Goal: Task Accomplishment & Management: Use online tool/utility

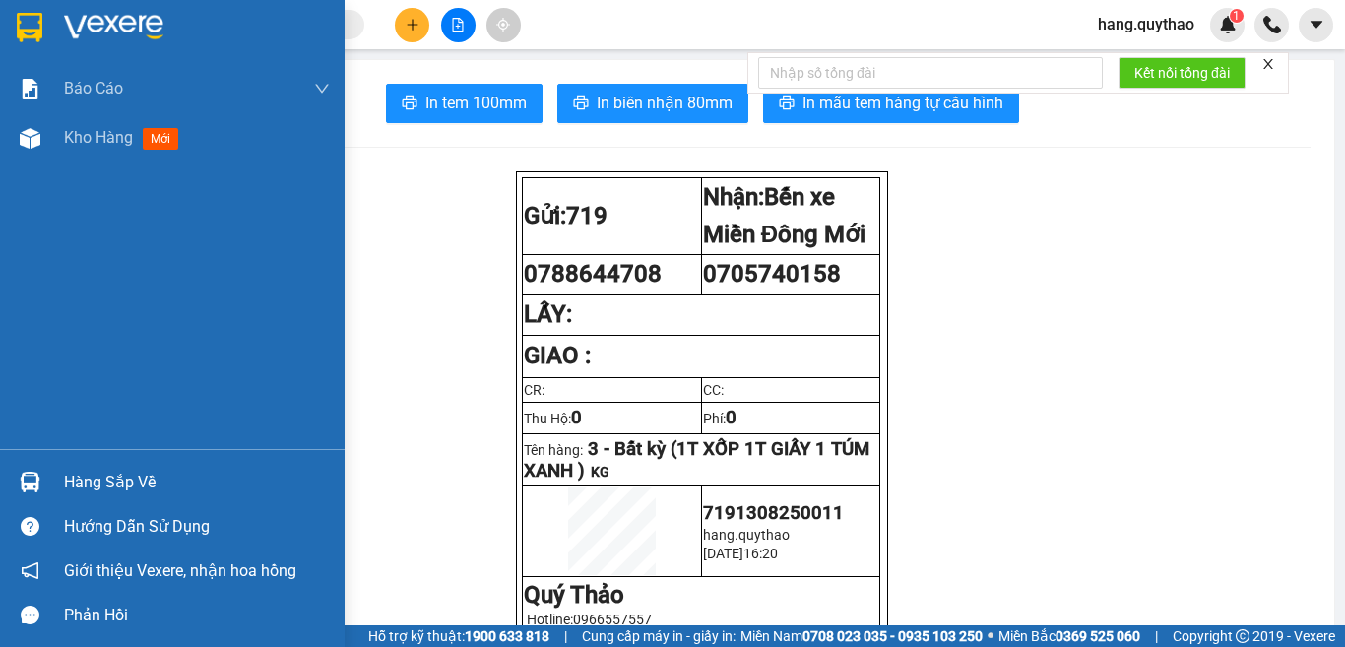
drag, startPoint x: 86, startPoint y: 137, endPoint x: 720, endPoint y: 637, distance: 807.8
click at [89, 135] on span "Kho hàng" at bounding box center [98, 137] width 69 height 19
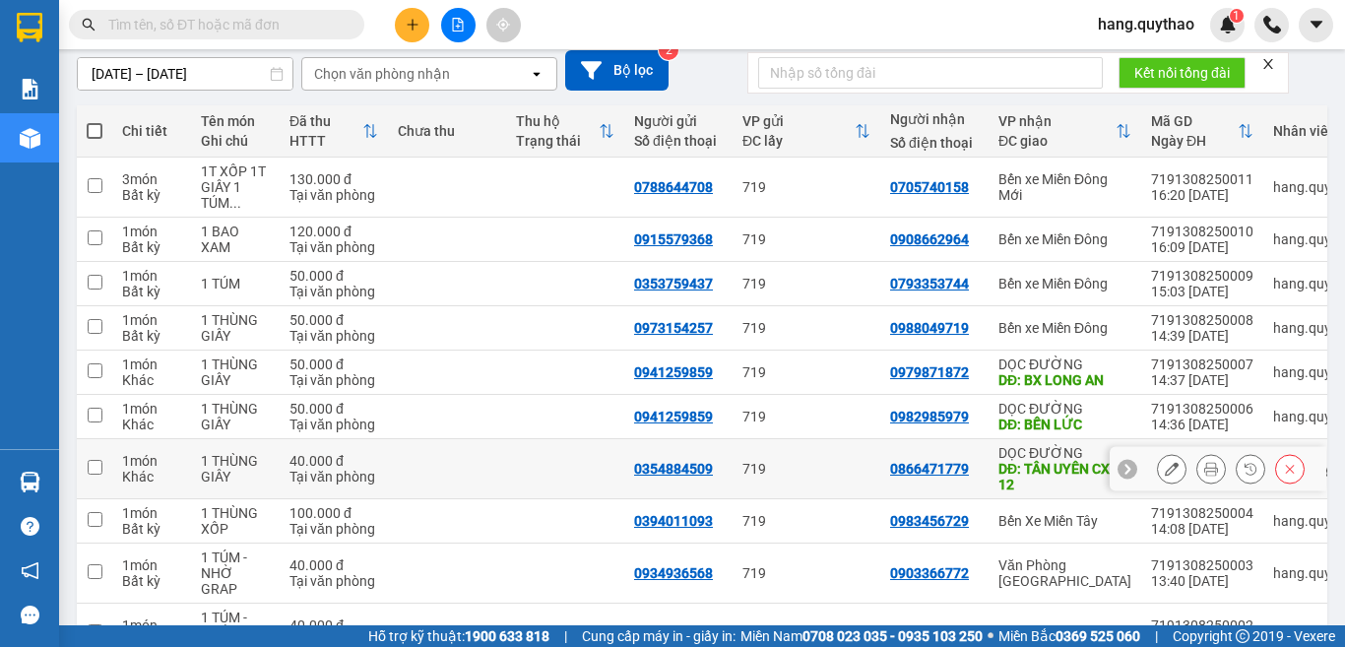
scroll to position [268, 0]
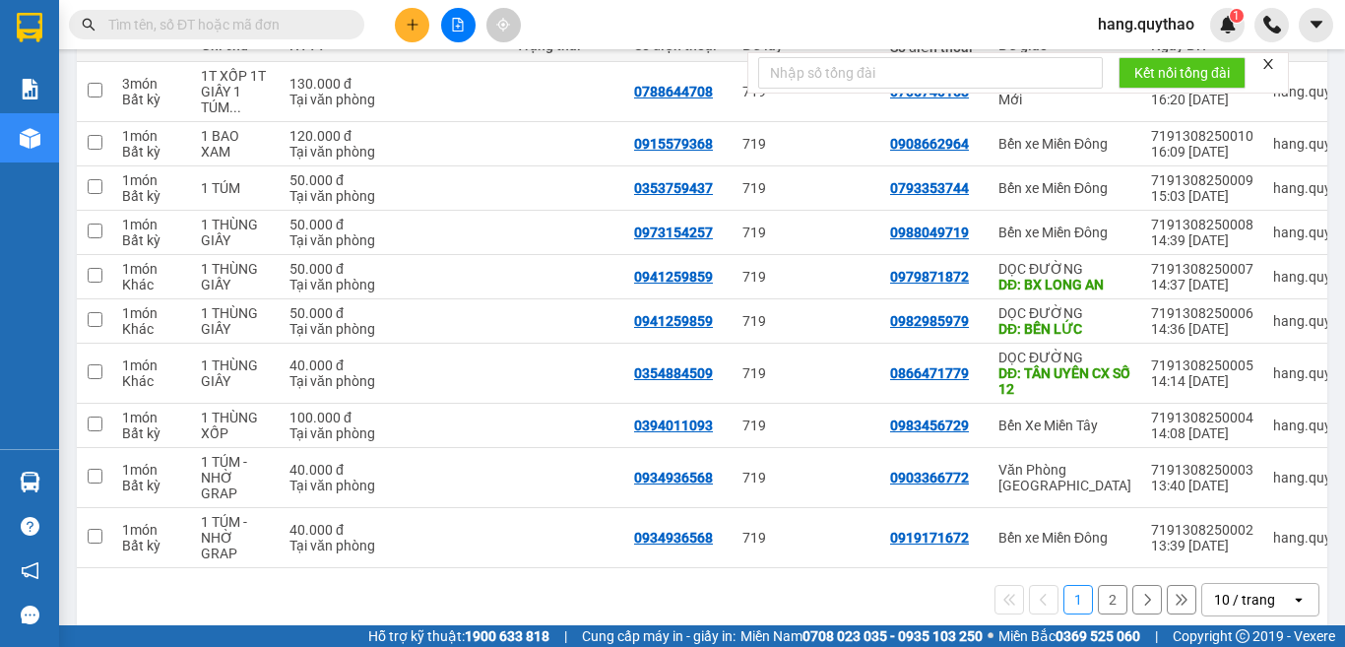
click at [1098, 585] on button "2" at bounding box center [1113, 600] width 30 height 30
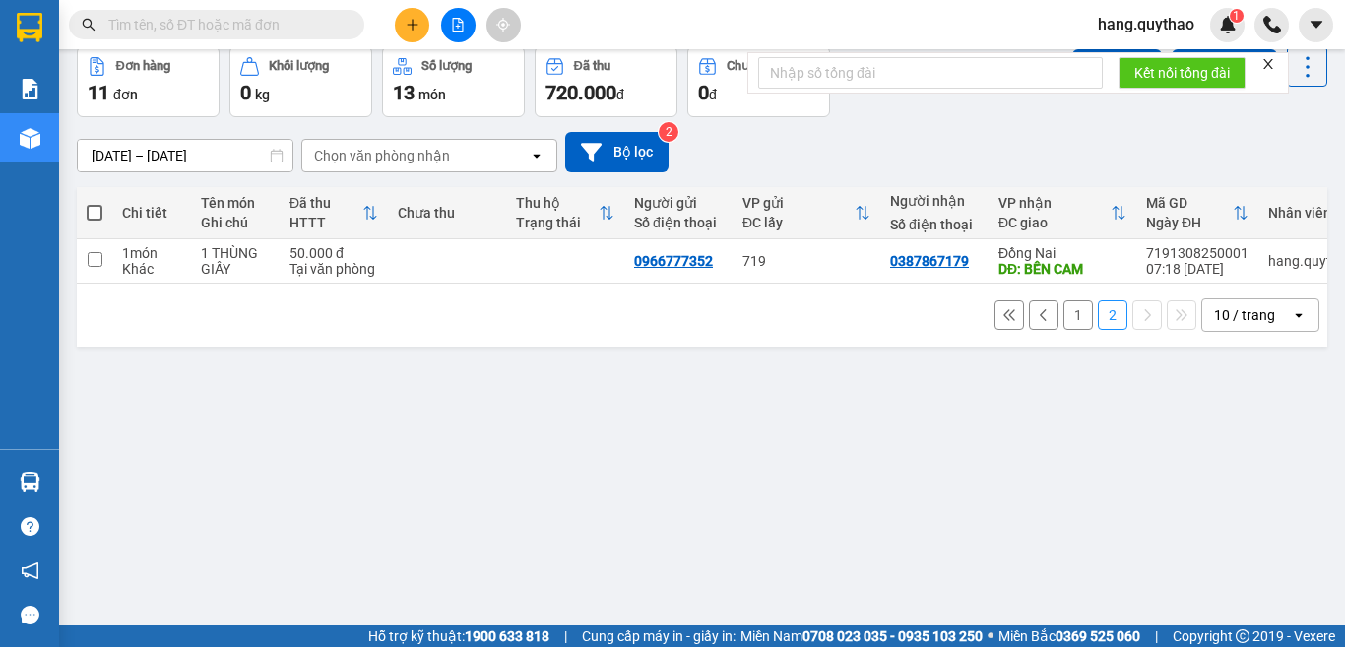
scroll to position [0, 0]
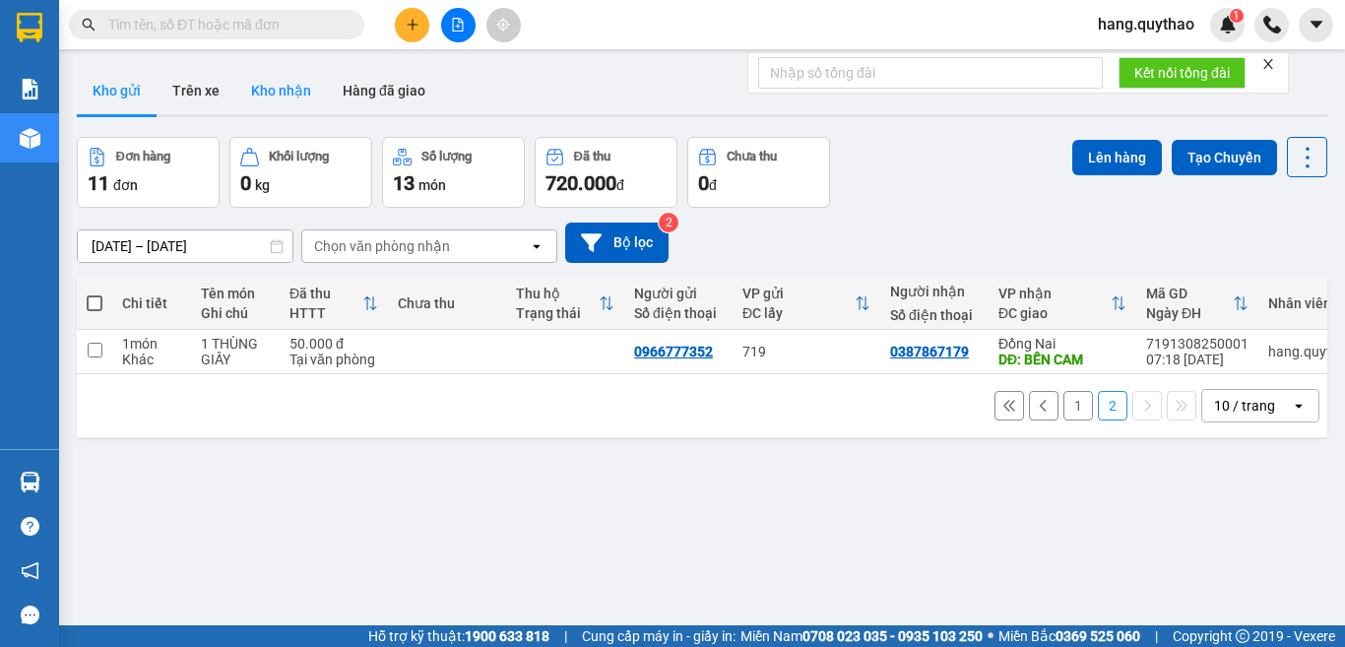
click at [270, 89] on button "Kho nhận" at bounding box center [281, 90] width 92 height 47
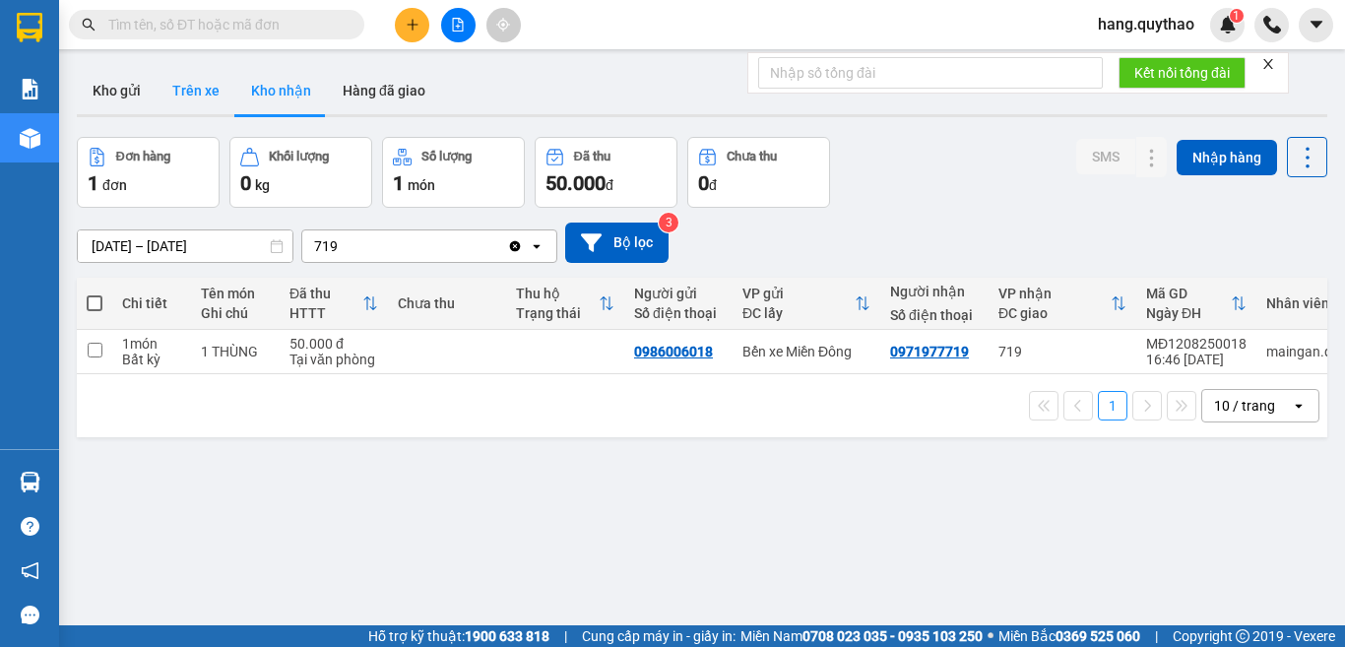
click at [219, 92] on button "Trên xe" at bounding box center [196, 90] width 79 height 47
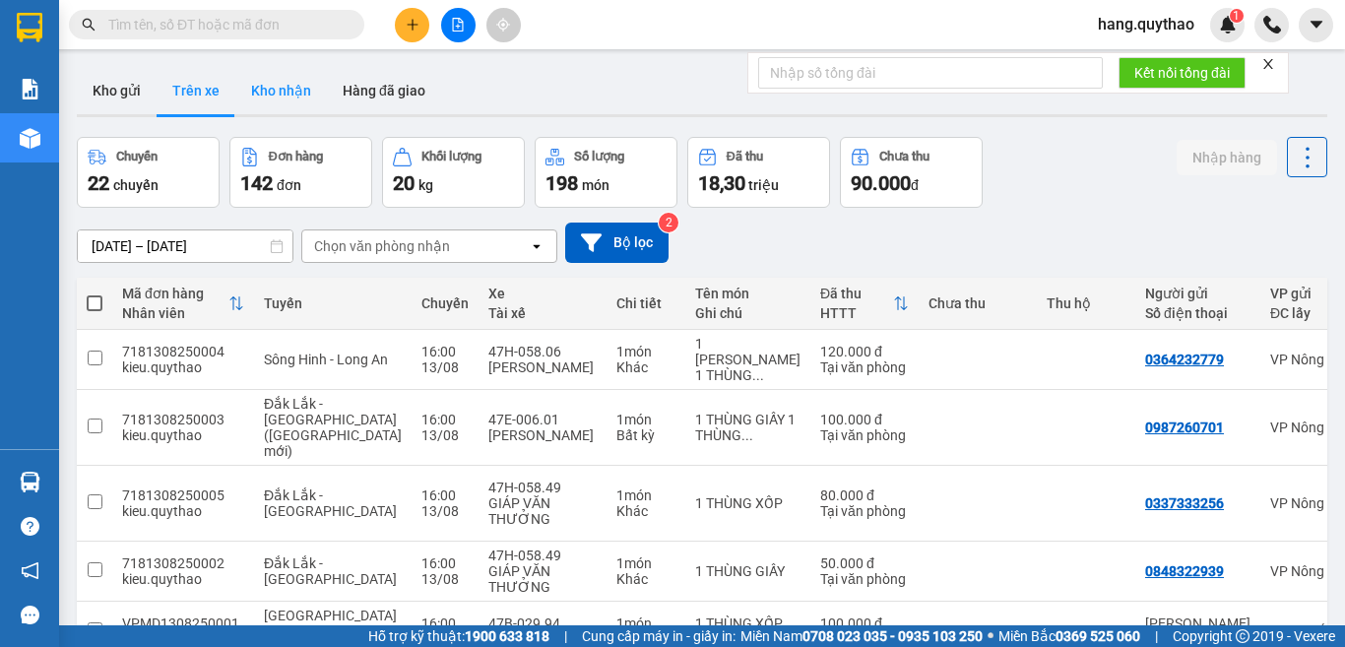
click at [277, 87] on button "Kho nhận" at bounding box center [281, 90] width 92 height 47
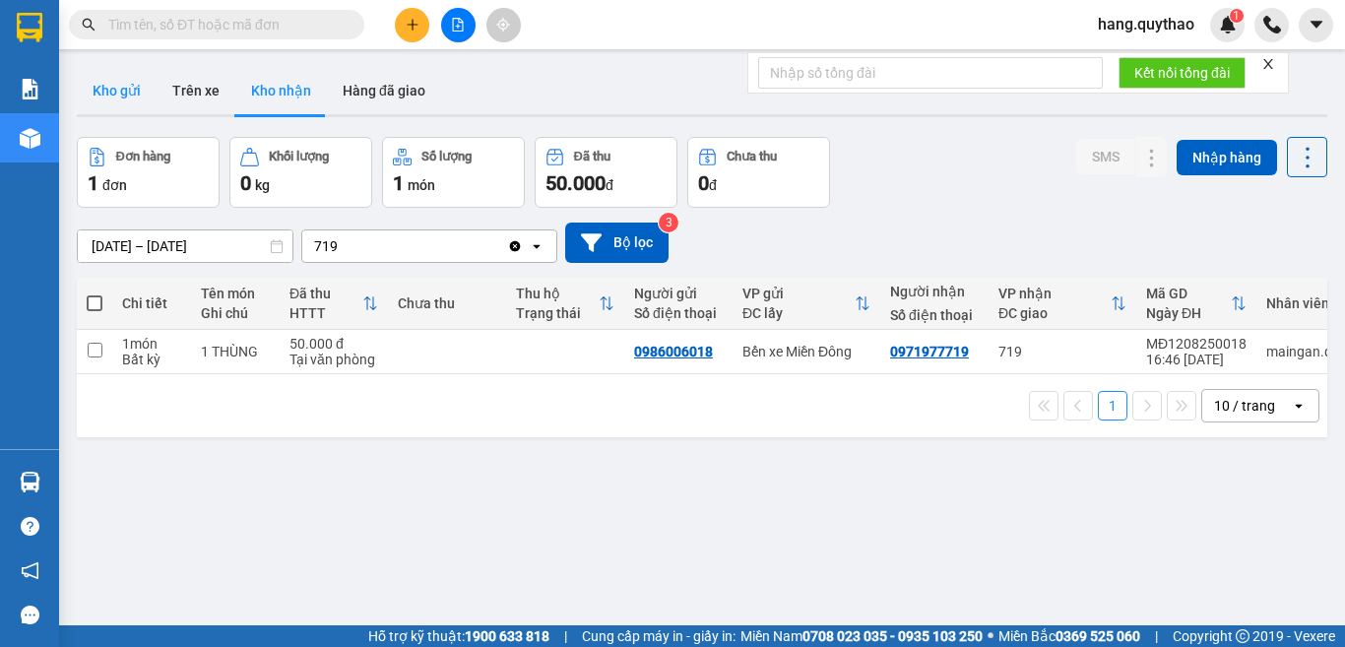
click at [145, 94] on button "Kho gửi" at bounding box center [117, 90] width 80 height 47
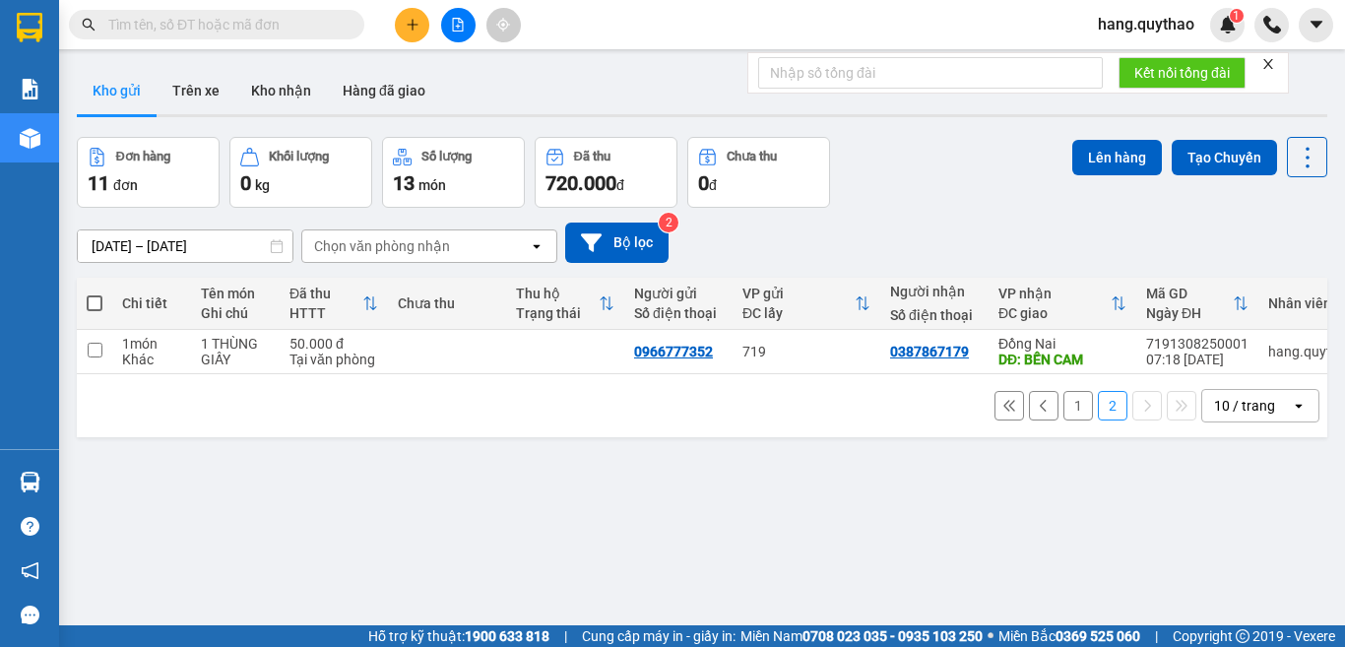
drag, startPoint x: 91, startPoint y: 301, endPoint x: 423, endPoint y: 340, distance: 335.1
click at [89, 302] on span at bounding box center [95, 303] width 16 height 16
click at [95, 293] on input "checkbox" at bounding box center [95, 293] width 0 height 0
checkbox input "true"
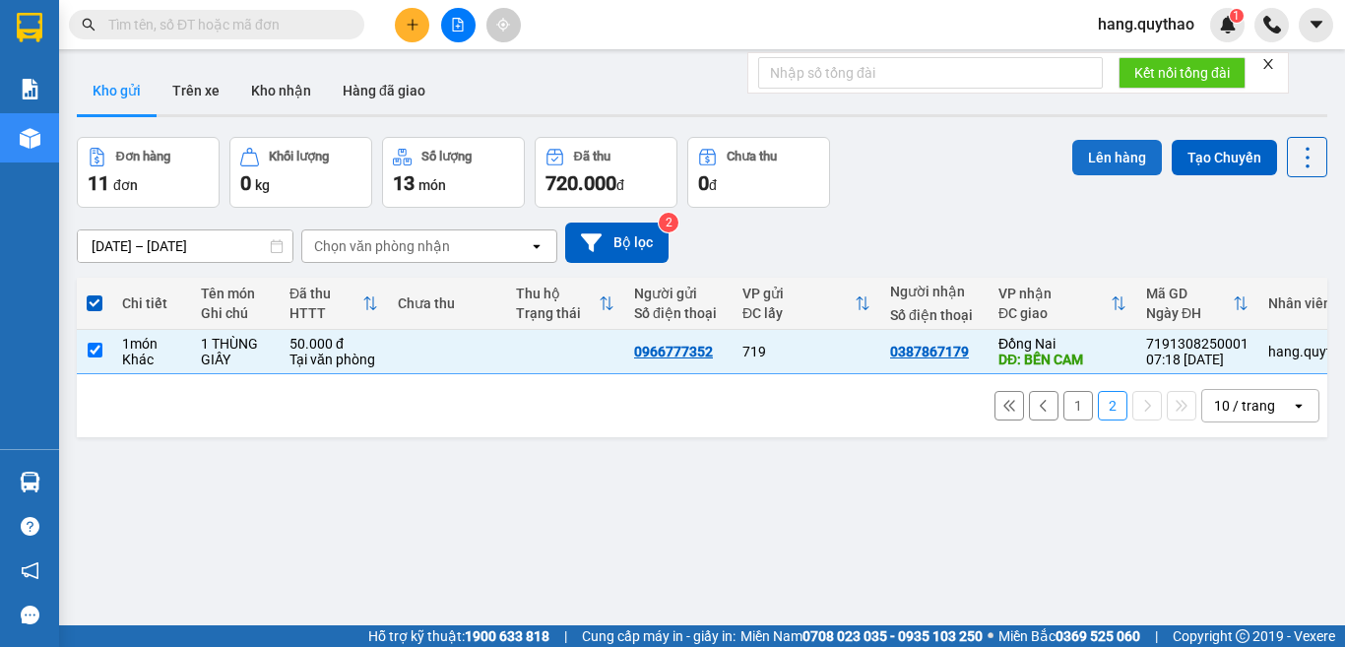
click at [1103, 145] on button "Lên hàng" at bounding box center [1117, 157] width 90 height 35
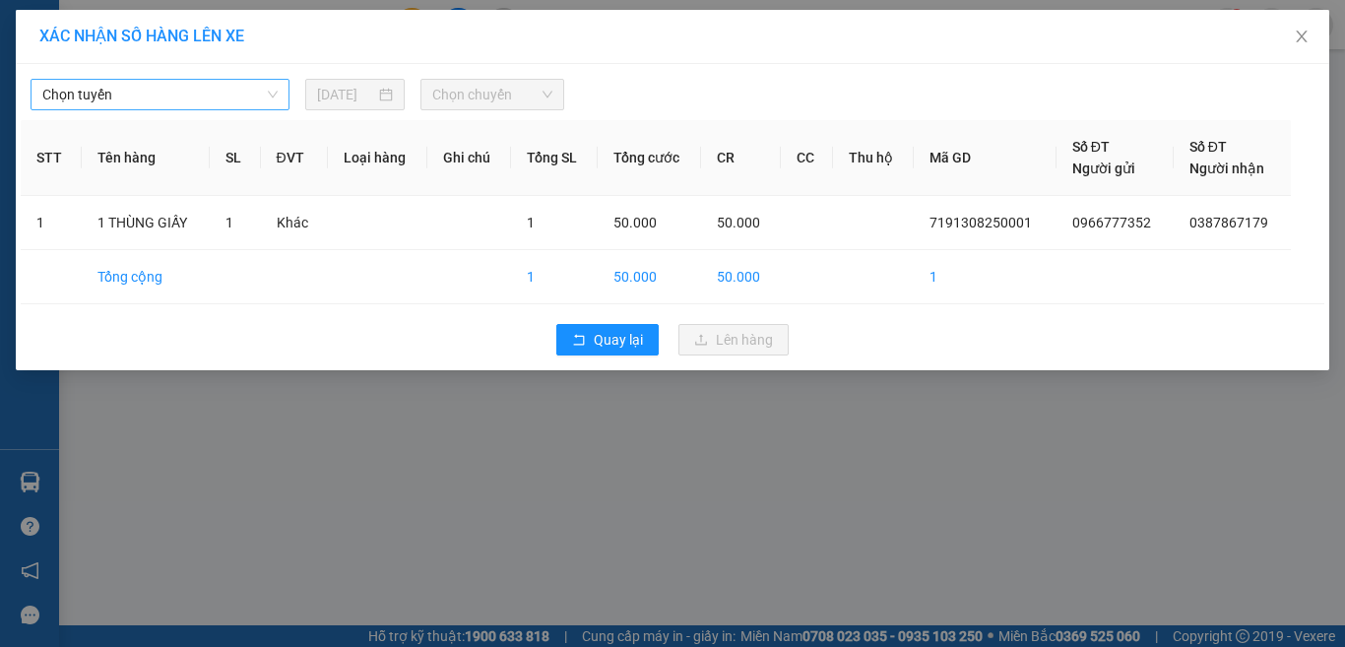
click at [229, 99] on span "Chọn tuyến" at bounding box center [159, 95] width 235 height 30
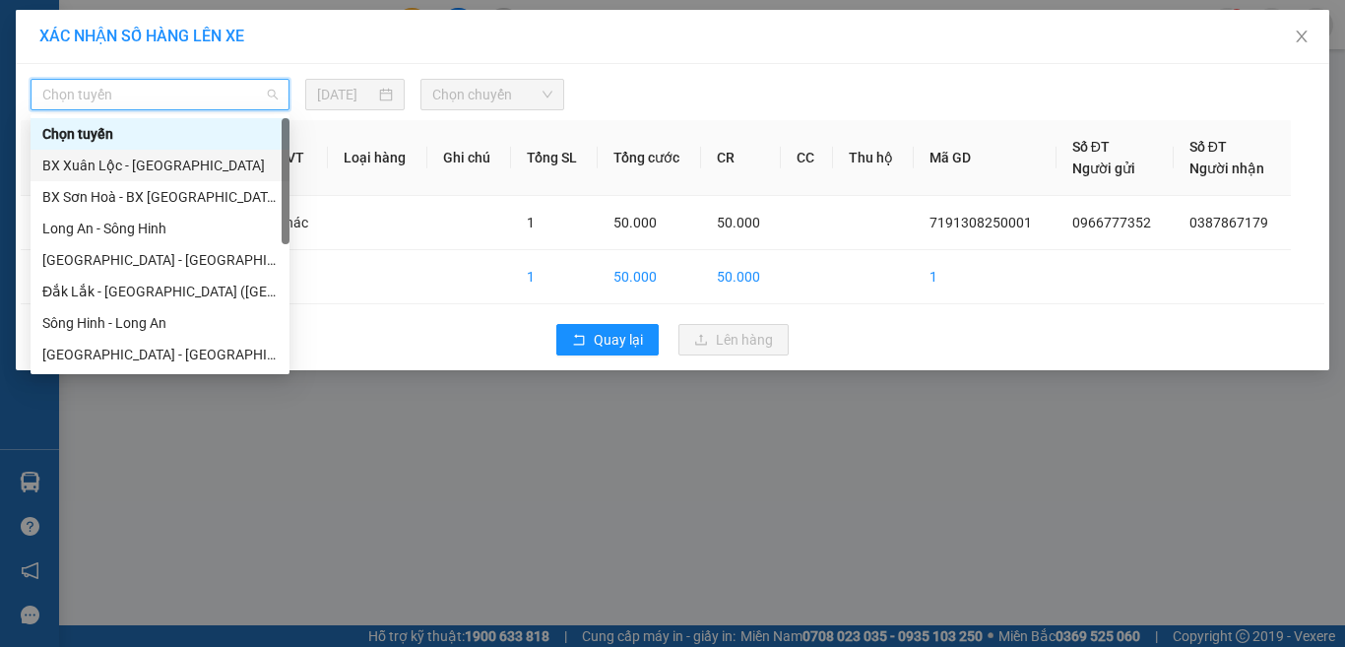
scroll to position [221, 0]
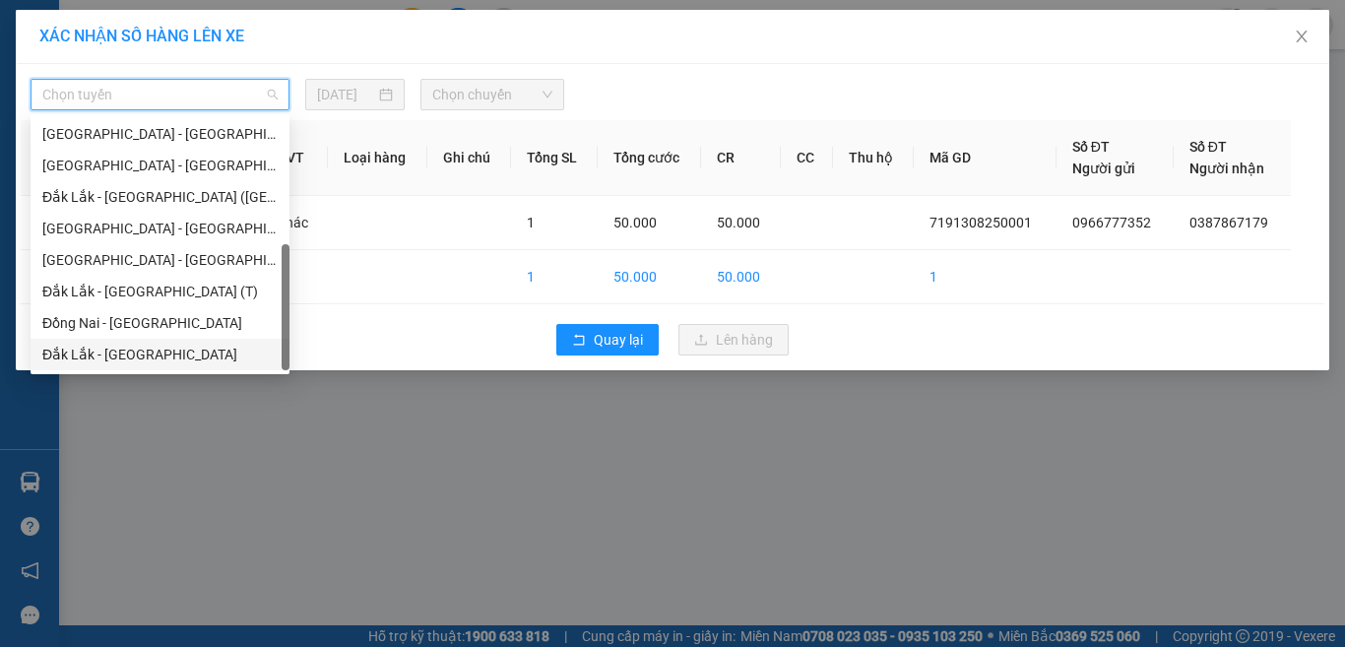
click at [150, 348] on div "Đắk Lắk - [GEOGRAPHIC_DATA]" at bounding box center [159, 355] width 235 height 22
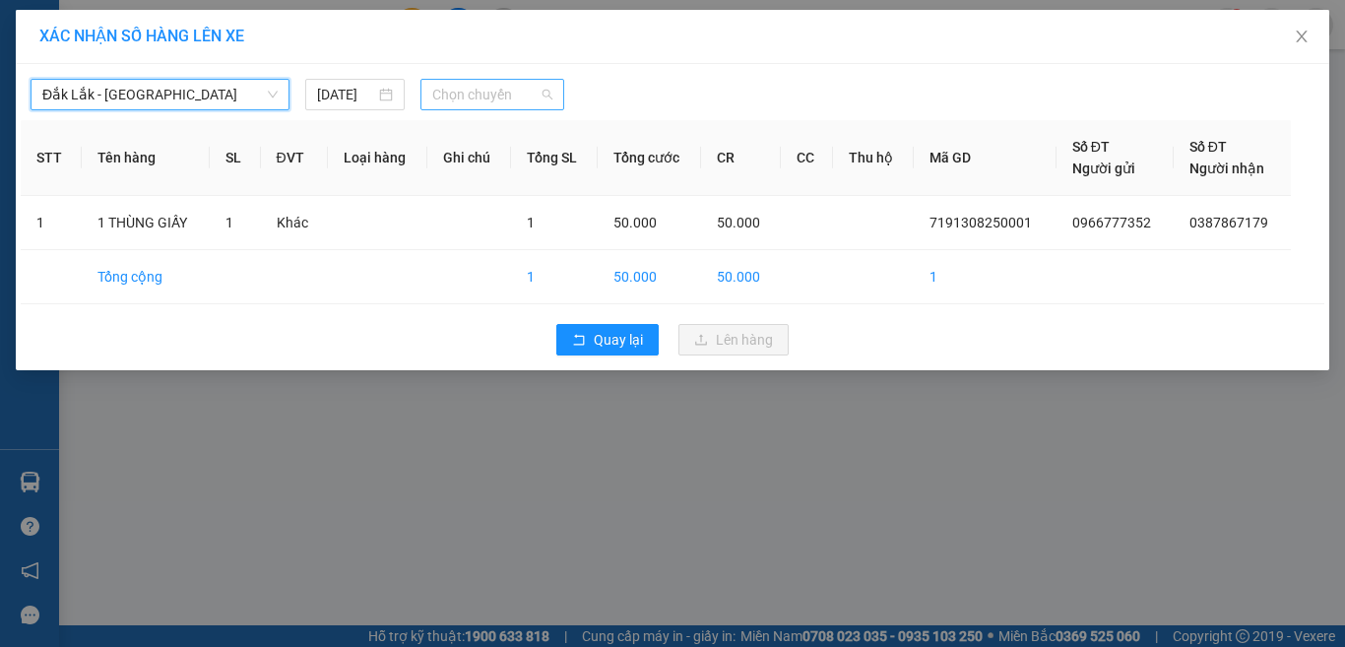
click at [474, 96] on span "Chọn chuyến" at bounding box center [492, 95] width 121 height 30
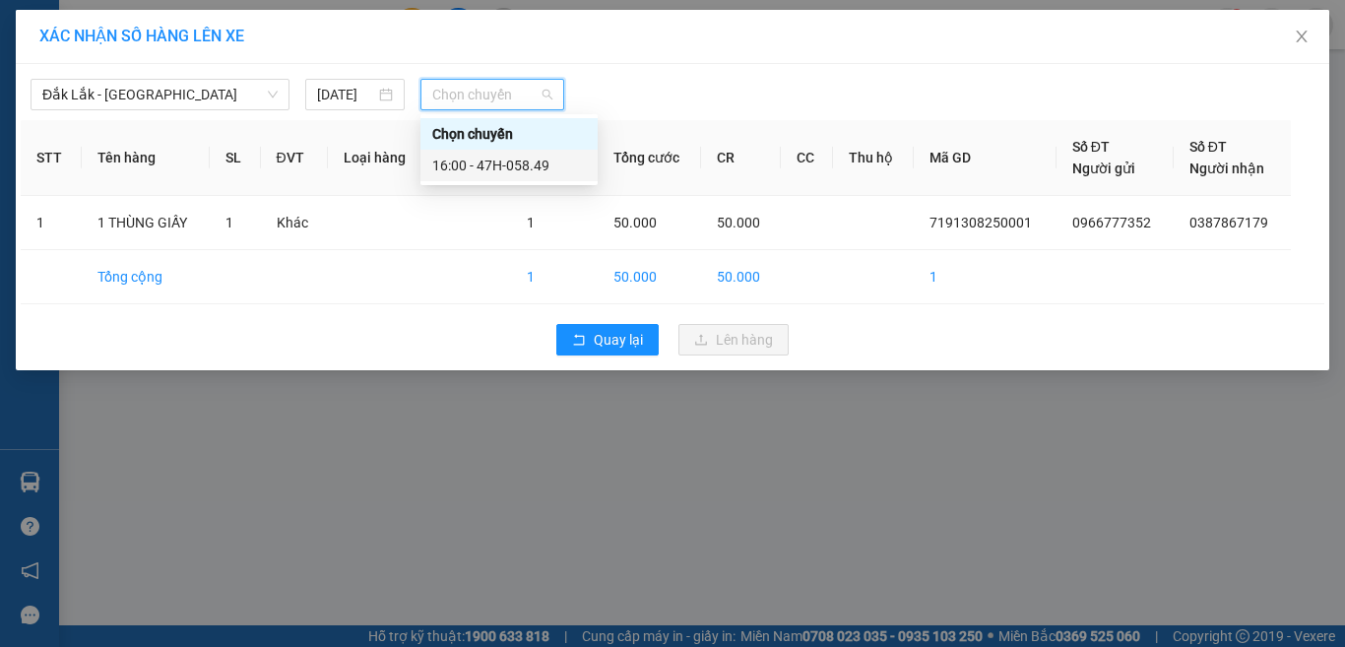
click at [550, 170] on div "16:00 - 47H-058.49" at bounding box center [509, 166] width 154 height 22
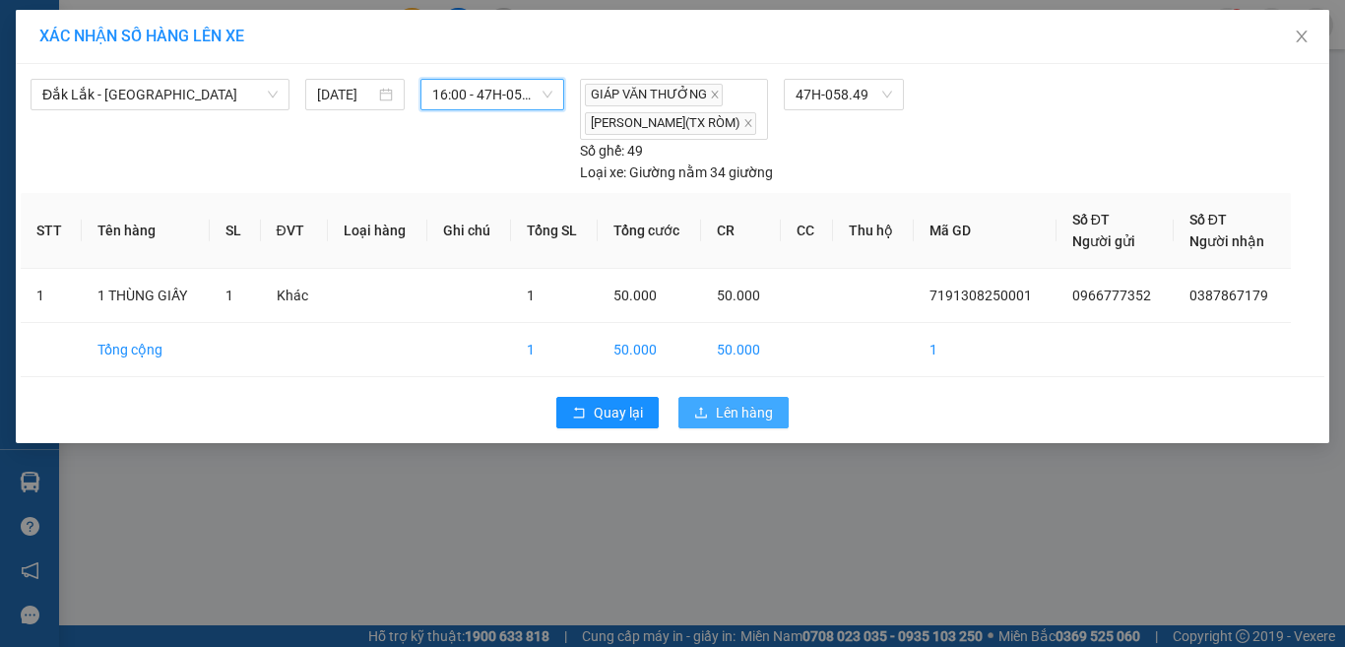
drag, startPoint x: 752, startPoint y: 399, endPoint x: 756, endPoint y: 413, distance: 14.3
click at [753, 403] on button "Lên hàng" at bounding box center [734, 413] width 110 height 32
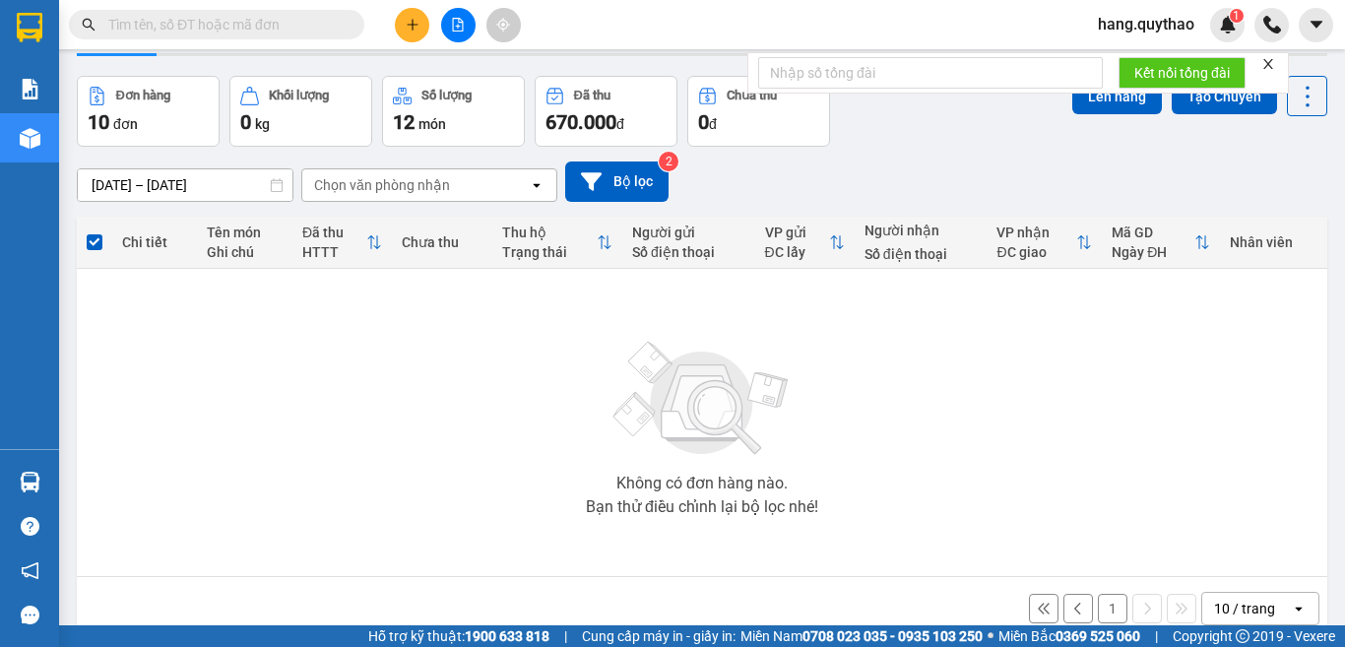
scroll to position [94, 0]
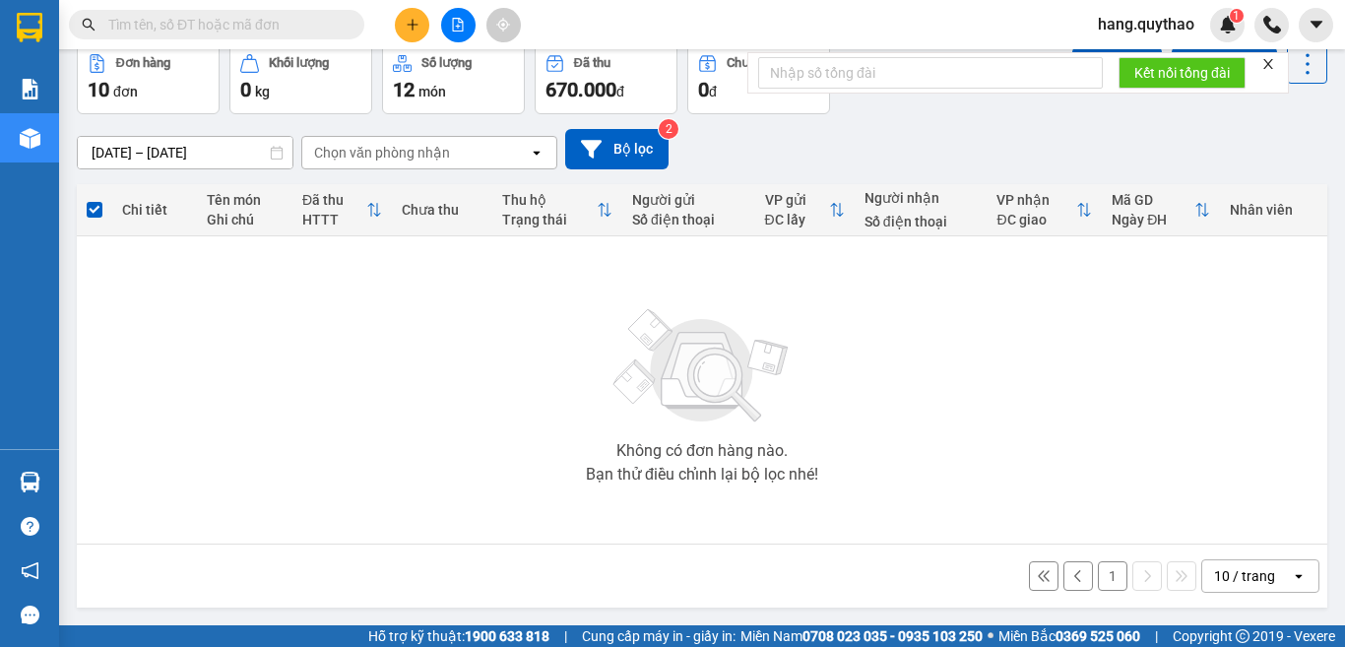
click at [1101, 570] on button "1" at bounding box center [1113, 576] width 30 height 30
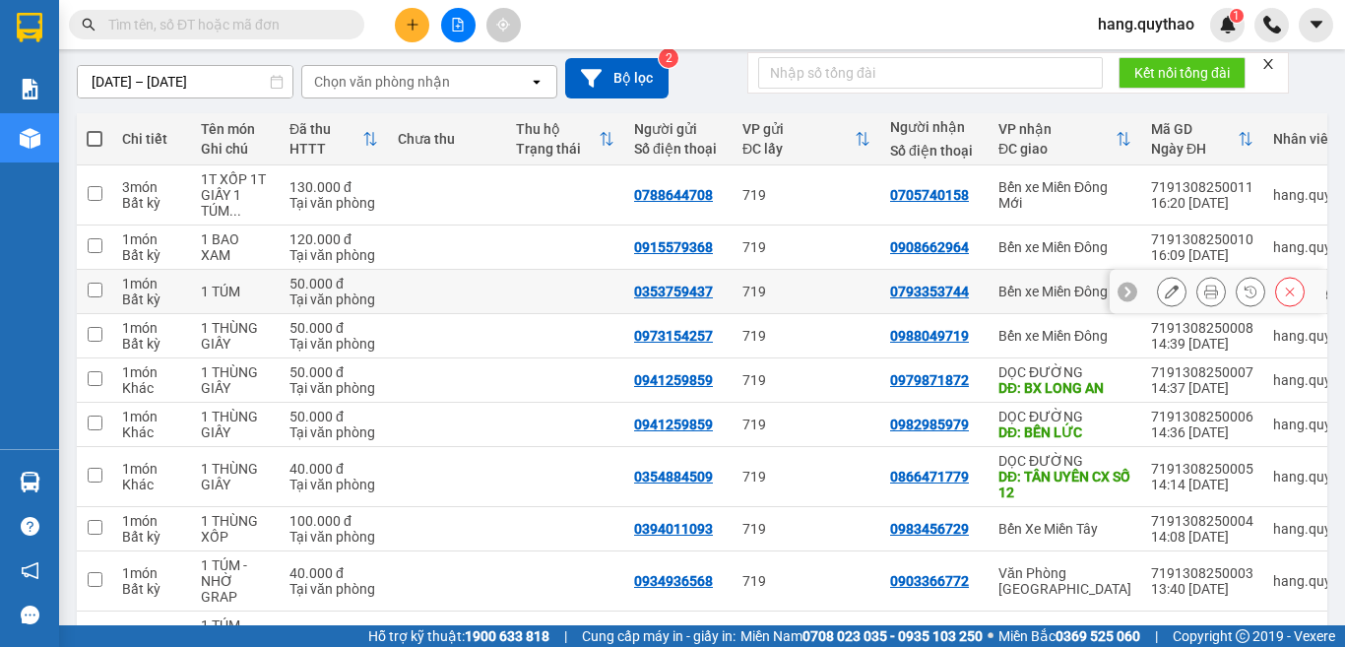
scroll to position [71, 0]
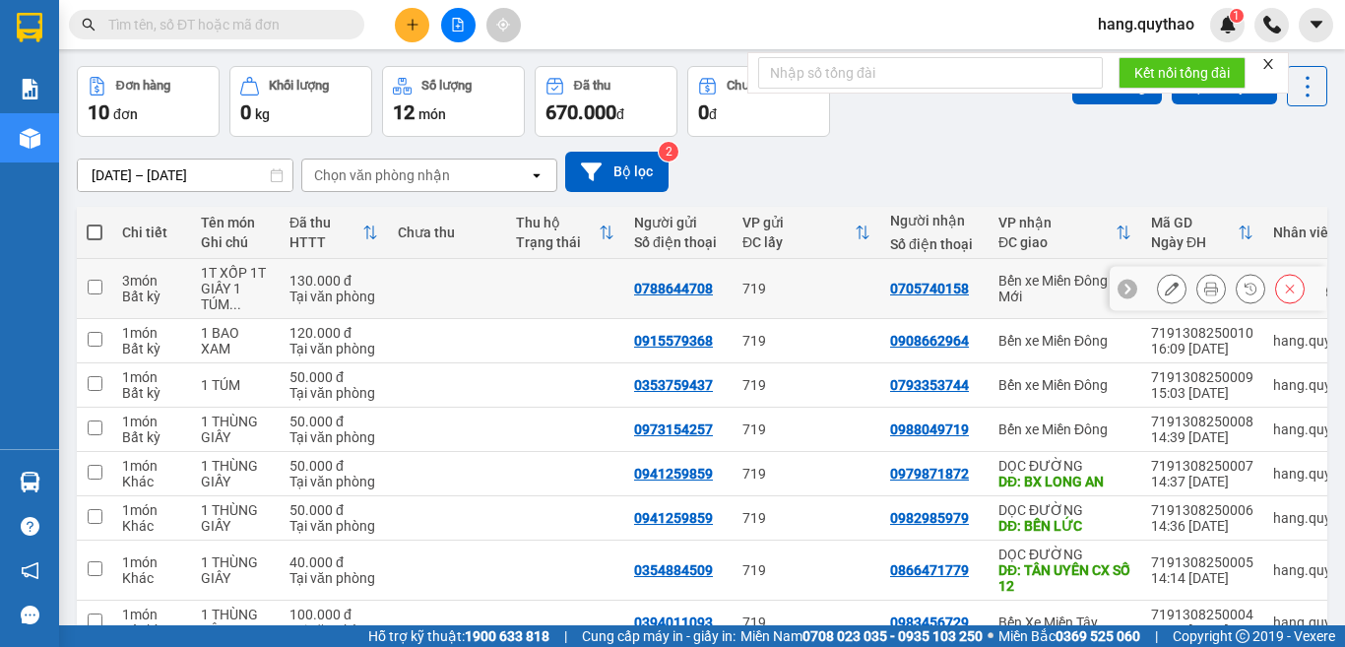
click at [1035, 279] on div "Bến xe Miền Đông Mới" at bounding box center [1065, 289] width 133 height 32
checkbox input "true"
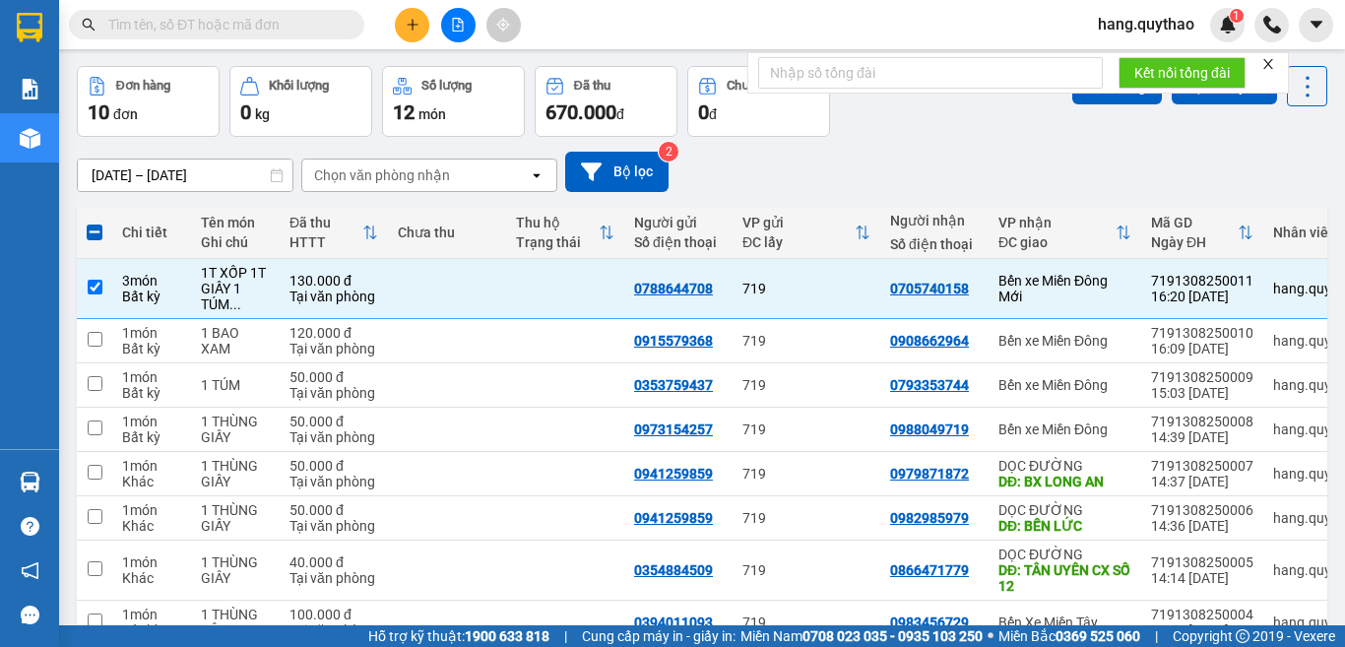
click at [1271, 60] on icon "close" at bounding box center [1269, 64] width 14 height 14
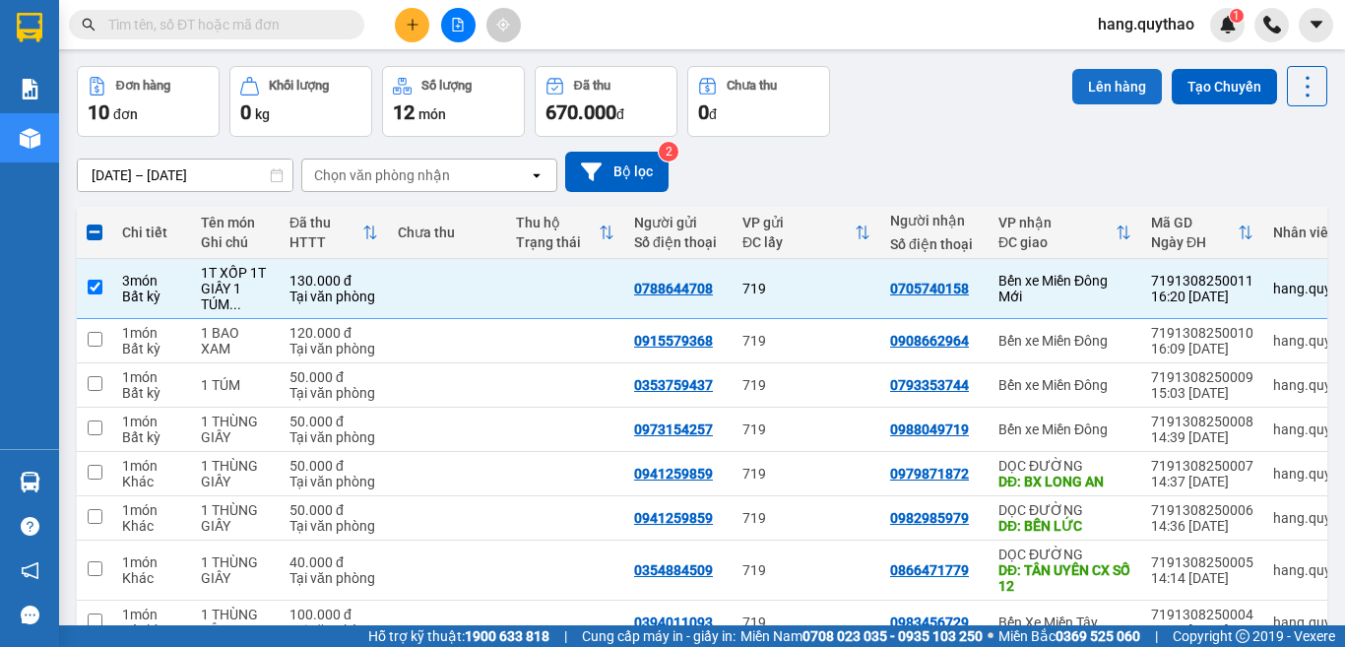
click at [1094, 83] on button "Lên hàng" at bounding box center [1117, 86] width 90 height 35
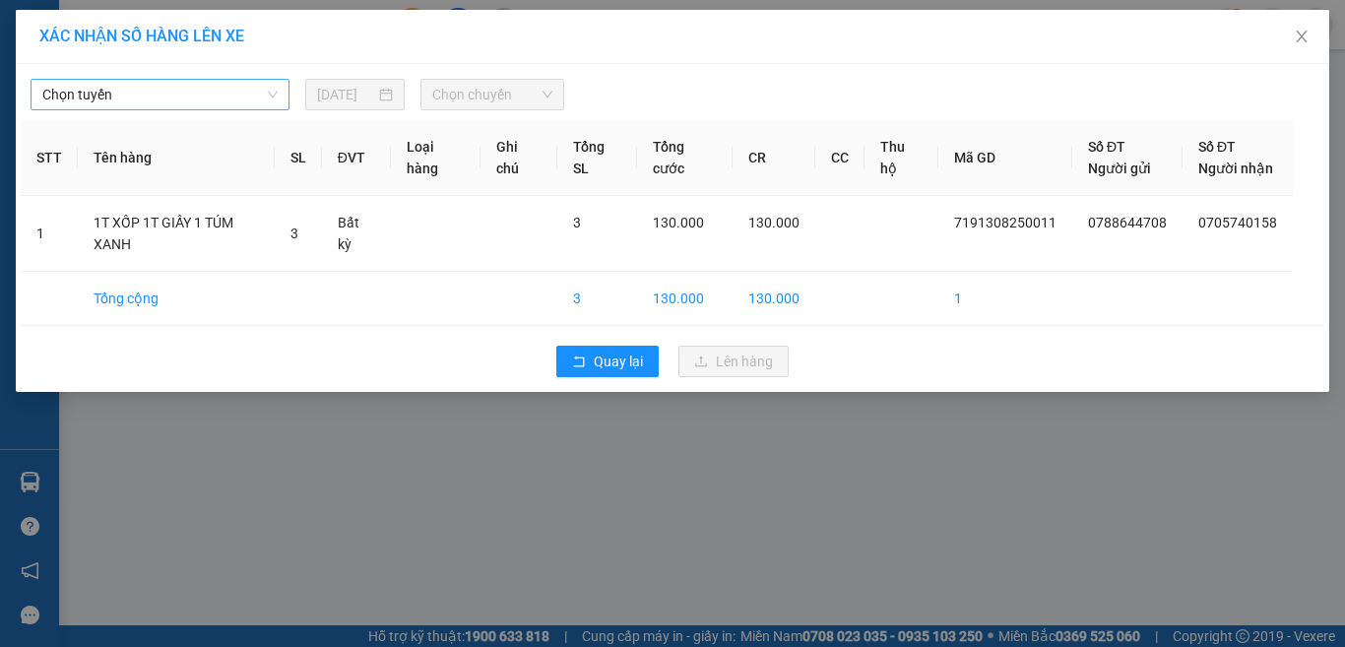
drag, startPoint x: 129, startPoint y: 97, endPoint x: 120, endPoint y: 108, distance: 14.0
click at [130, 97] on span "Chọn tuyến" at bounding box center [159, 95] width 235 height 30
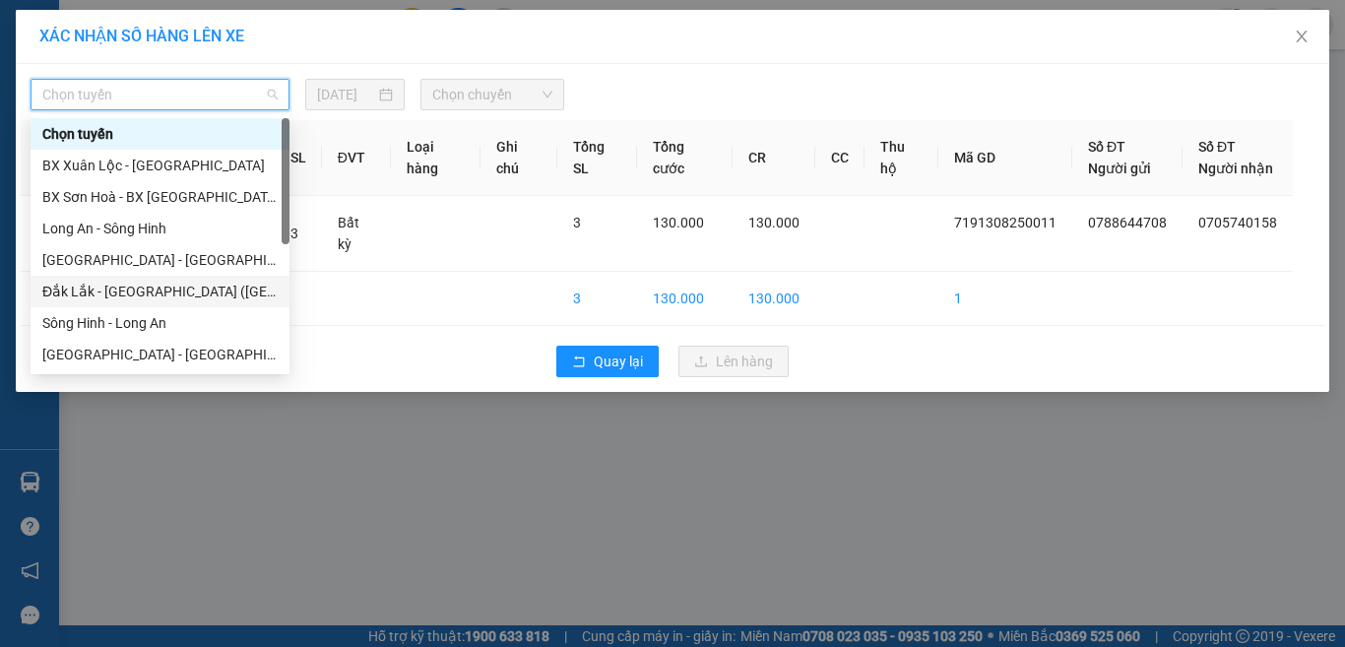
click at [208, 290] on div "Đắk Lắk - [GEOGRAPHIC_DATA] ([GEOGRAPHIC_DATA] mới)" at bounding box center [159, 292] width 235 height 22
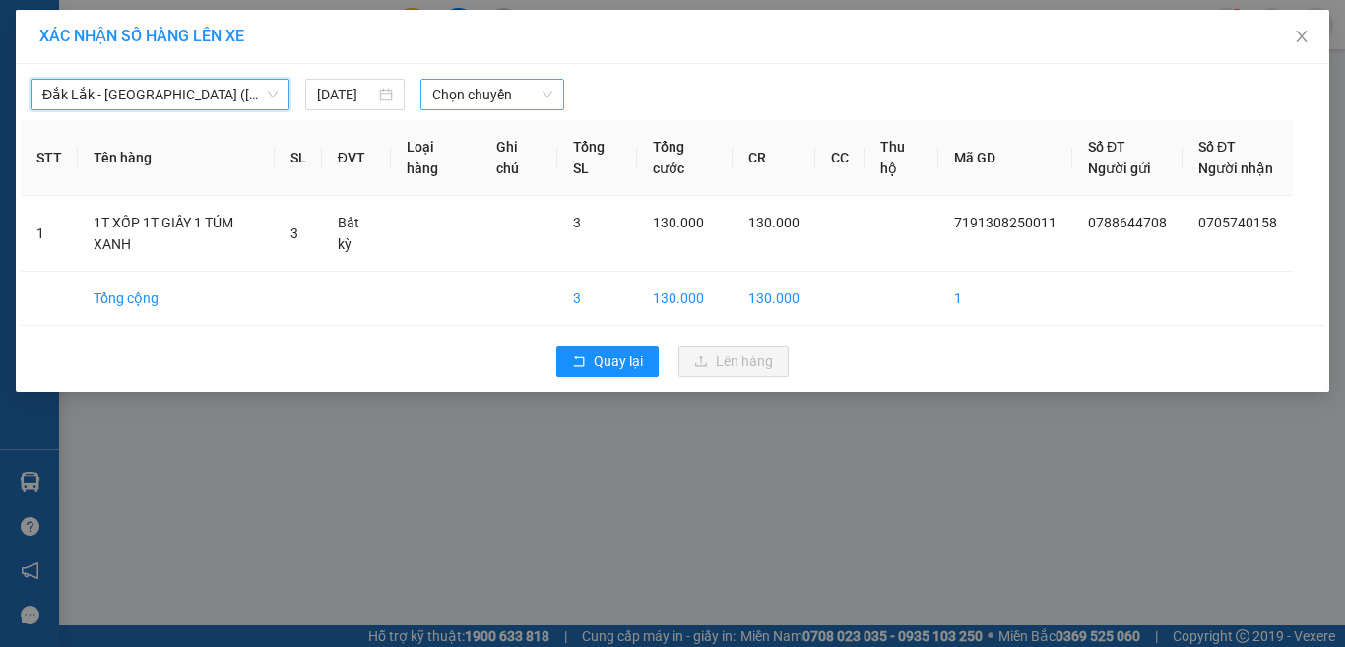
drag, startPoint x: 517, startPoint y: 94, endPoint x: 524, endPoint y: 101, distance: 10.5
click at [519, 94] on span "Chọn chuyến" at bounding box center [492, 95] width 121 height 30
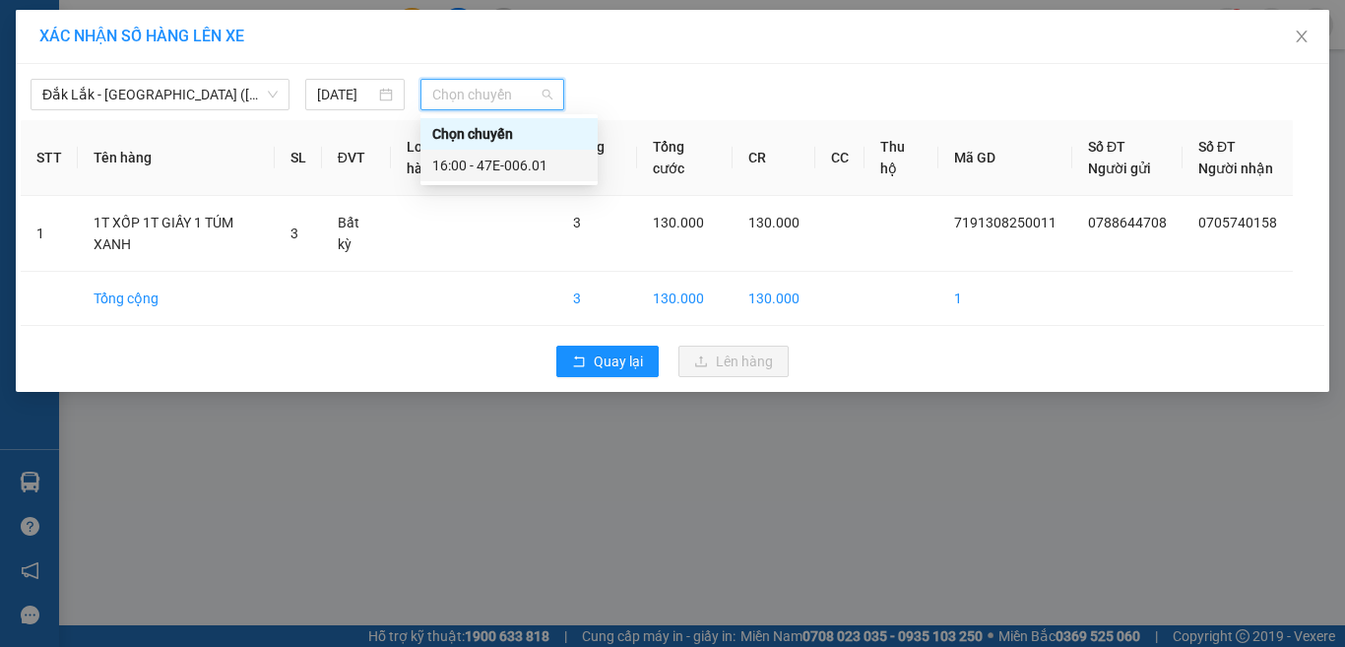
click at [548, 172] on div "16:00 - 47E-006.01" at bounding box center [509, 166] width 154 height 22
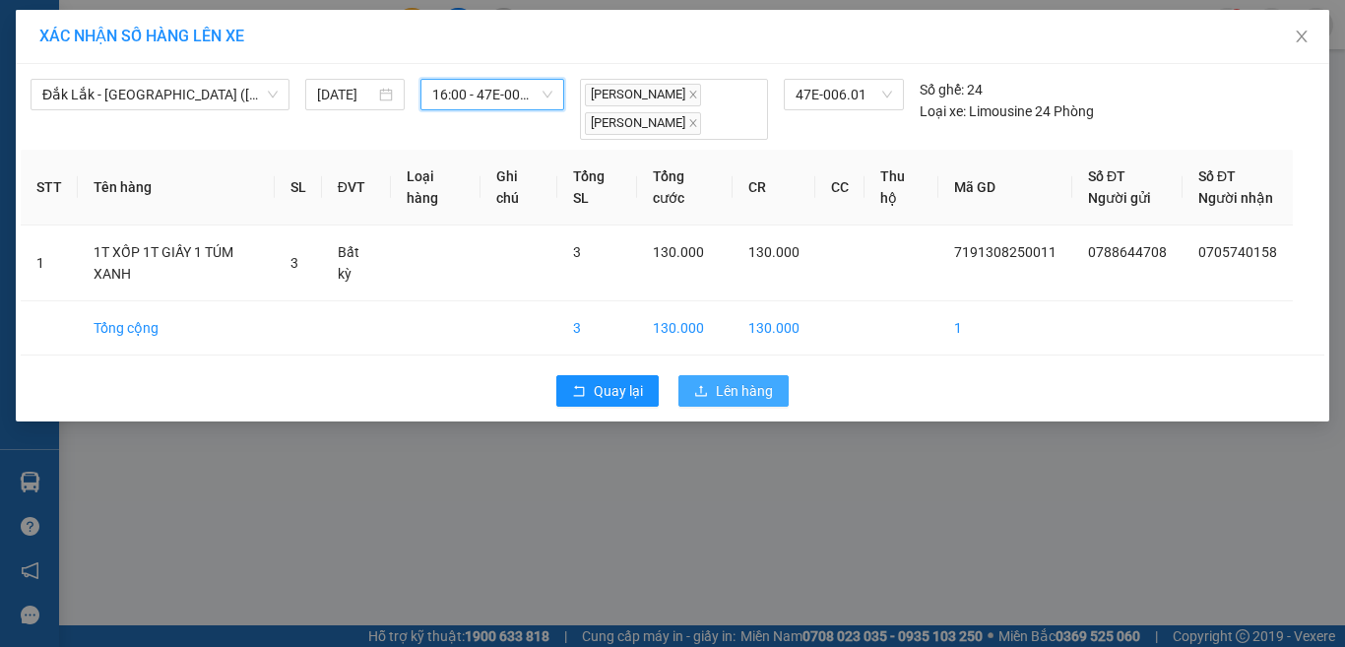
click at [737, 392] on span "Lên hàng" at bounding box center [744, 391] width 57 height 22
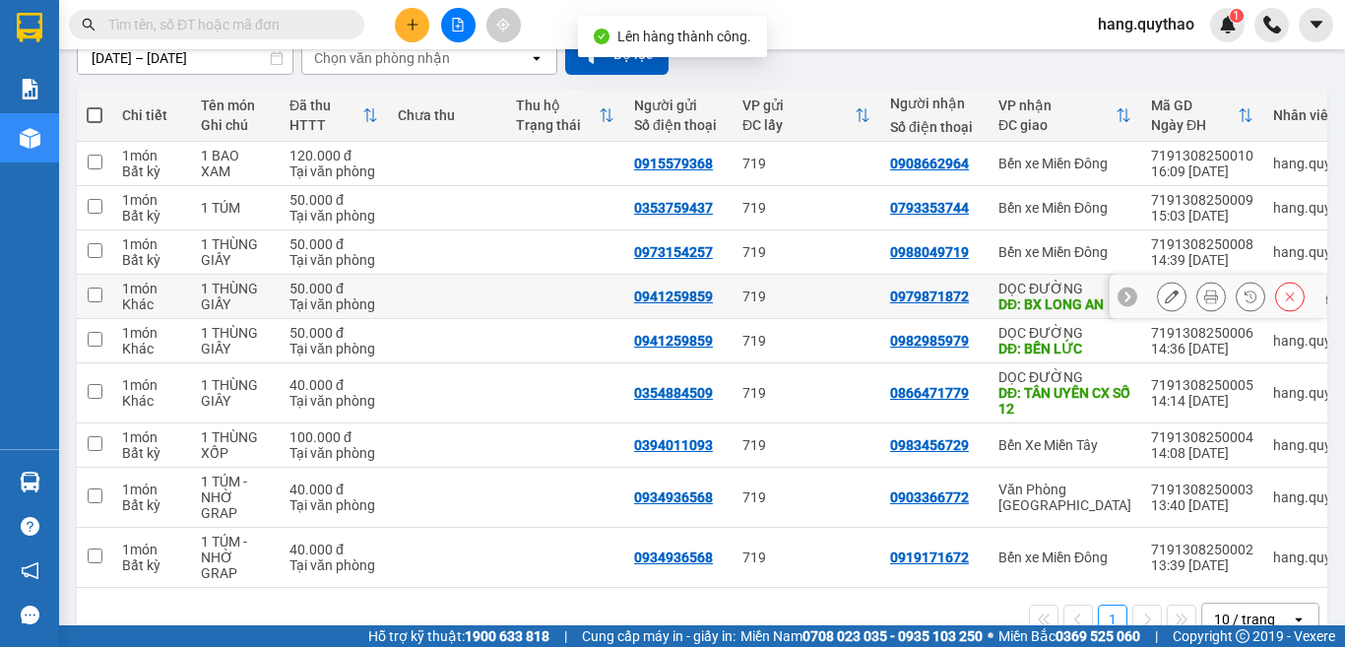
scroll to position [197, 0]
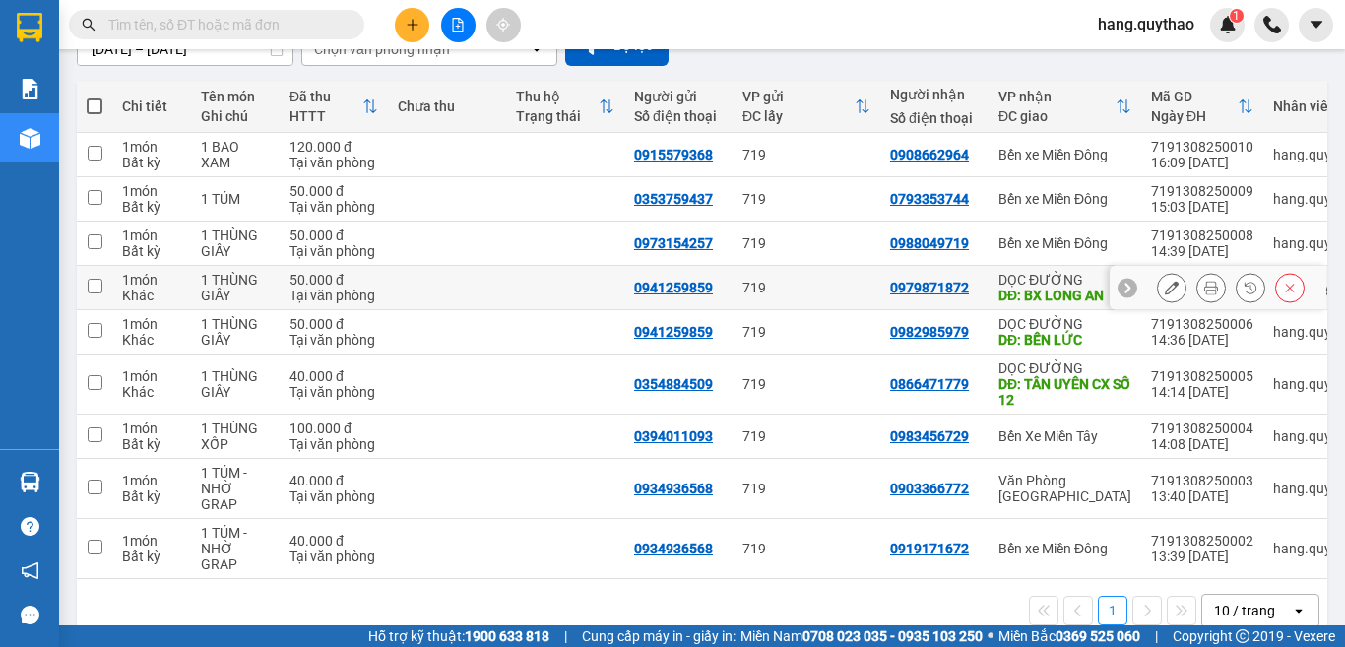
click at [1055, 284] on div "DỌC ĐƯỜNG" at bounding box center [1065, 280] width 133 height 16
checkbox input "true"
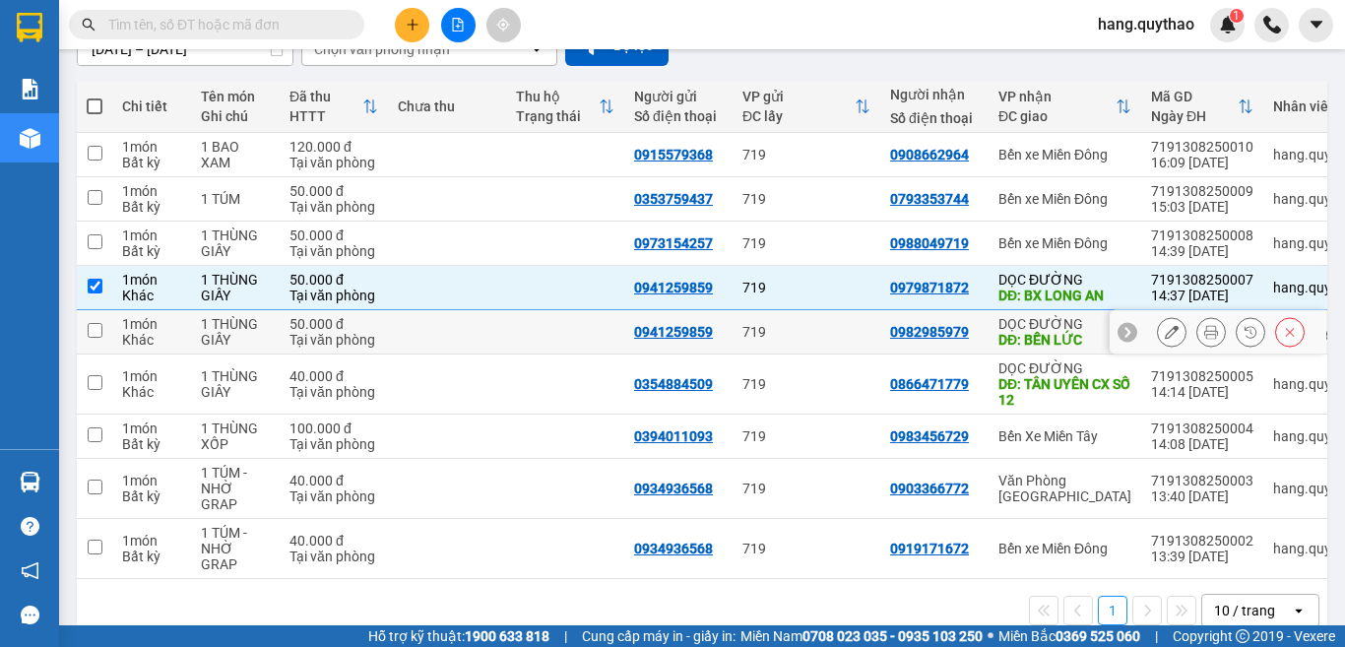
click at [1035, 337] on div "DĐ: BẾN LỨC" at bounding box center [1065, 340] width 133 height 16
checkbox input "true"
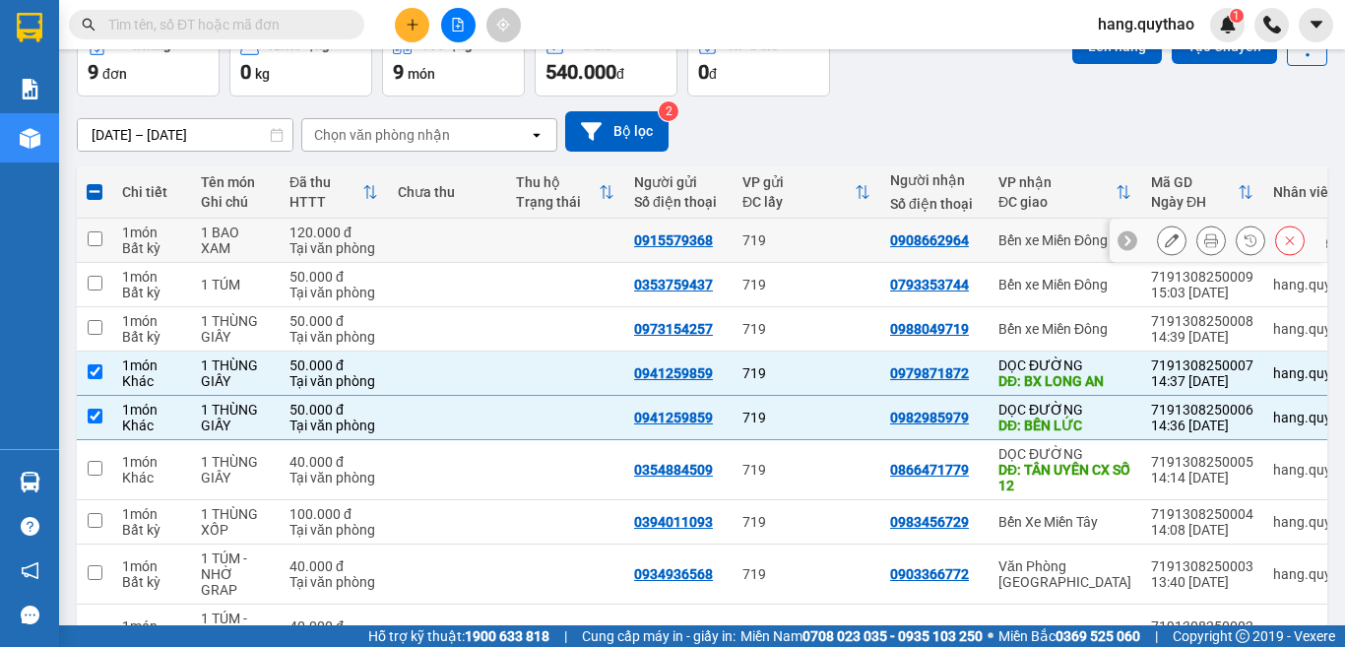
scroll to position [0, 0]
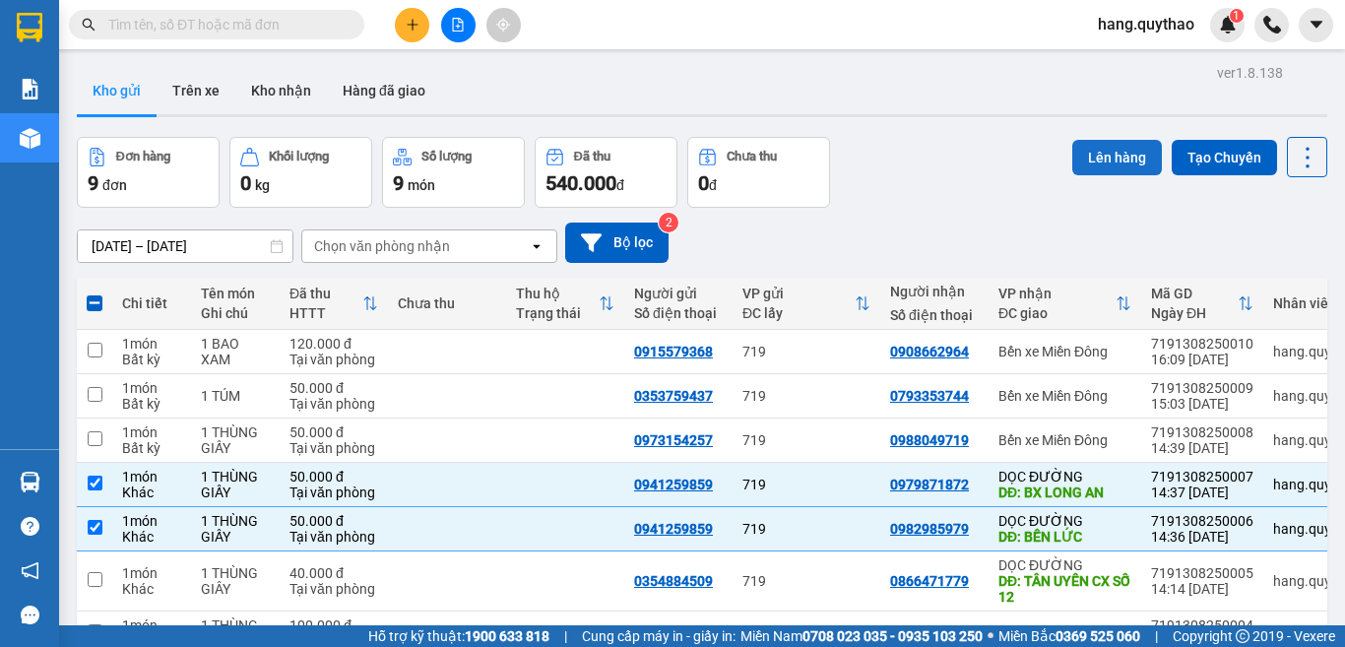
click at [1091, 170] on button "Lên hàng" at bounding box center [1117, 157] width 90 height 35
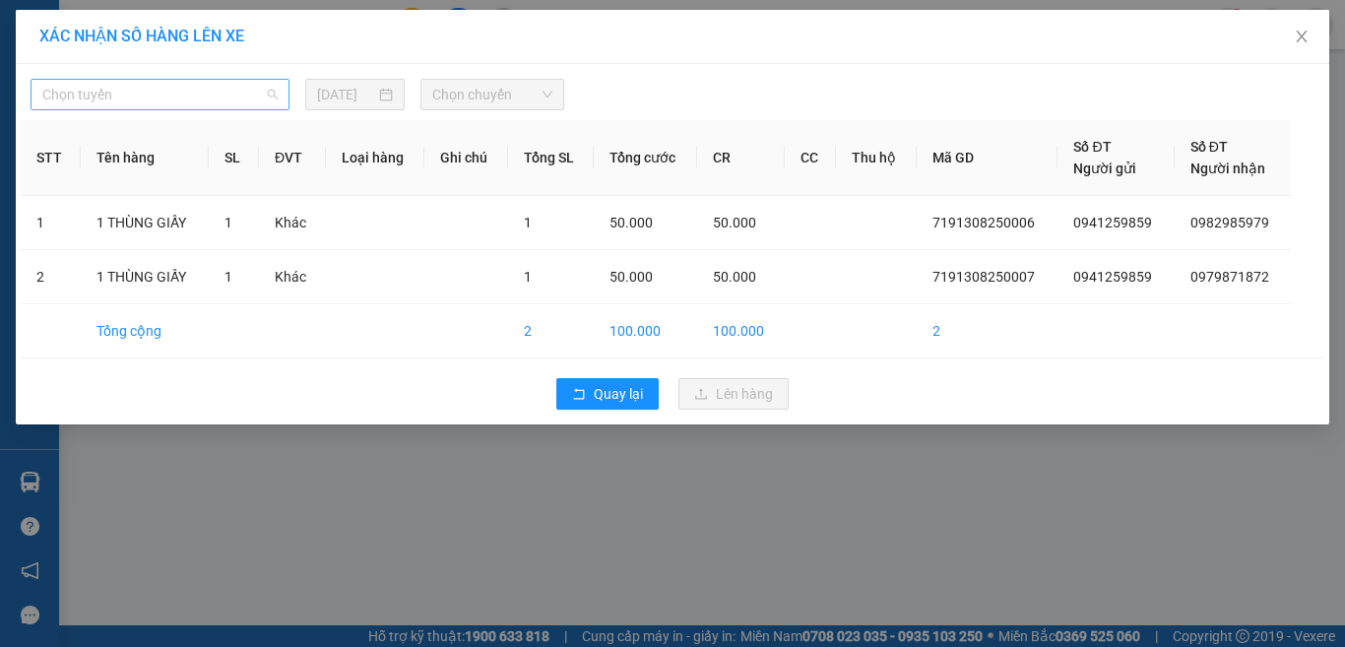
click at [185, 91] on span "Chọn tuyến" at bounding box center [159, 95] width 235 height 30
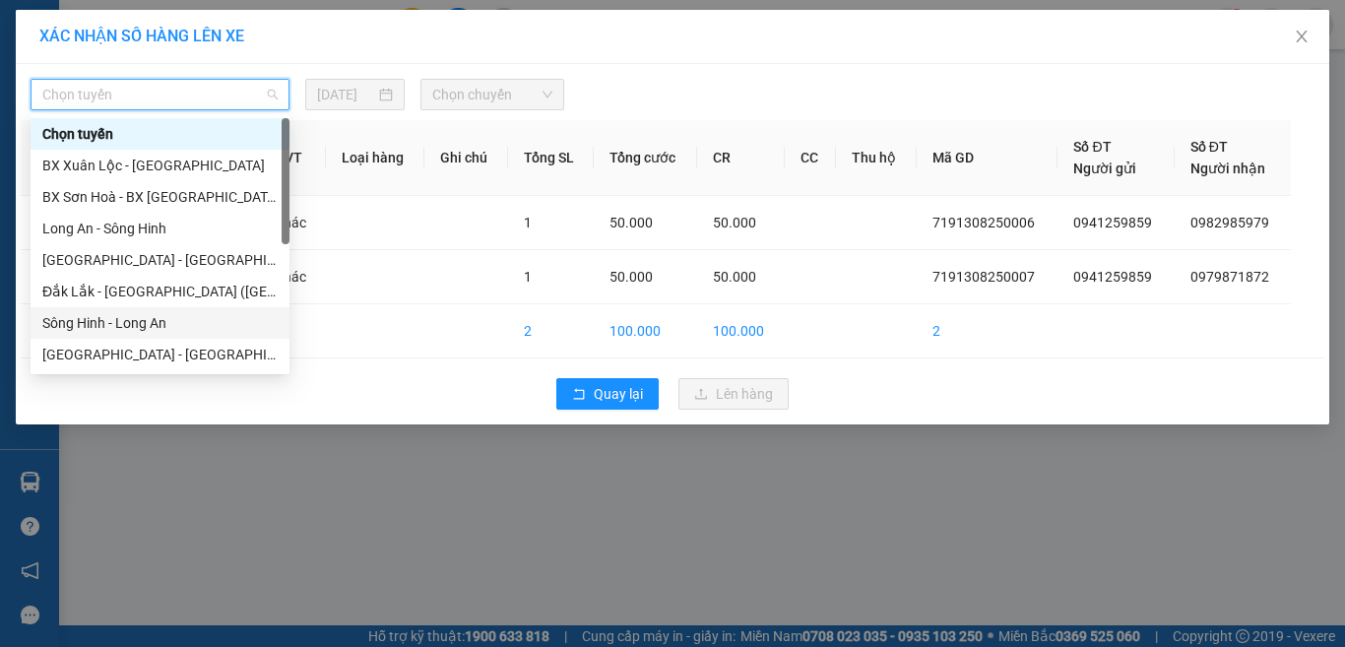
click at [153, 318] on div "Sông Hinh - Long An" at bounding box center [159, 323] width 235 height 22
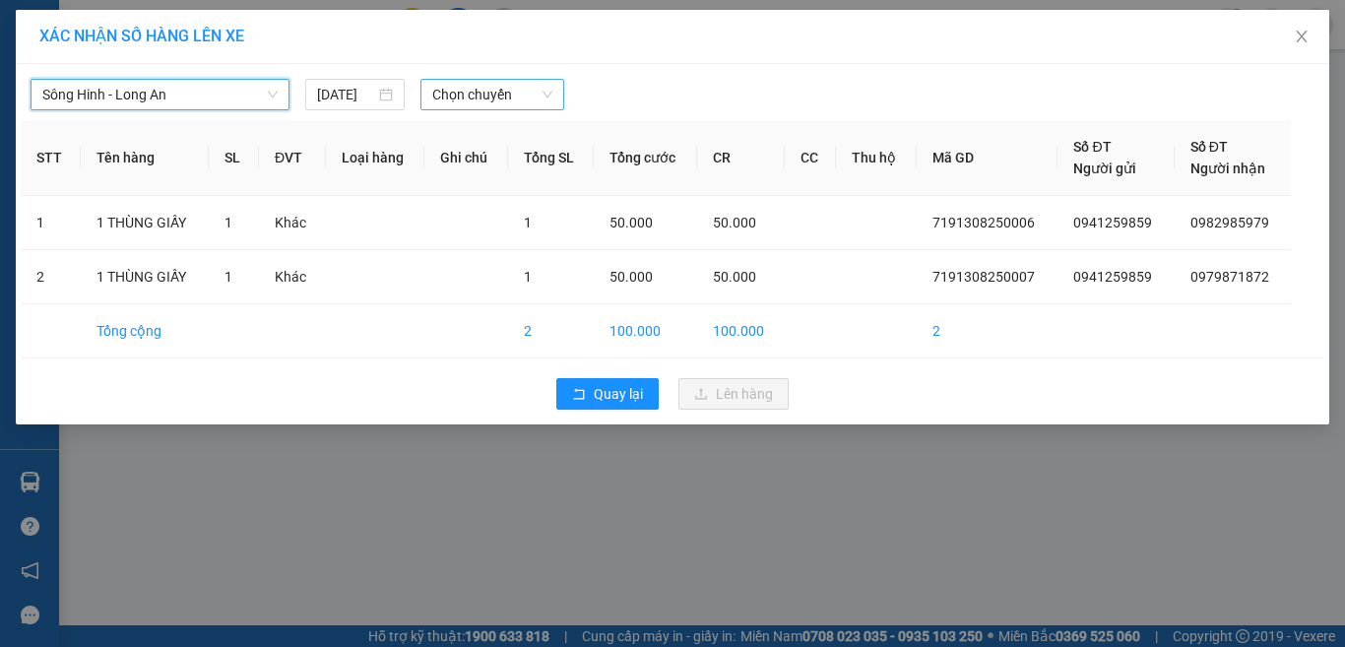
click at [479, 91] on span "Chọn chuyến" at bounding box center [492, 95] width 121 height 30
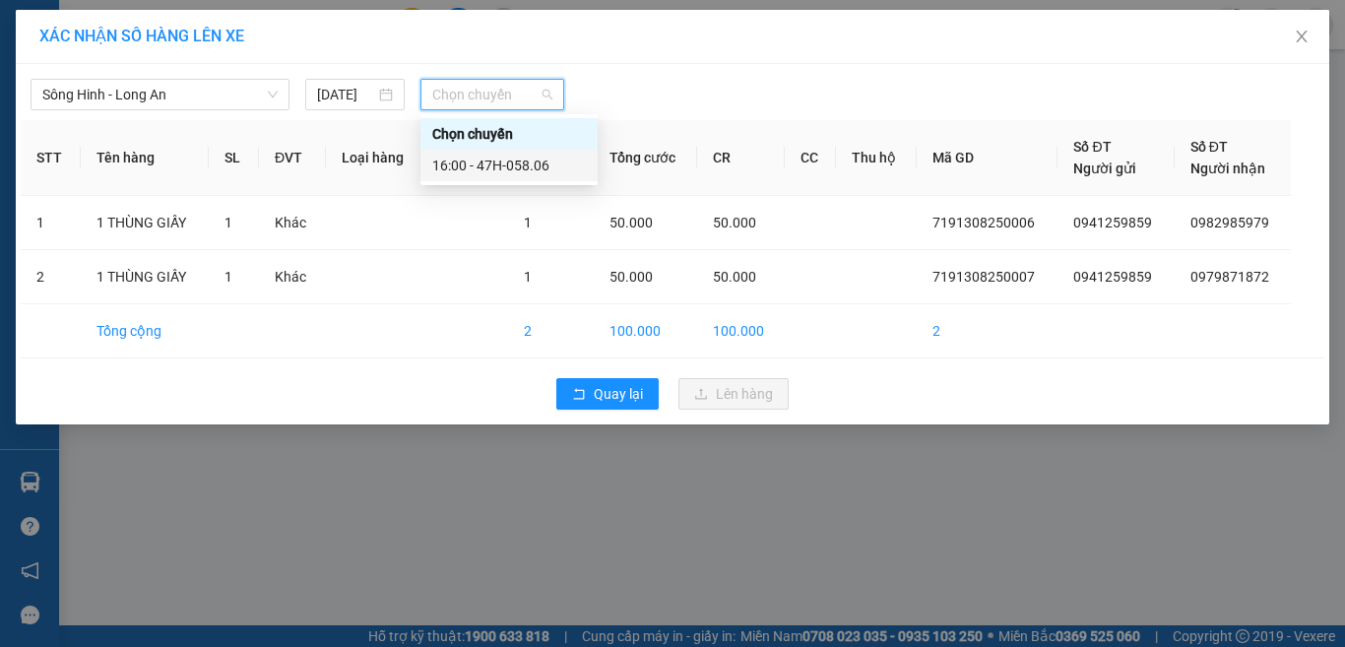
click at [521, 177] on div "16:00 - 47H-058.06" at bounding box center [509, 166] width 177 height 32
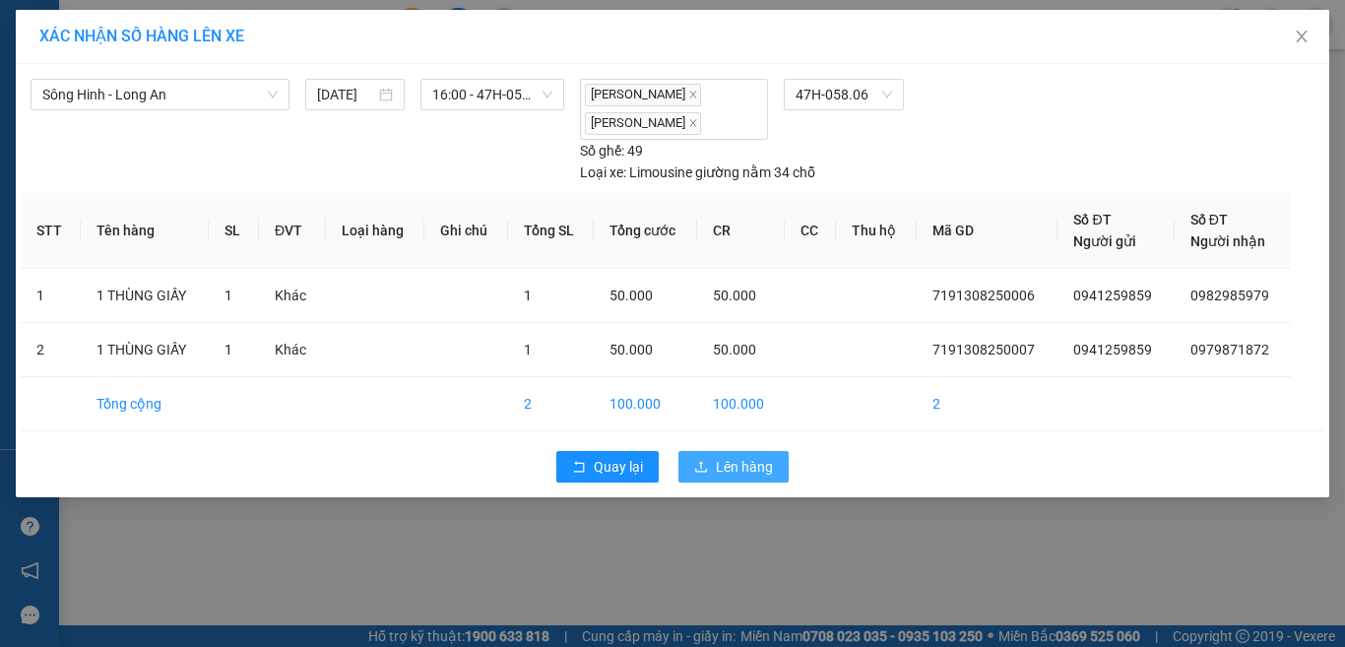
click at [742, 464] on span "Lên hàng" at bounding box center [744, 467] width 57 height 22
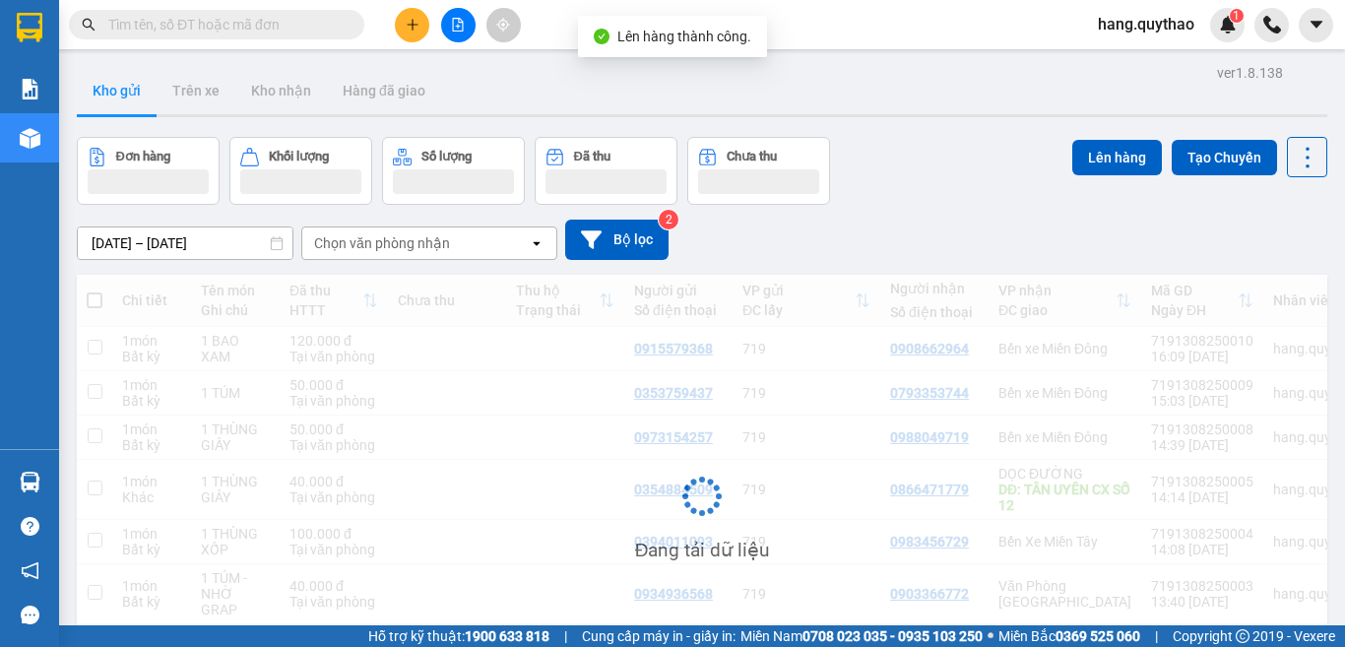
scroll to position [116, 0]
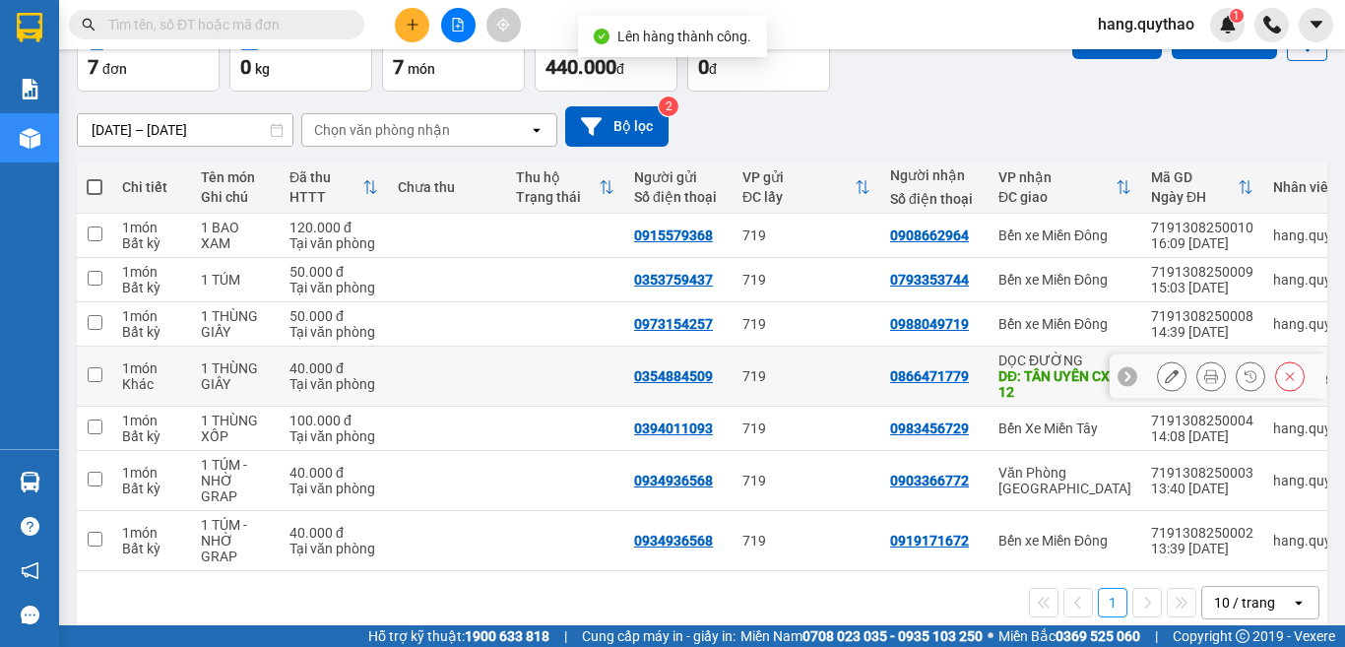
click at [906, 385] on td "0866471779" at bounding box center [934, 377] width 108 height 60
checkbox input "true"
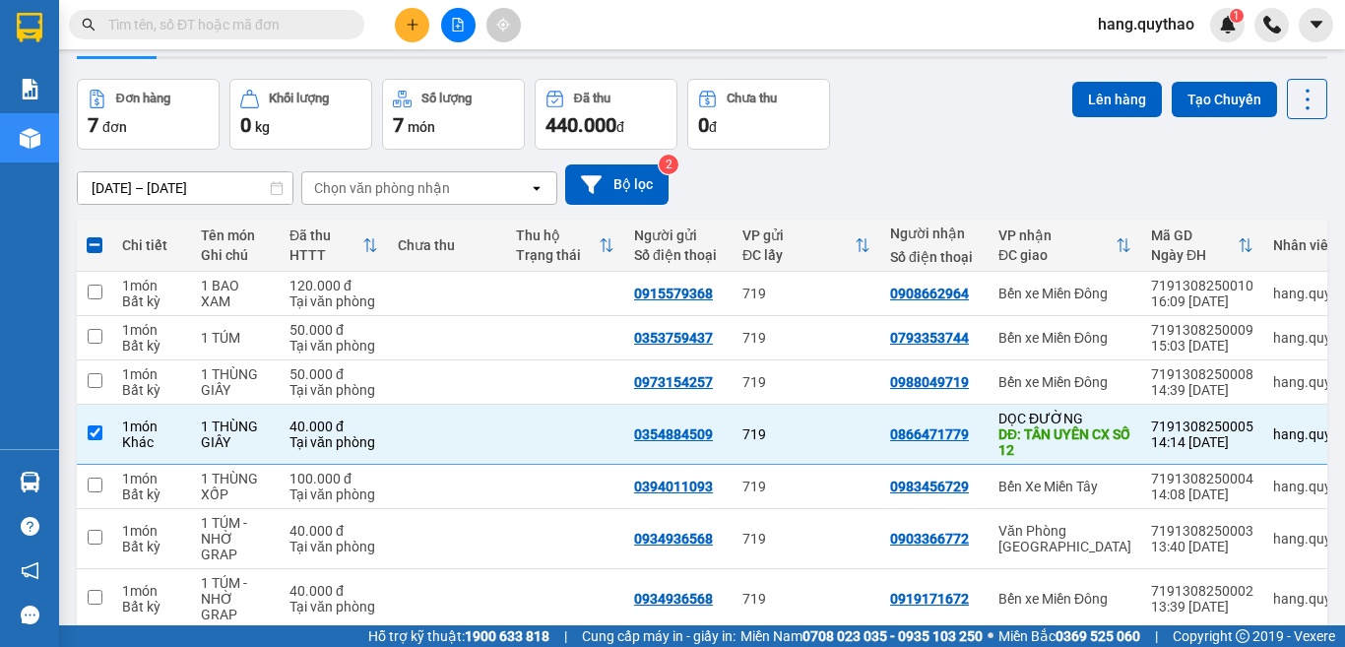
scroll to position [0, 0]
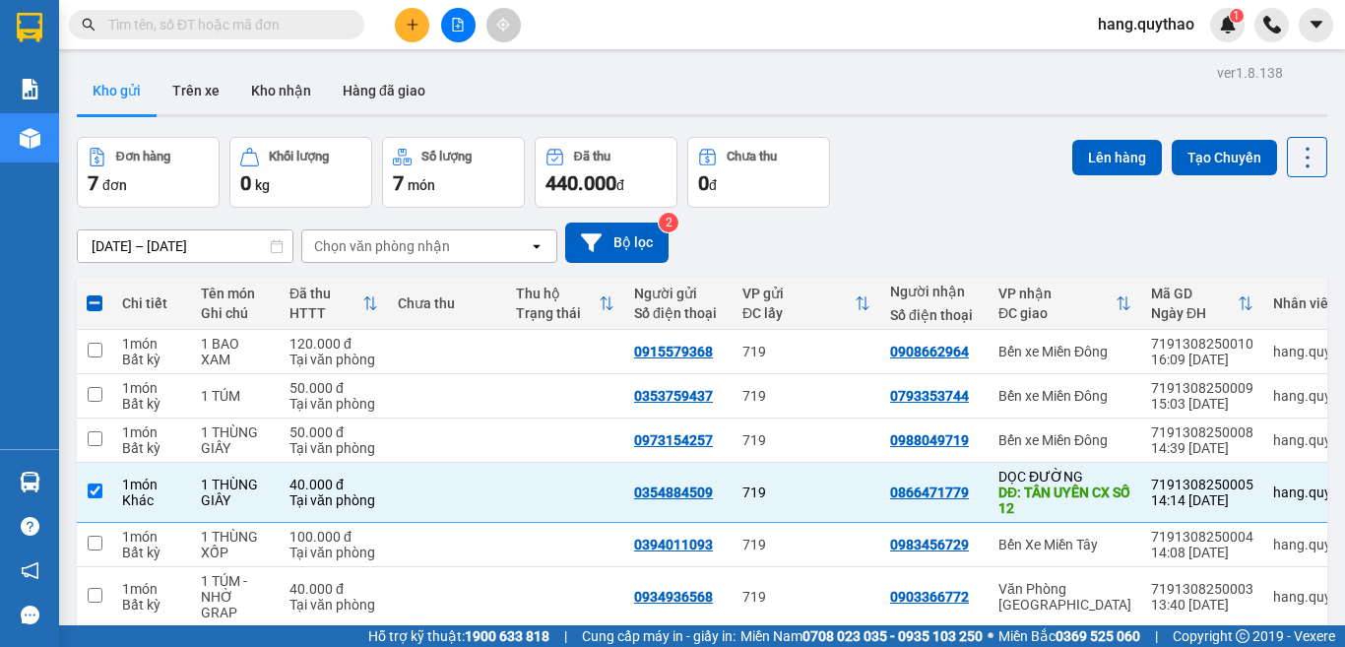
click at [1097, 115] on div at bounding box center [702, 115] width 1251 height 3
click at [1100, 150] on button "Lên hàng" at bounding box center [1117, 157] width 90 height 35
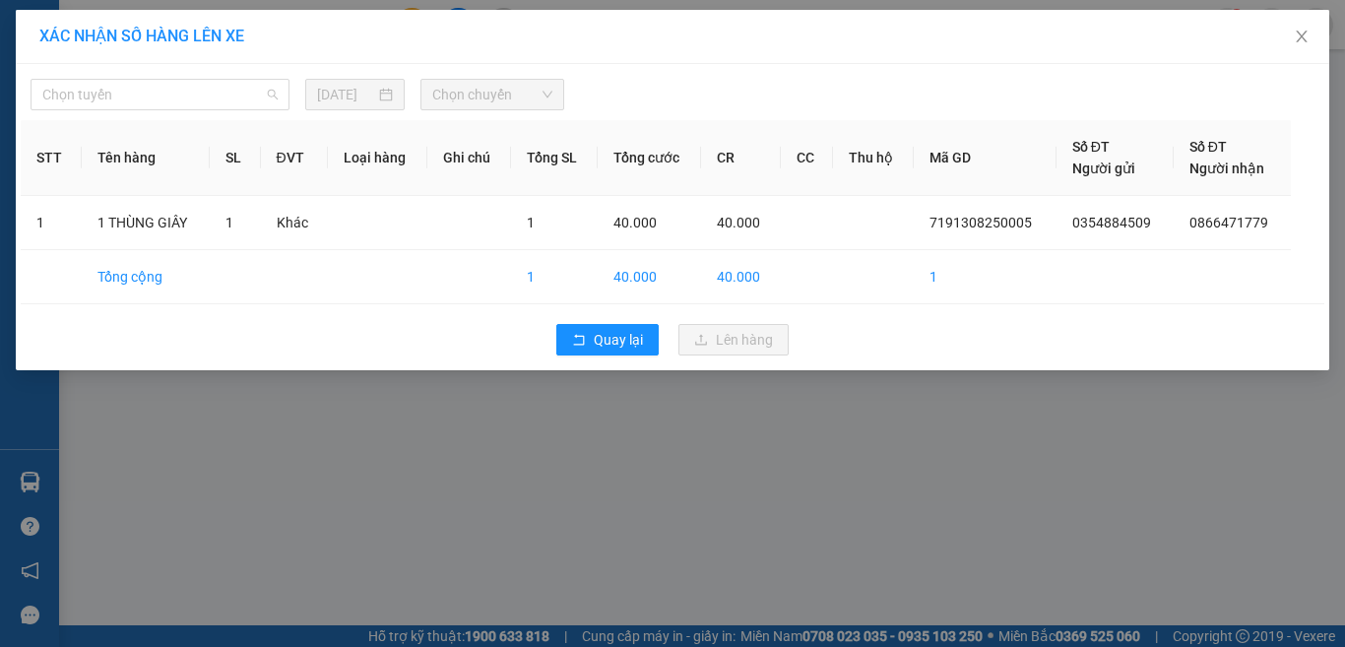
drag, startPoint x: 170, startPoint y: 93, endPoint x: 173, endPoint y: 122, distance: 29.7
click at [171, 93] on span "Chọn tuyến" at bounding box center [159, 95] width 235 height 30
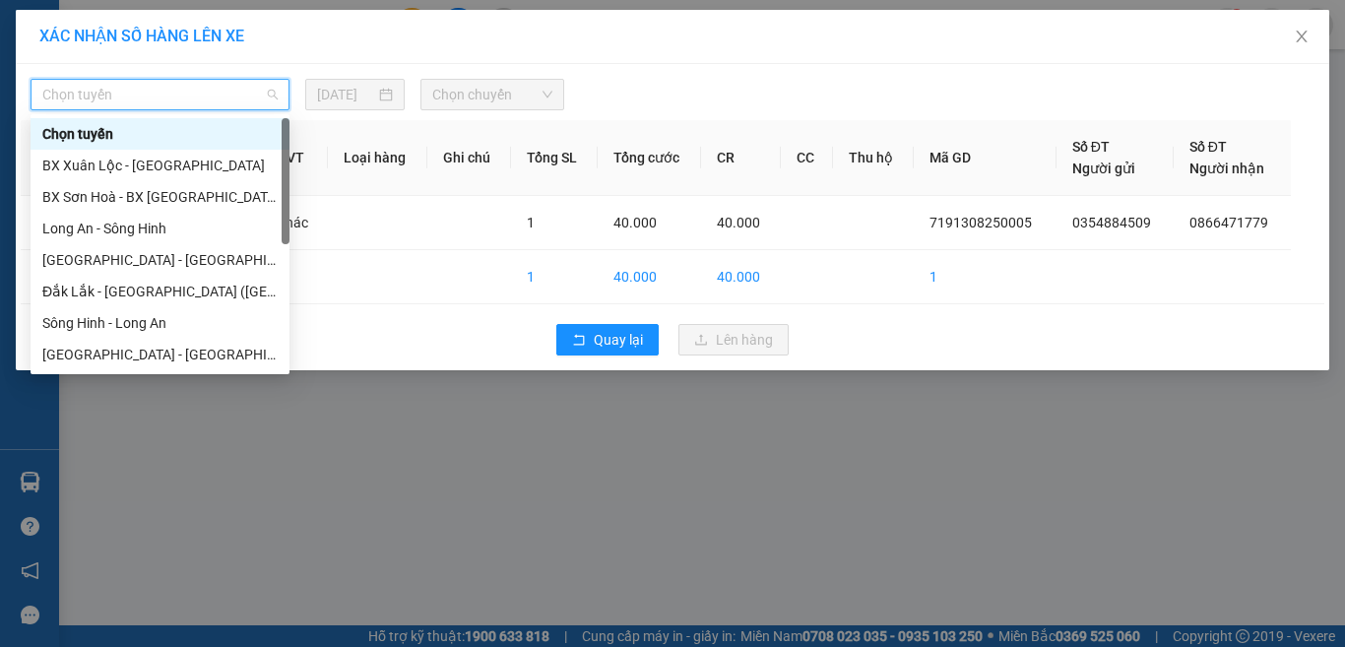
scroll to position [221, 0]
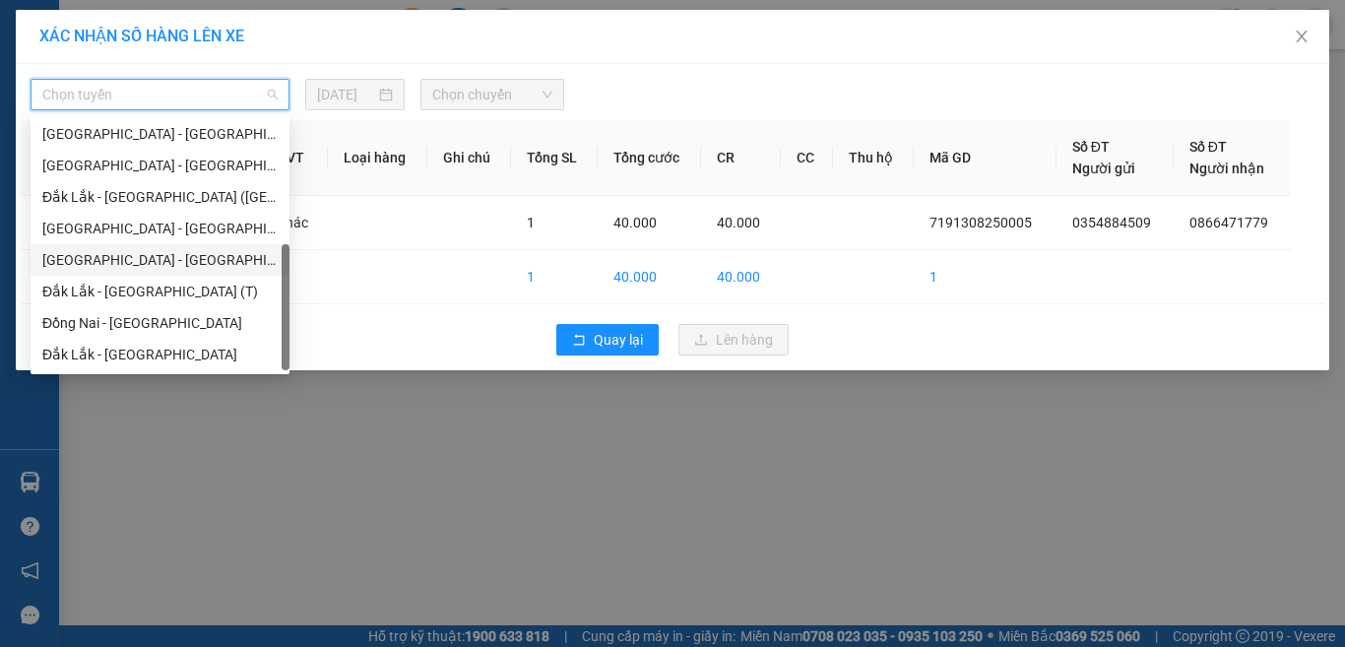
click at [145, 260] on div "[GEOGRAPHIC_DATA] - [GEOGRAPHIC_DATA]" at bounding box center [159, 260] width 235 height 22
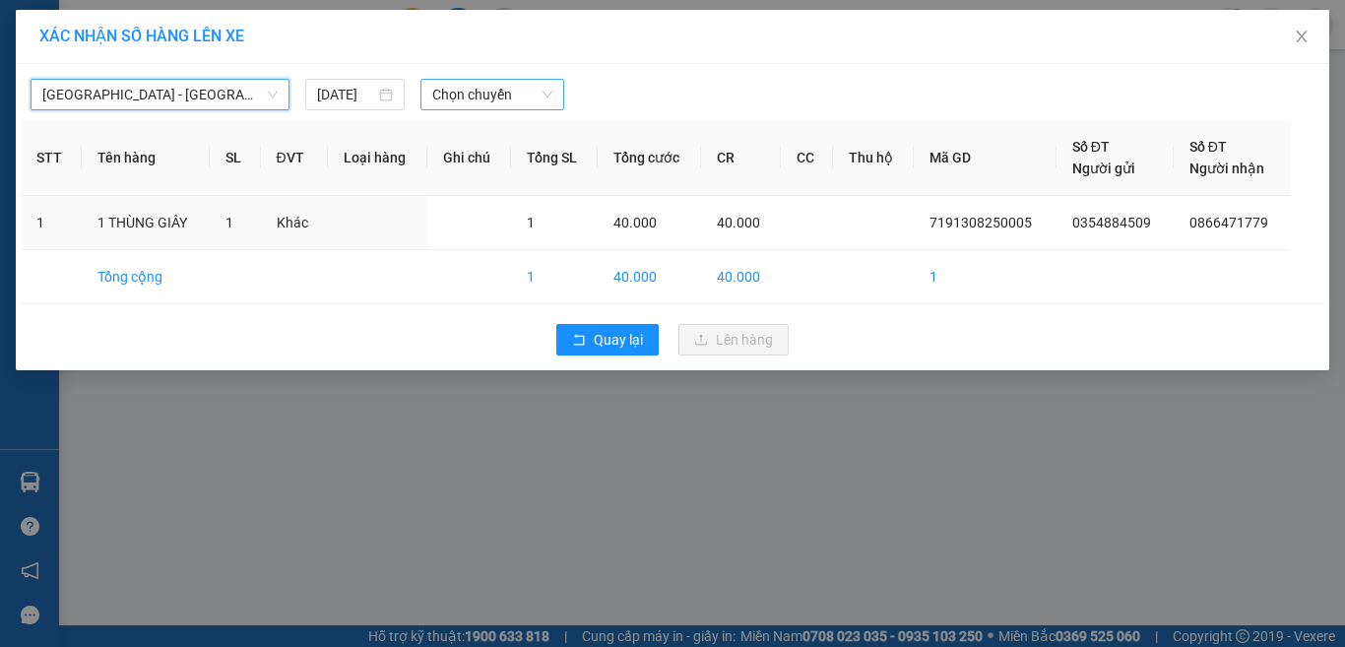
click at [486, 79] on div "Chọn chuyến" at bounding box center [493, 95] width 145 height 32
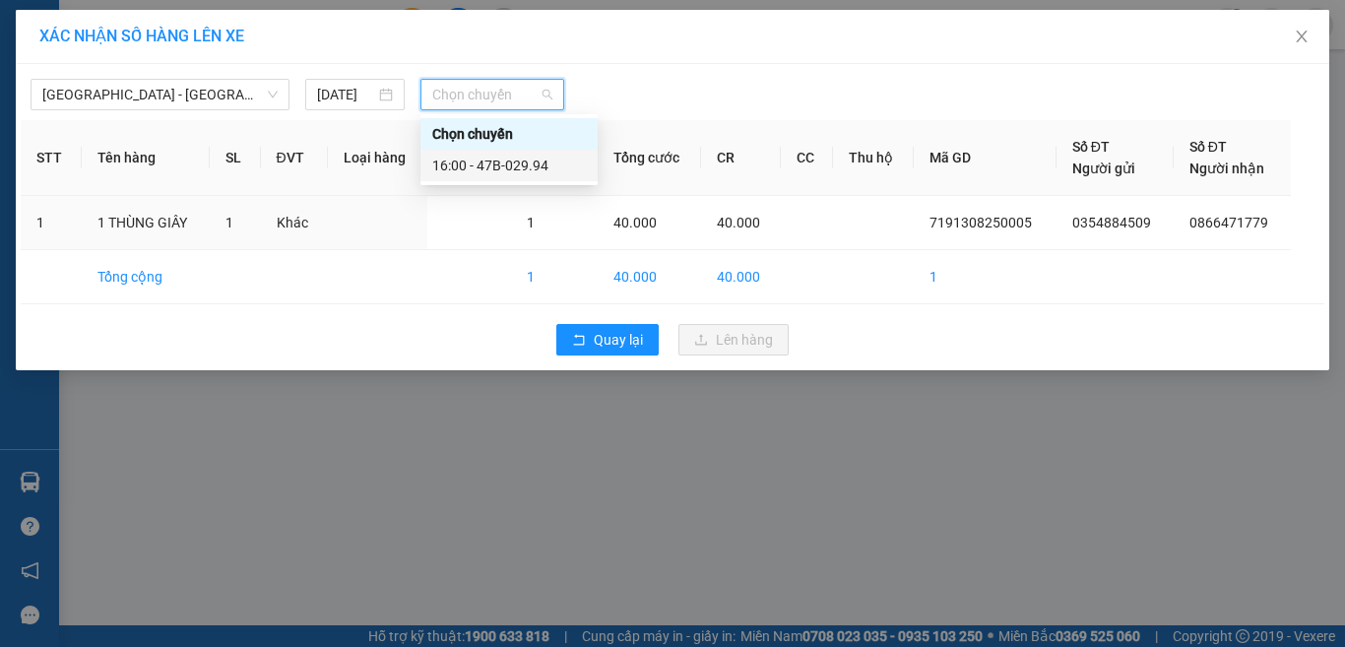
click at [517, 165] on div "16:00 - 47B-029.94" at bounding box center [509, 166] width 154 height 22
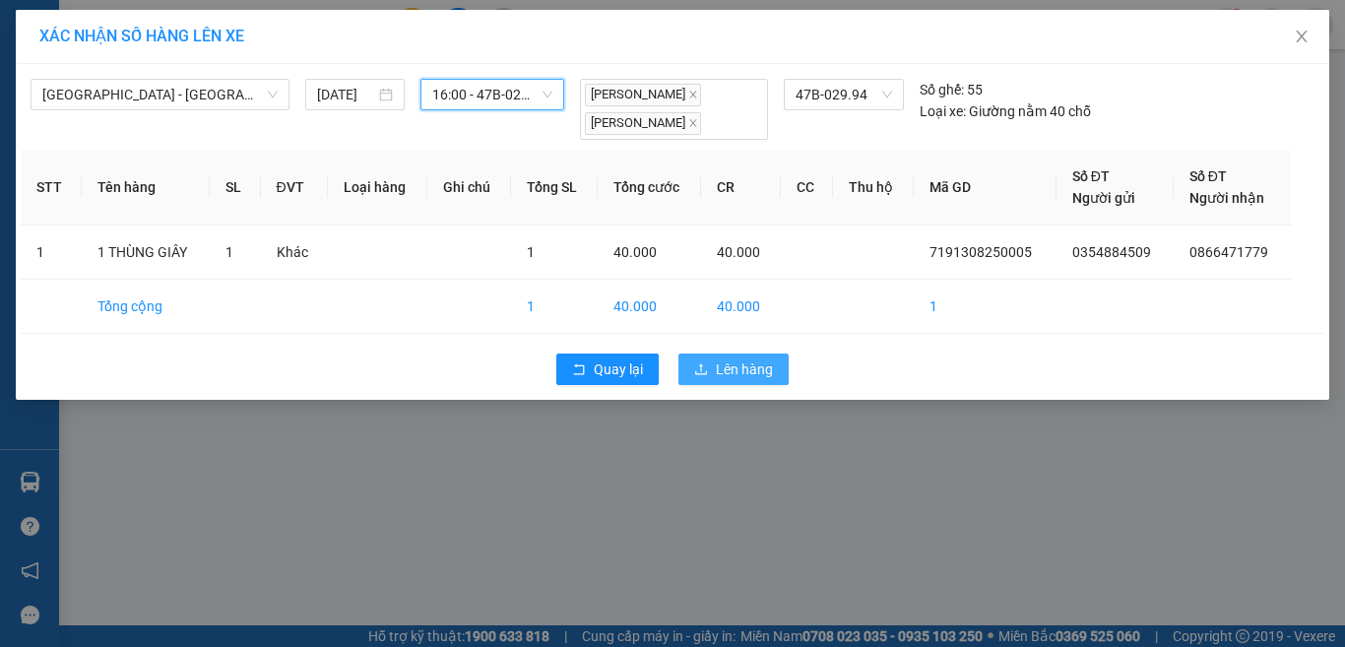
click at [757, 380] on button "Lên hàng" at bounding box center [734, 370] width 110 height 32
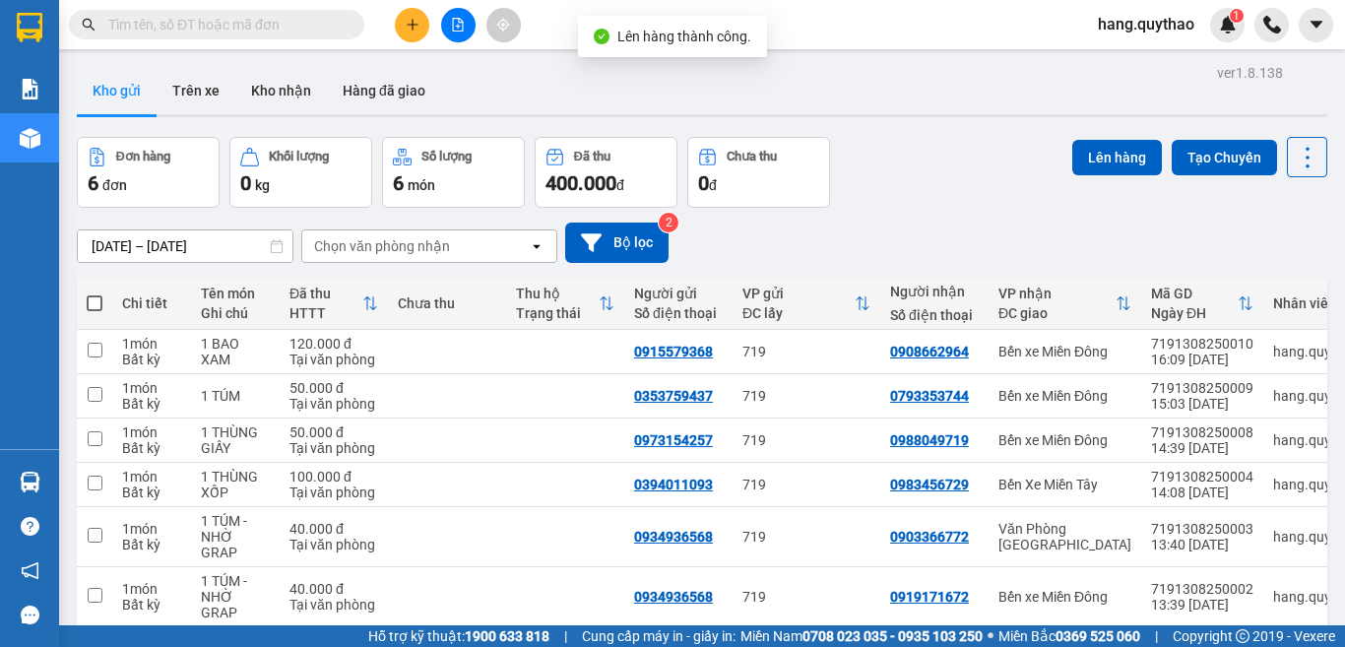
click at [100, 294] on label at bounding box center [95, 303] width 16 height 20
click at [95, 293] on input "checkbox" at bounding box center [95, 293] width 0 height 0
checkbox input "true"
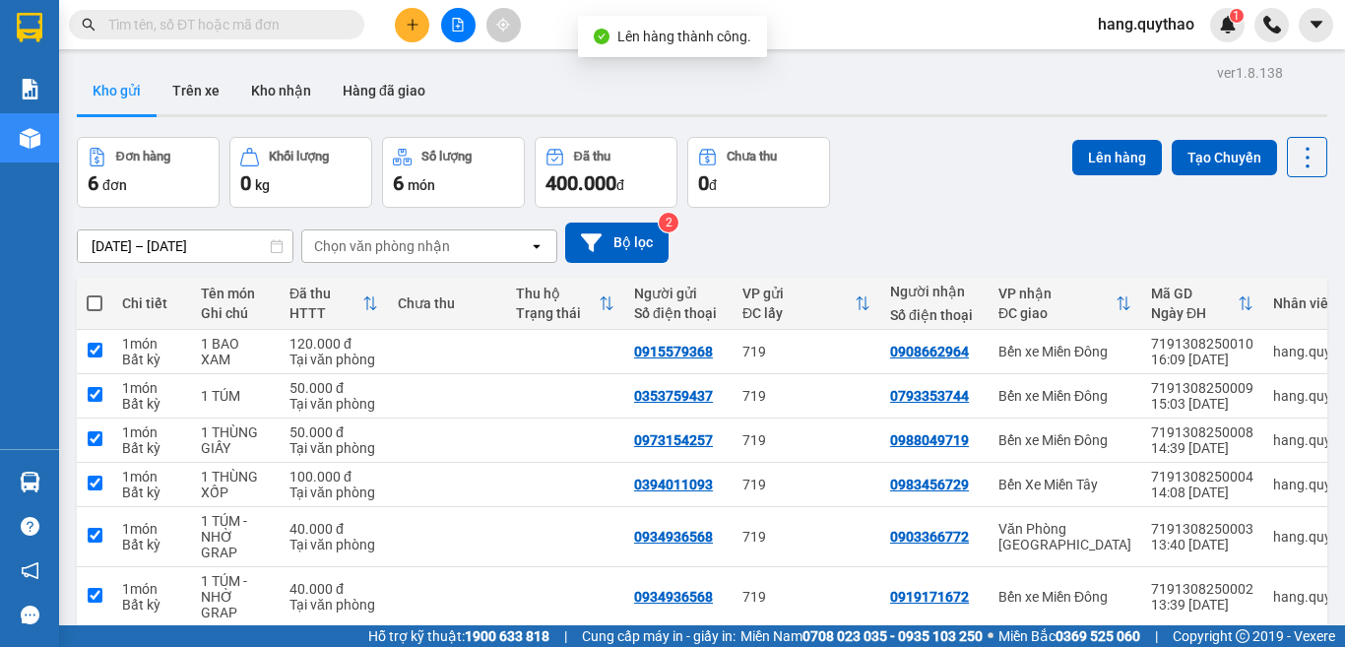
checkbox input "true"
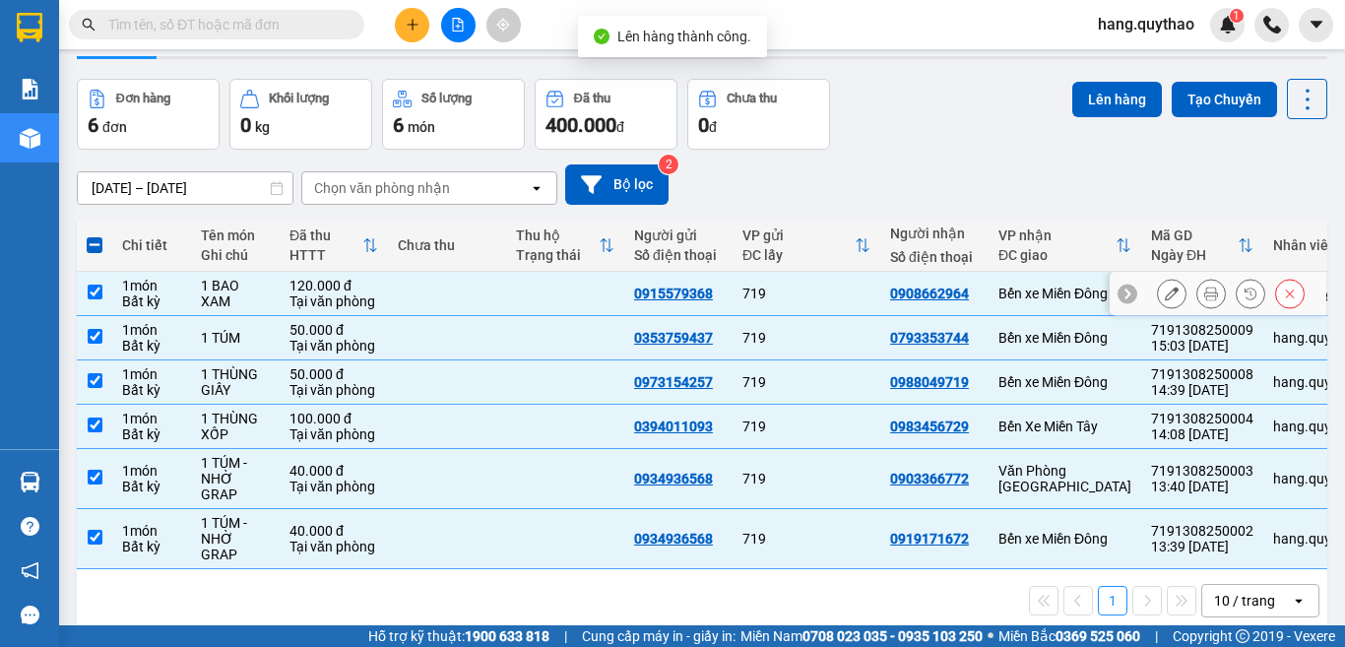
scroll to position [91, 0]
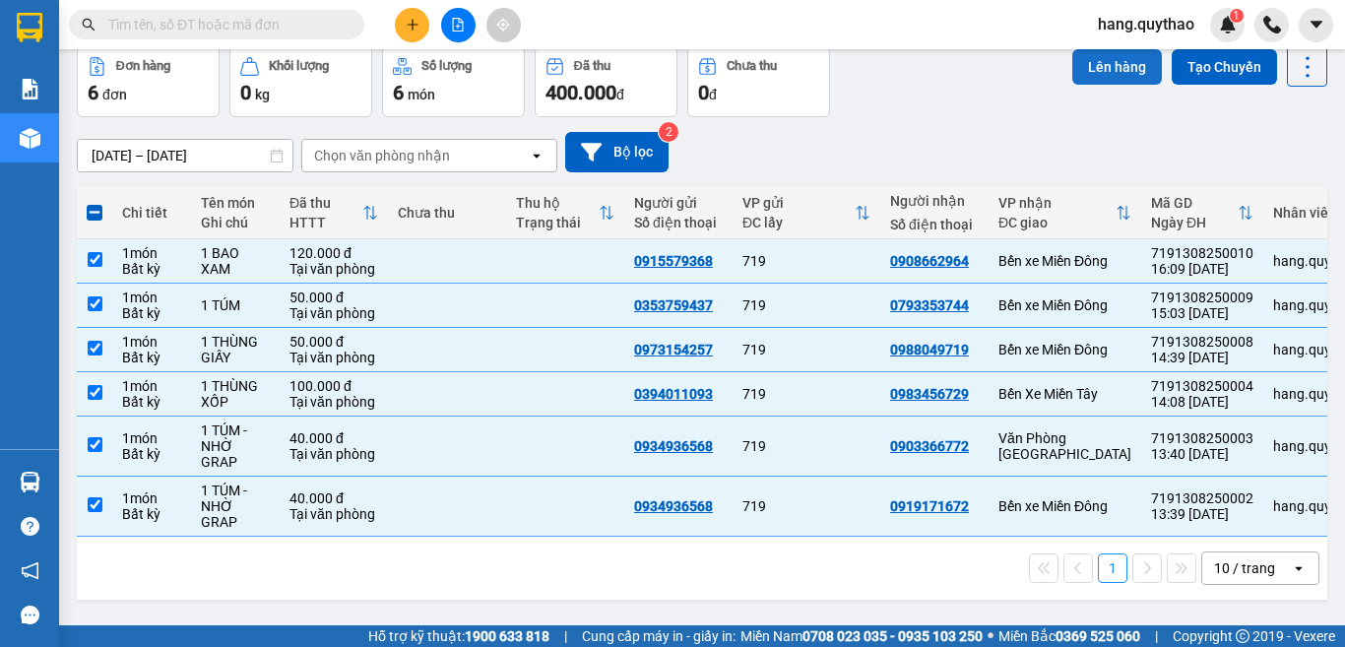
click at [1093, 55] on button "Lên hàng" at bounding box center [1117, 66] width 90 height 35
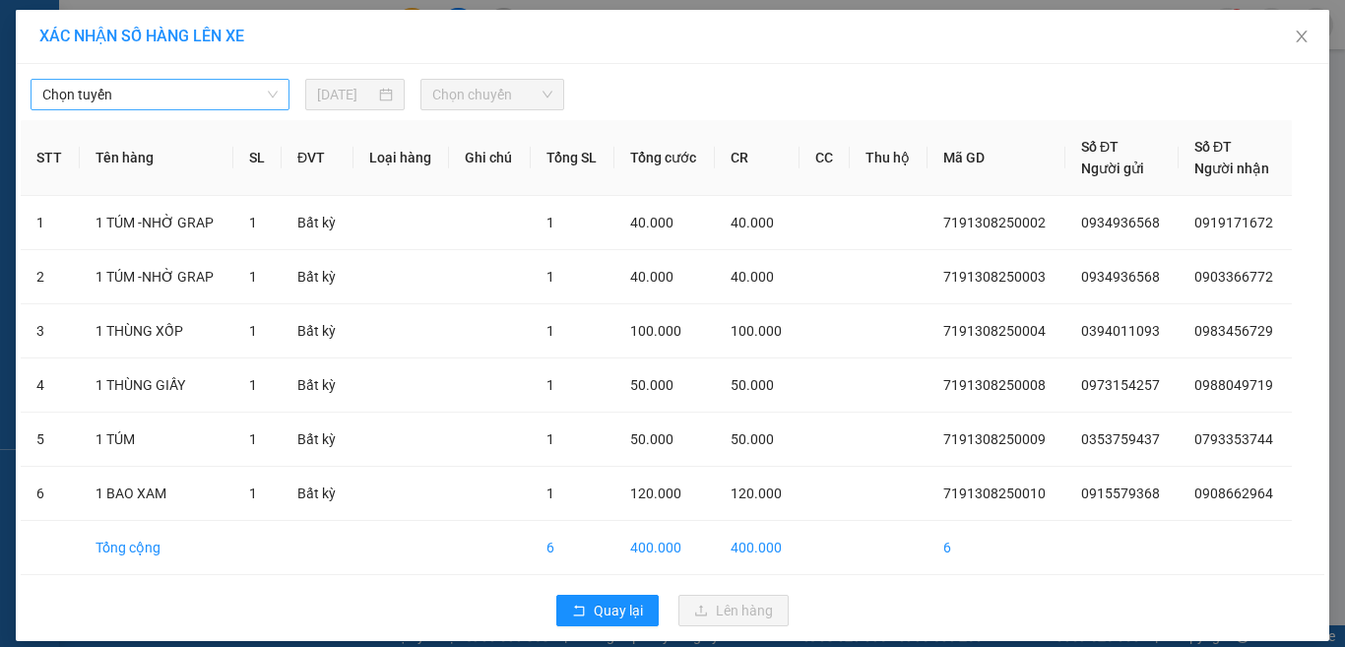
click at [225, 97] on span "Chọn tuyến" at bounding box center [159, 95] width 235 height 30
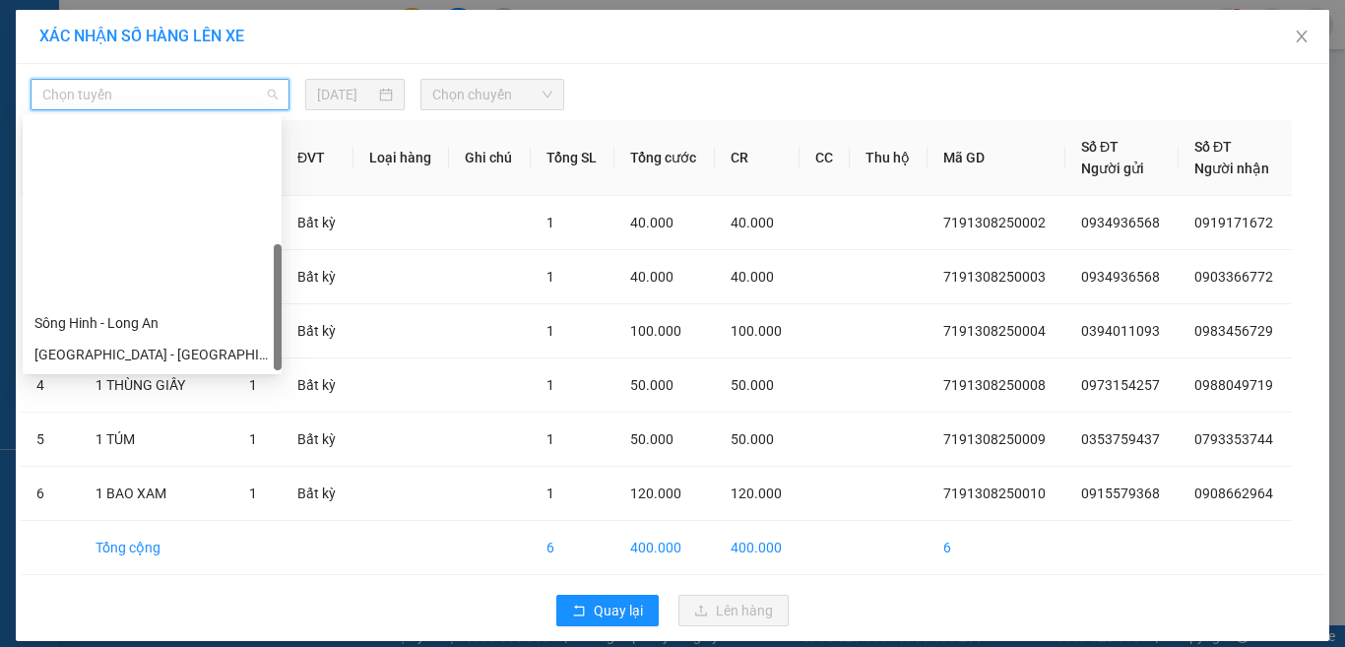
scroll to position [221, 0]
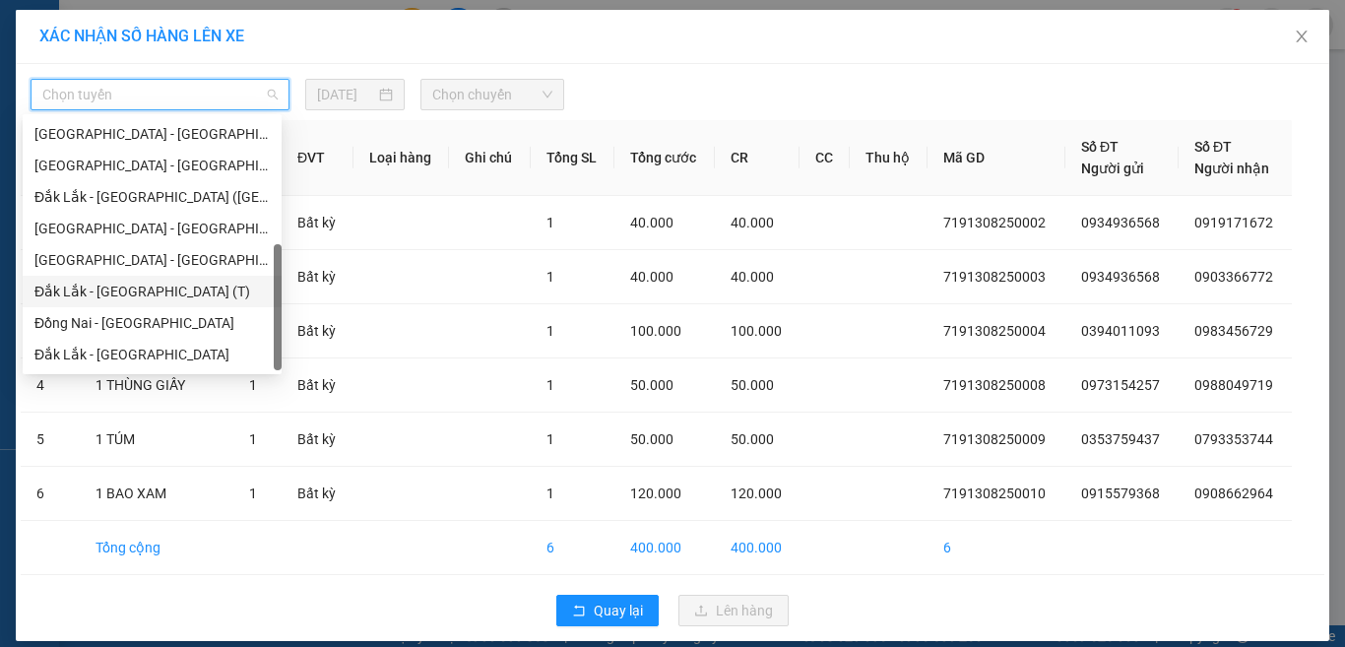
click at [148, 289] on div "Đắk Lắk - [GEOGRAPHIC_DATA] (T)" at bounding box center [151, 292] width 235 height 22
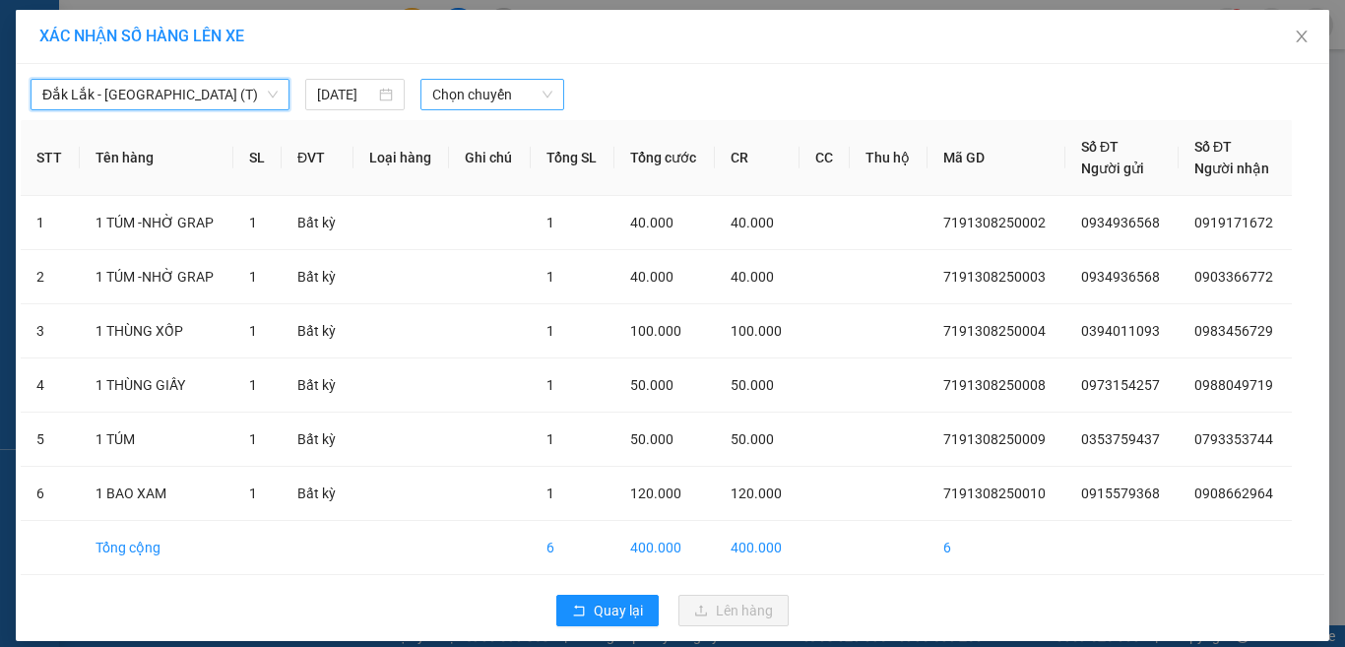
click at [497, 88] on span "Chọn chuyến" at bounding box center [492, 95] width 121 height 30
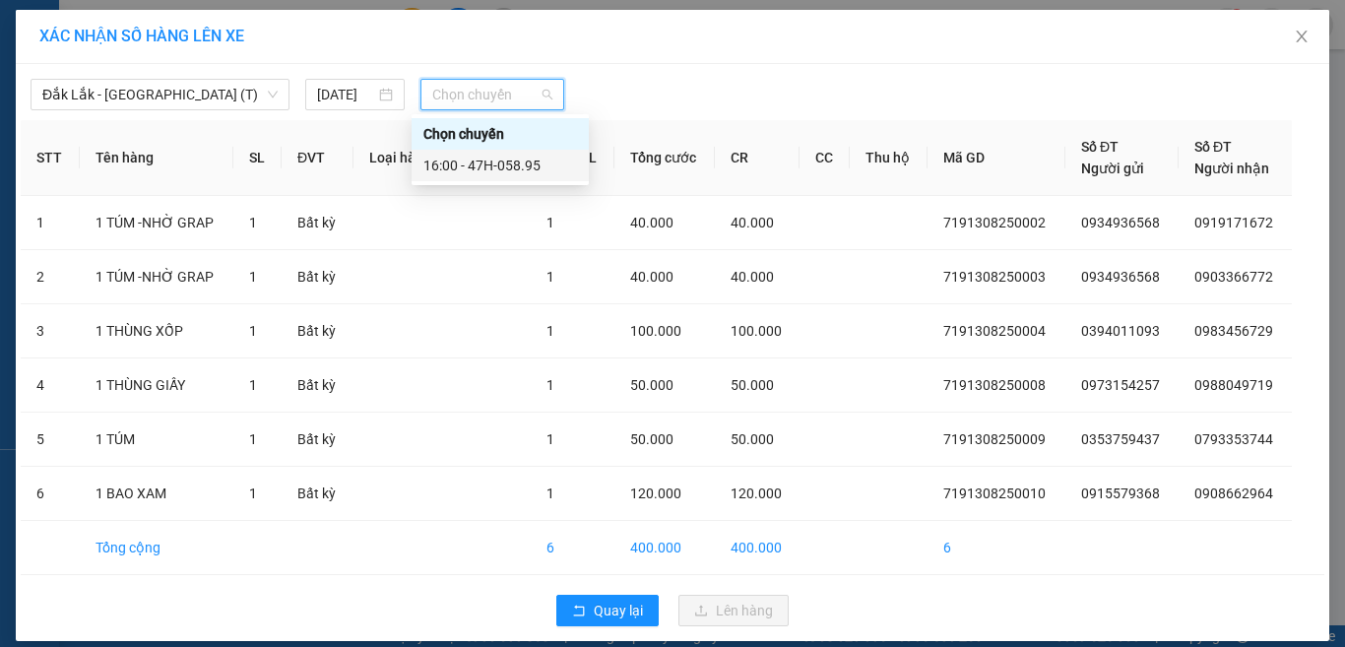
click at [535, 166] on div "16:00 - 47H-058.95" at bounding box center [500, 166] width 154 height 22
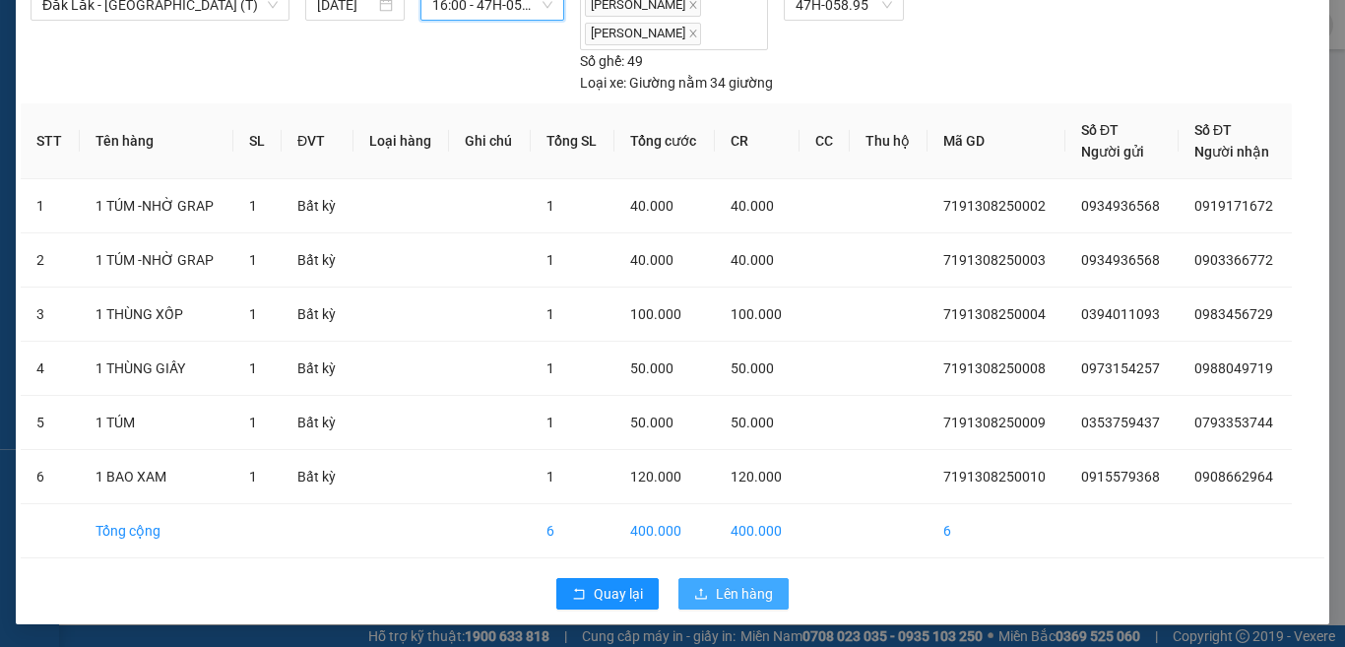
scroll to position [91, 0]
click at [720, 607] on button "Lên hàng" at bounding box center [734, 593] width 110 height 32
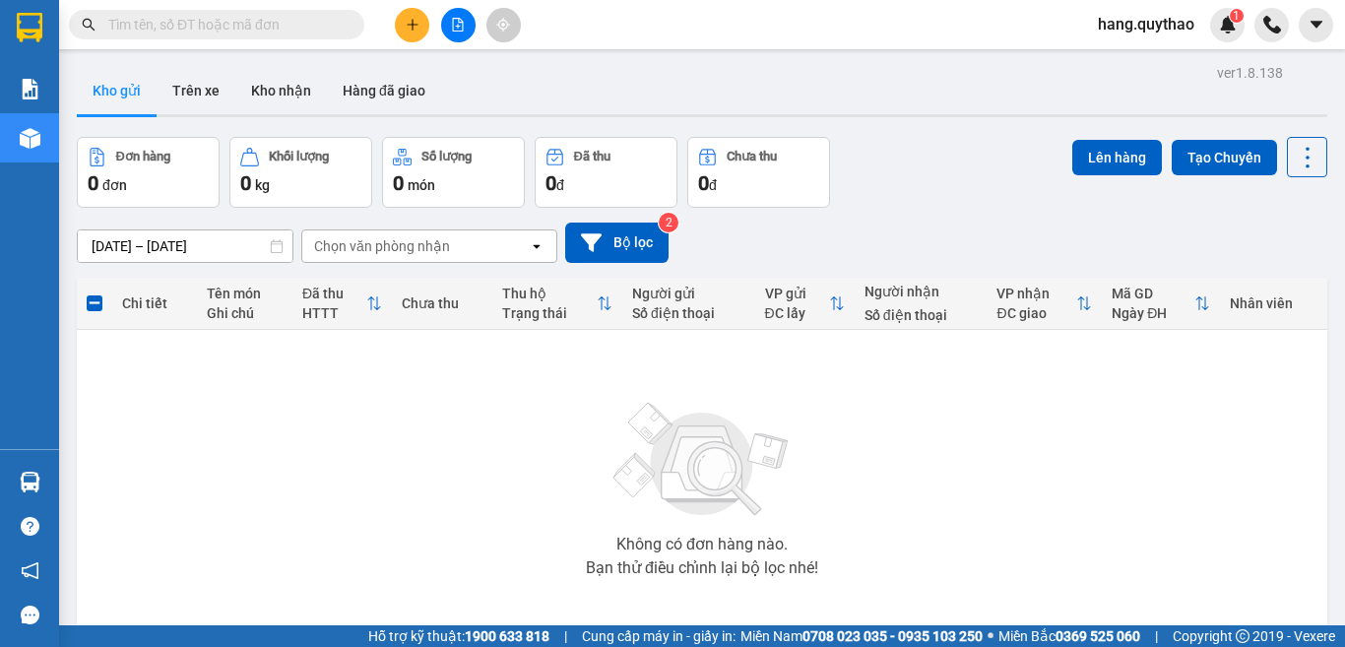
click at [452, 29] on icon "file-add" at bounding box center [458, 25] width 14 height 14
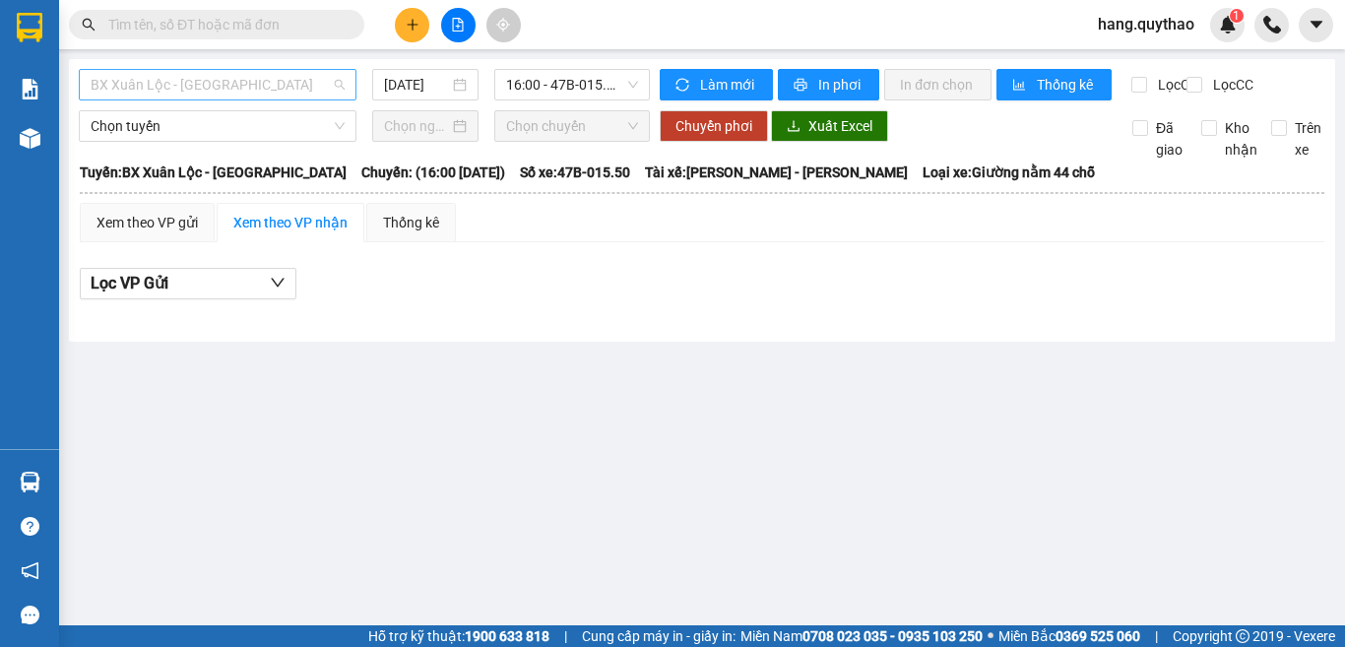
click at [228, 82] on span "BX Xuân Lộc - [GEOGRAPHIC_DATA]" at bounding box center [218, 85] width 254 height 30
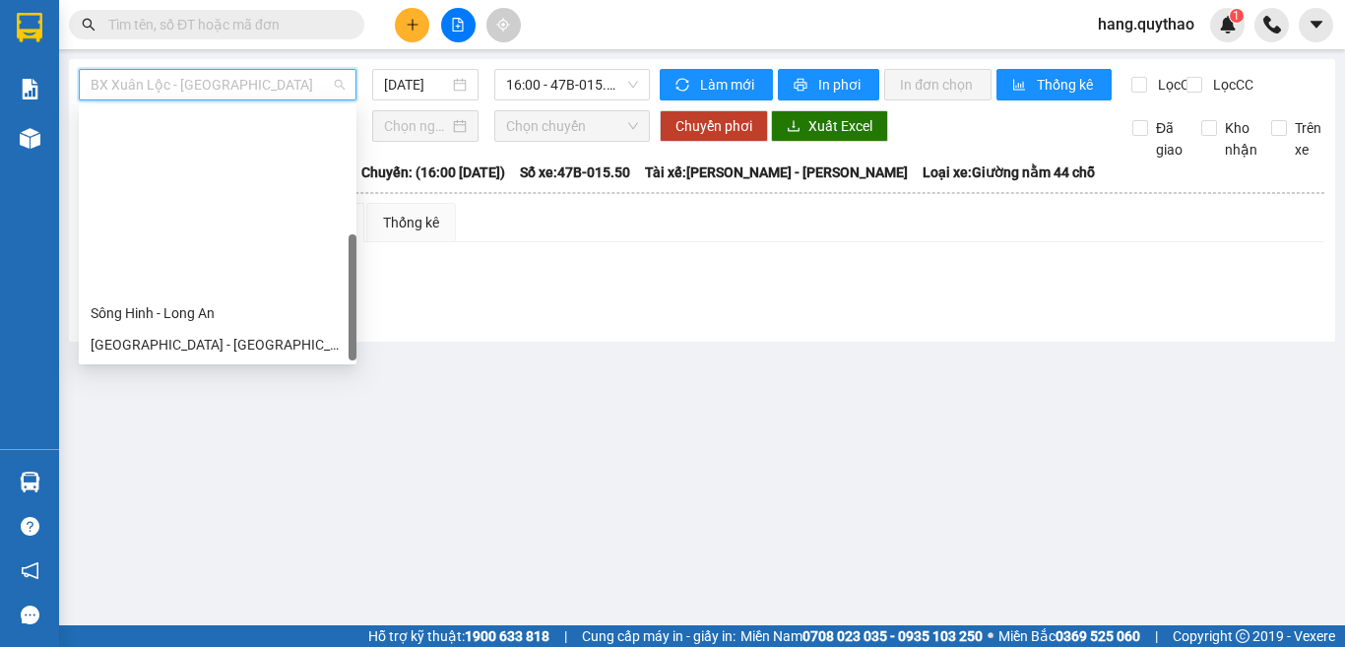
scroll to position [221, 0]
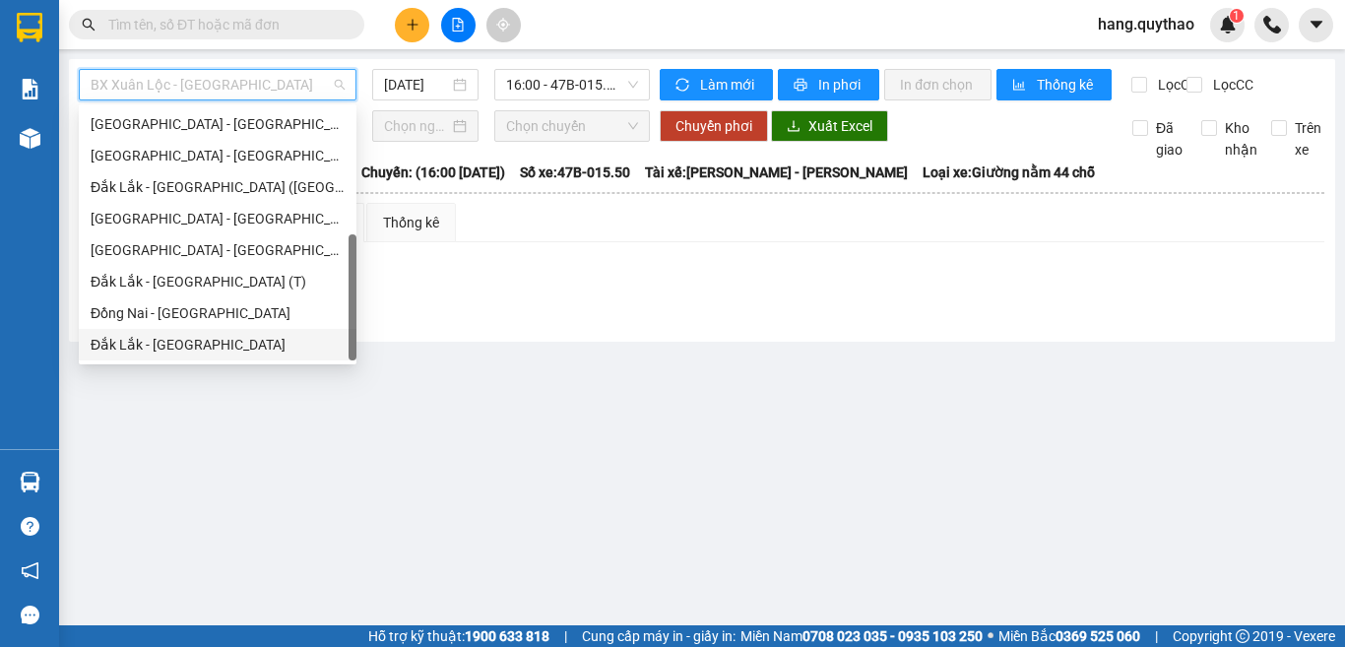
click at [200, 339] on div "Đắk Lắk - [GEOGRAPHIC_DATA]" at bounding box center [218, 345] width 254 height 22
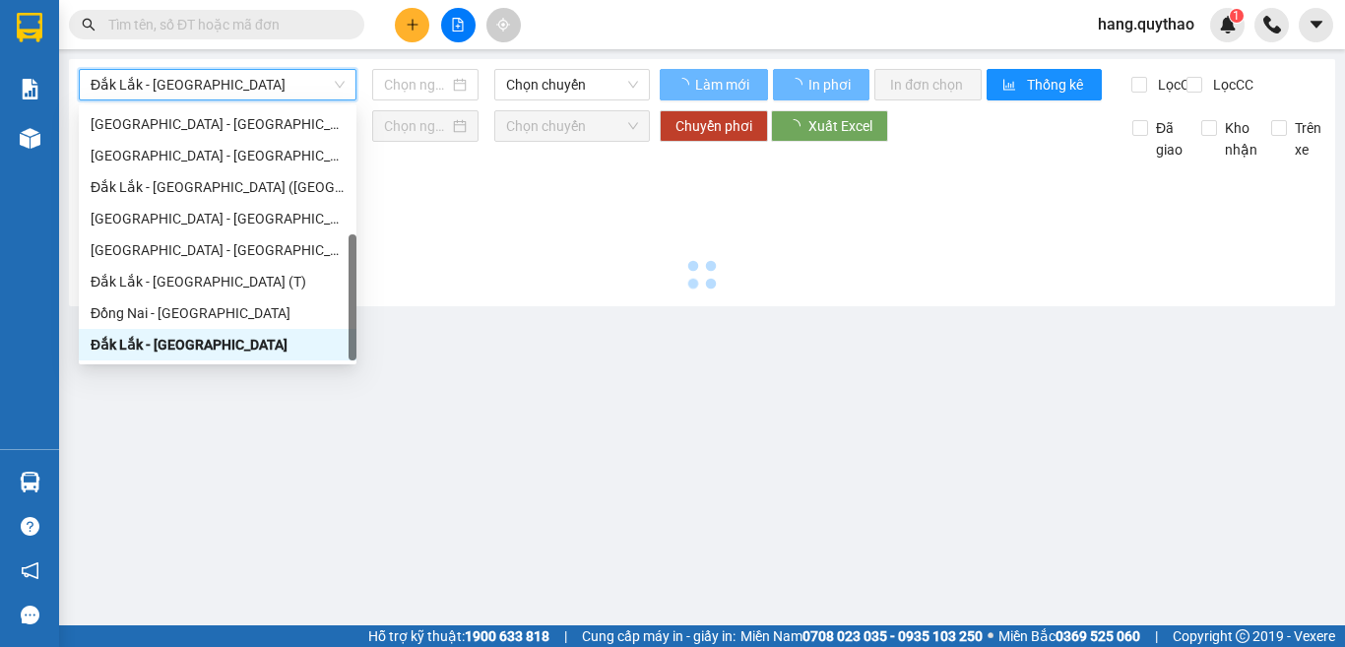
type input "[DATE]"
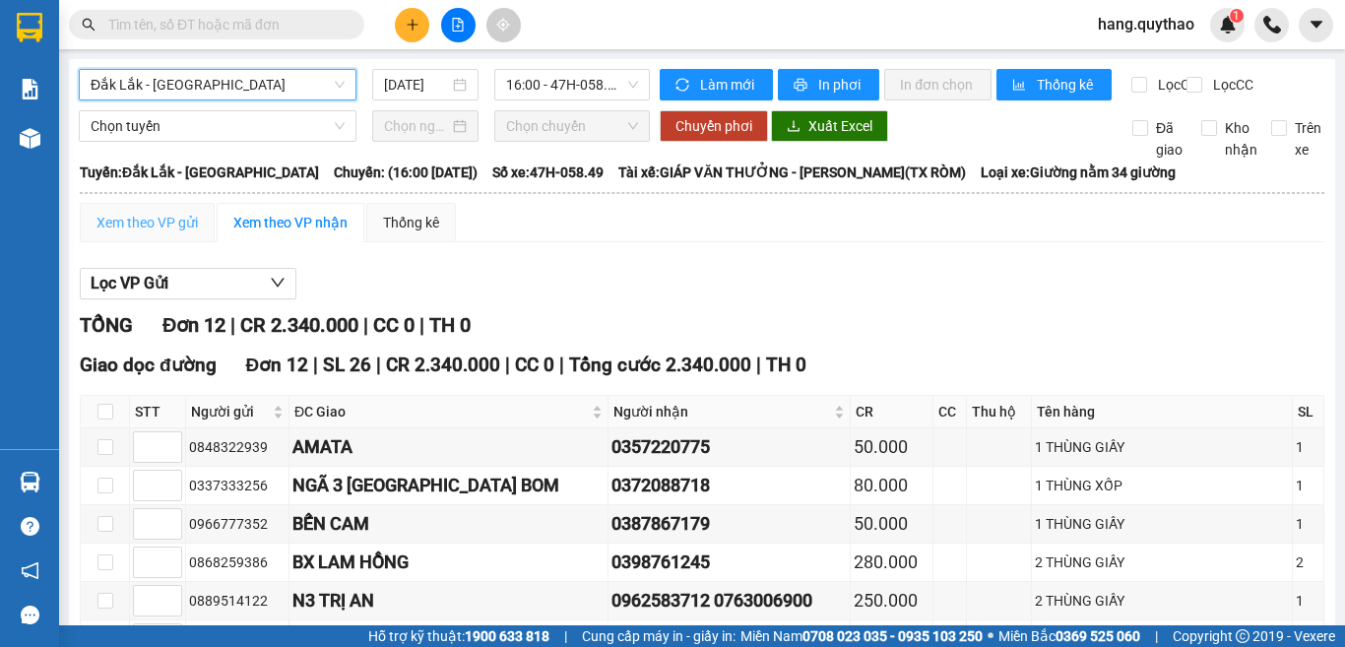
click at [131, 242] on div "Xem theo VP gửi" at bounding box center [147, 222] width 135 height 39
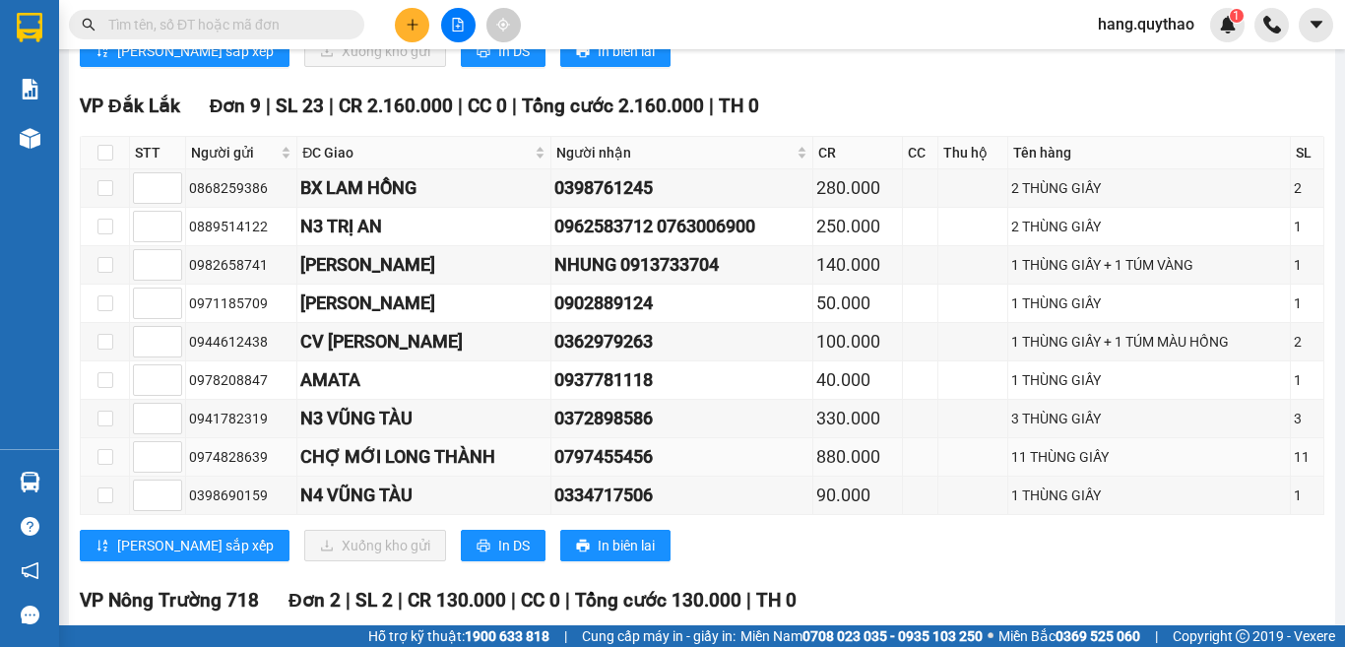
scroll to position [197, 0]
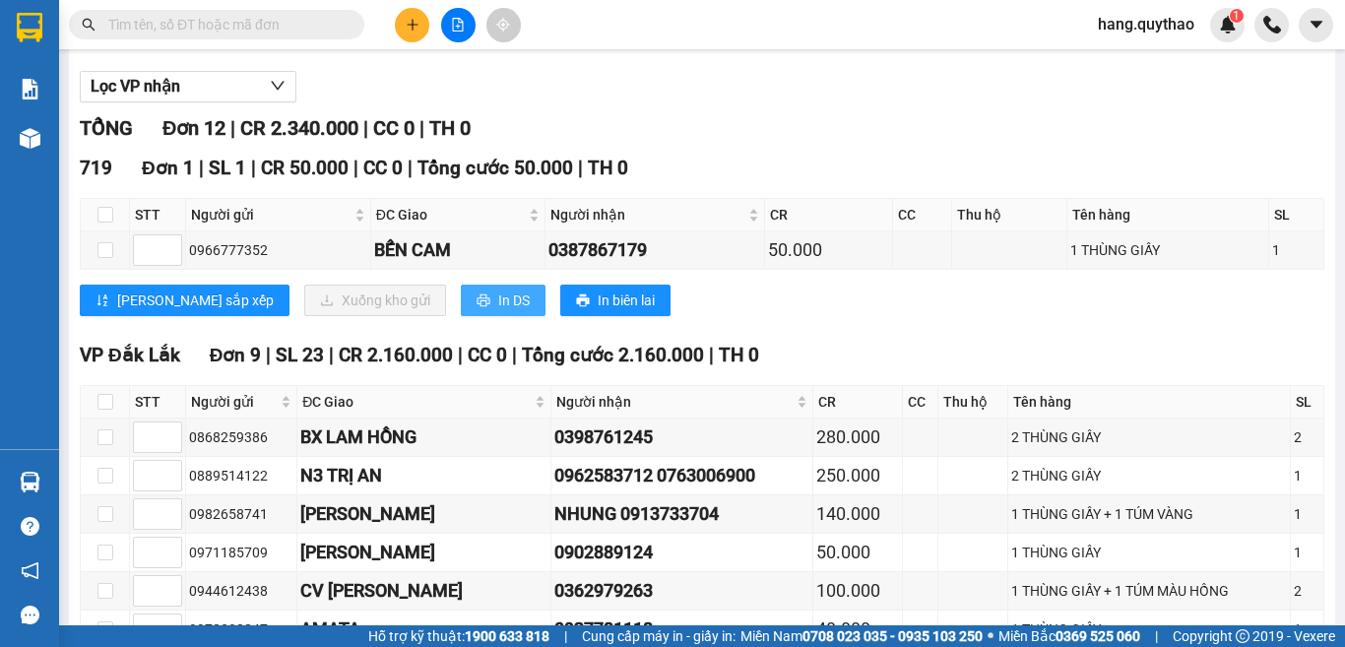
click at [461, 316] on button "In DS" at bounding box center [503, 301] width 85 height 32
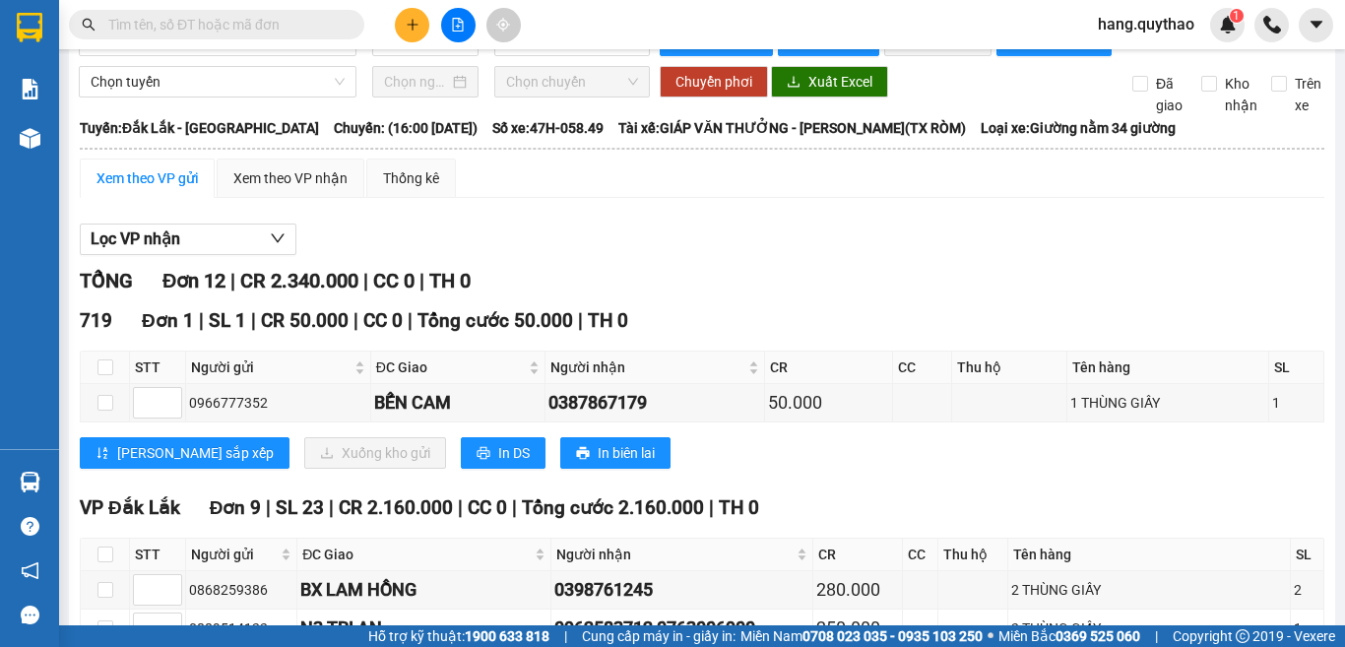
scroll to position [0, 0]
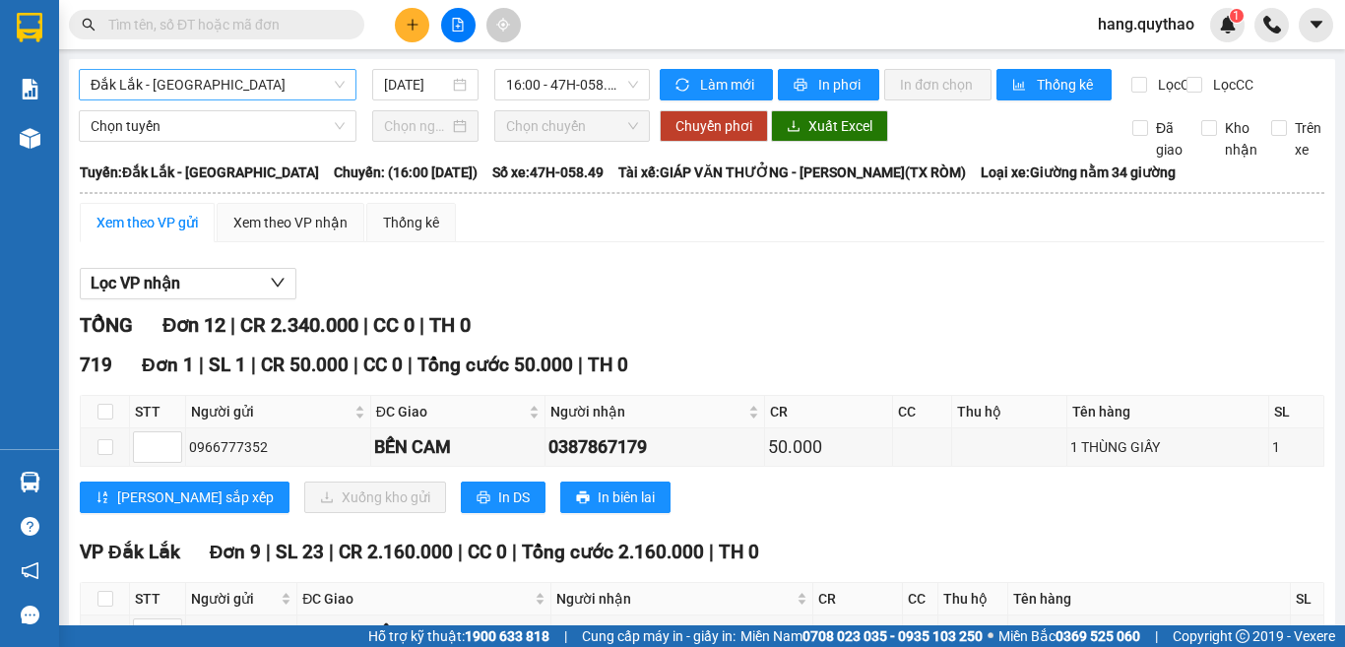
click at [227, 84] on span "Đắk Lắk - [GEOGRAPHIC_DATA]" at bounding box center [218, 85] width 254 height 30
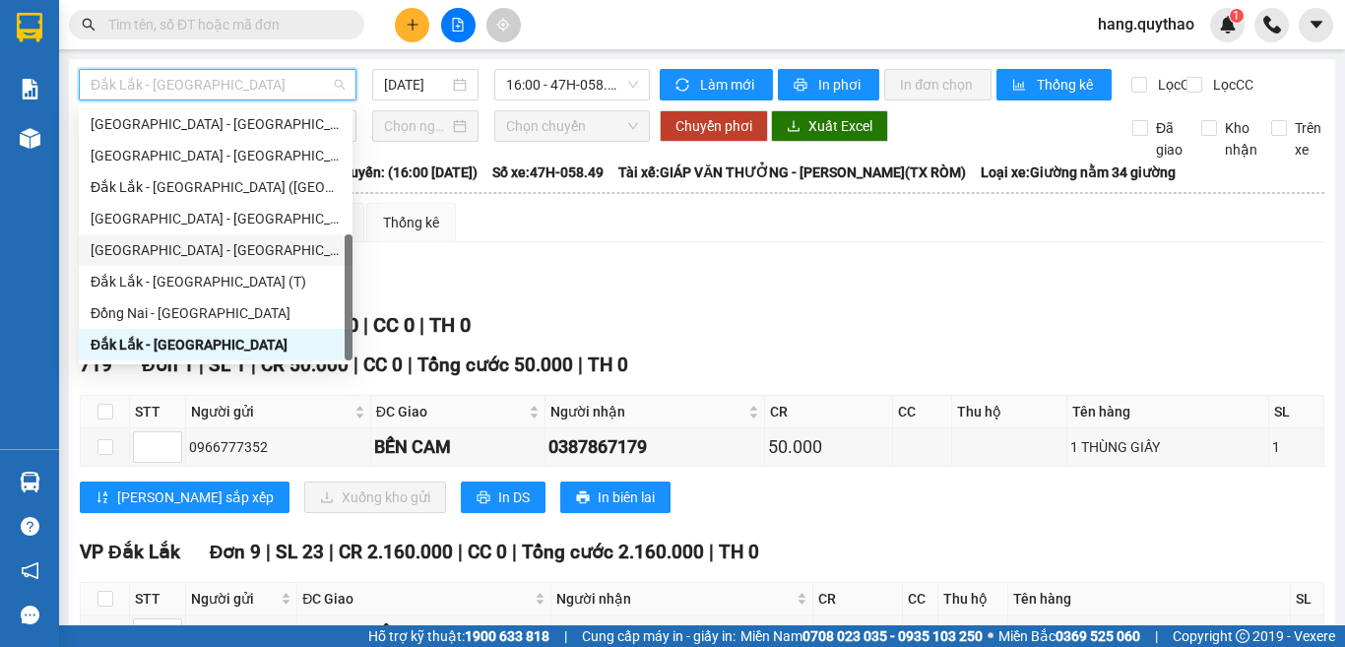
click at [196, 250] on div "[GEOGRAPHIC_DATA] - [GEOGRAPHIC_DATA]" at bounding box center [216, 250] width 250 height 22
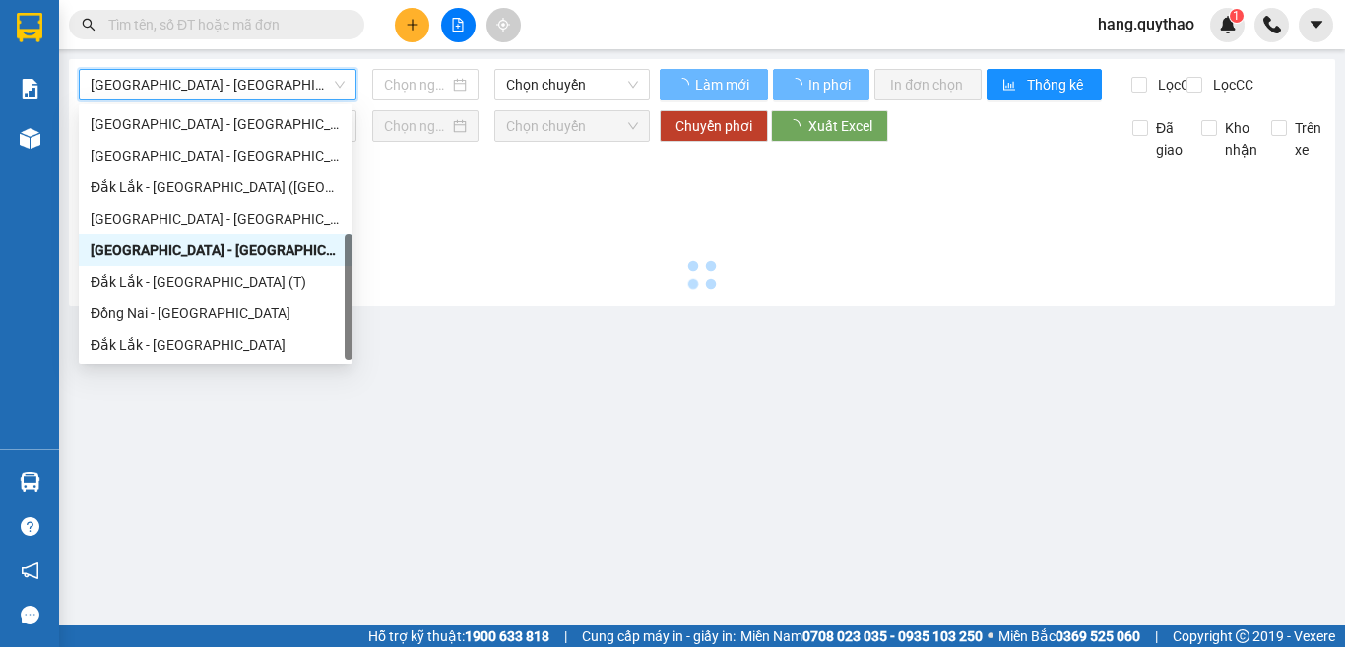
type input "[DATE]"
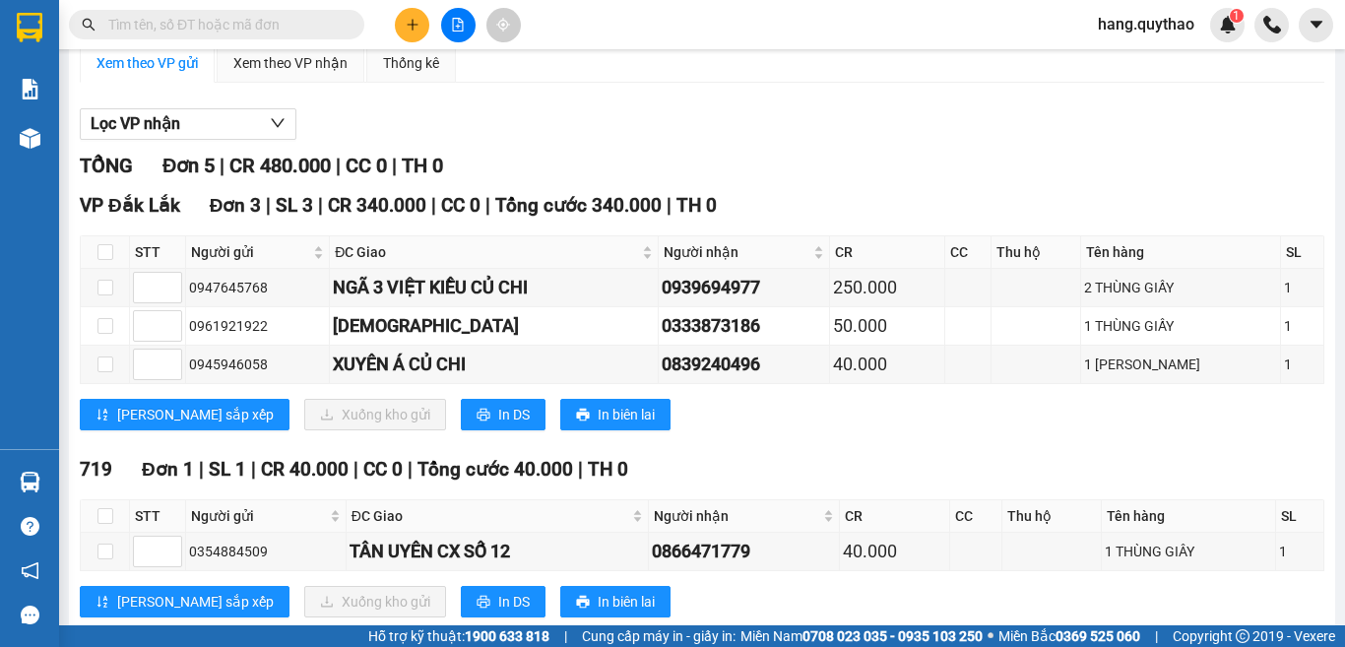
scroll to position [411, 0]
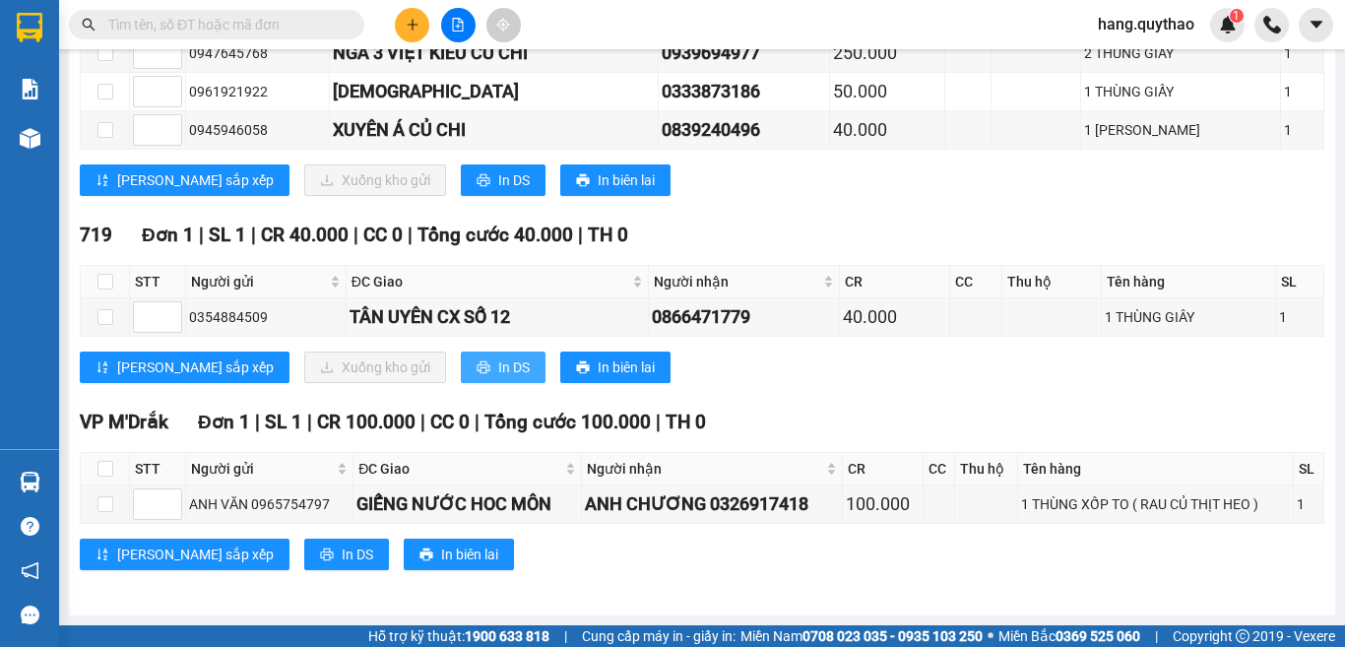
click at [498, 368] on span "In DS" at bounding box center [514, 367] width 32 height 22
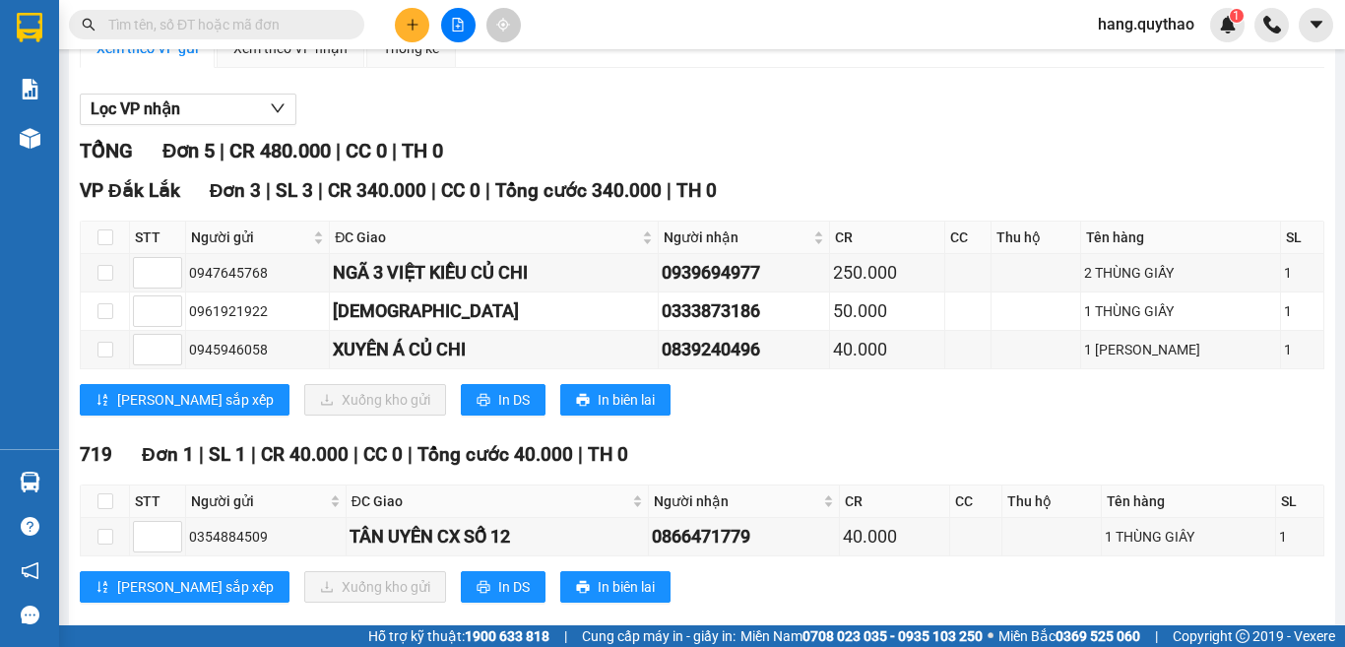
scroll to position [0, 0]
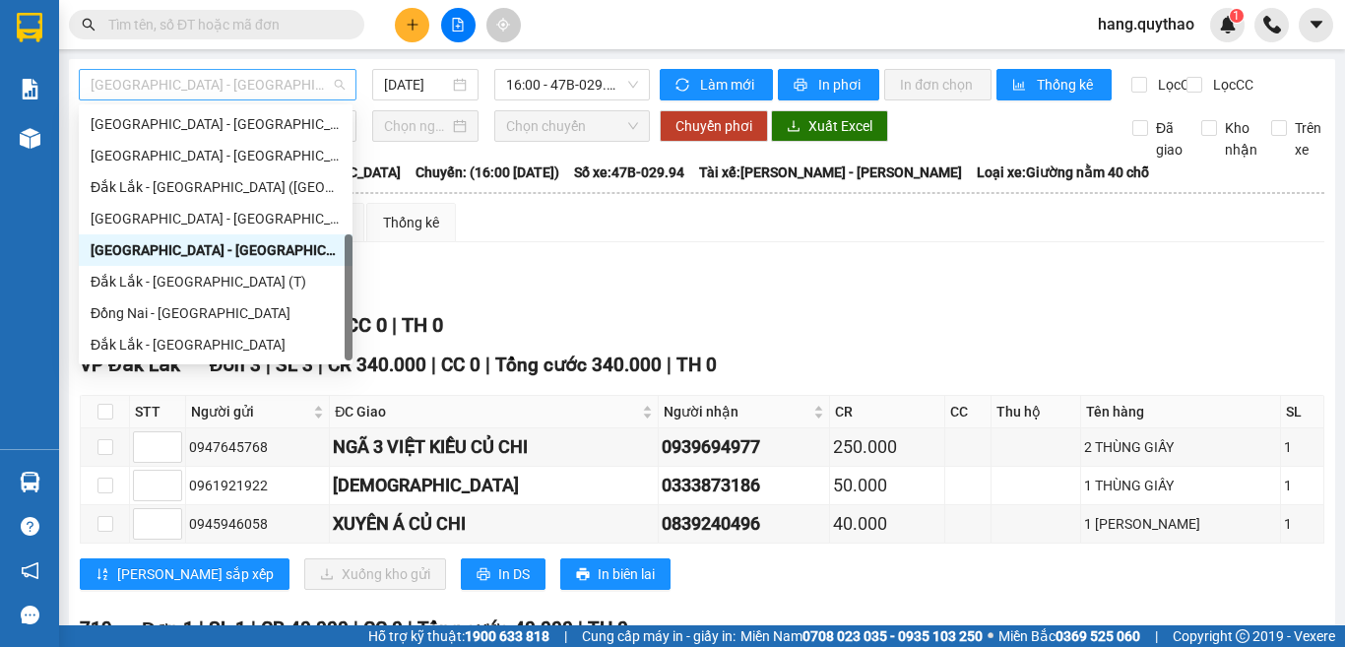
click at [274, 82] on span "[GEOGRAPHIC_DATA] - [GEOGRAPHIC_DATA]" at bounding box center [218, 85] width 254 height 30
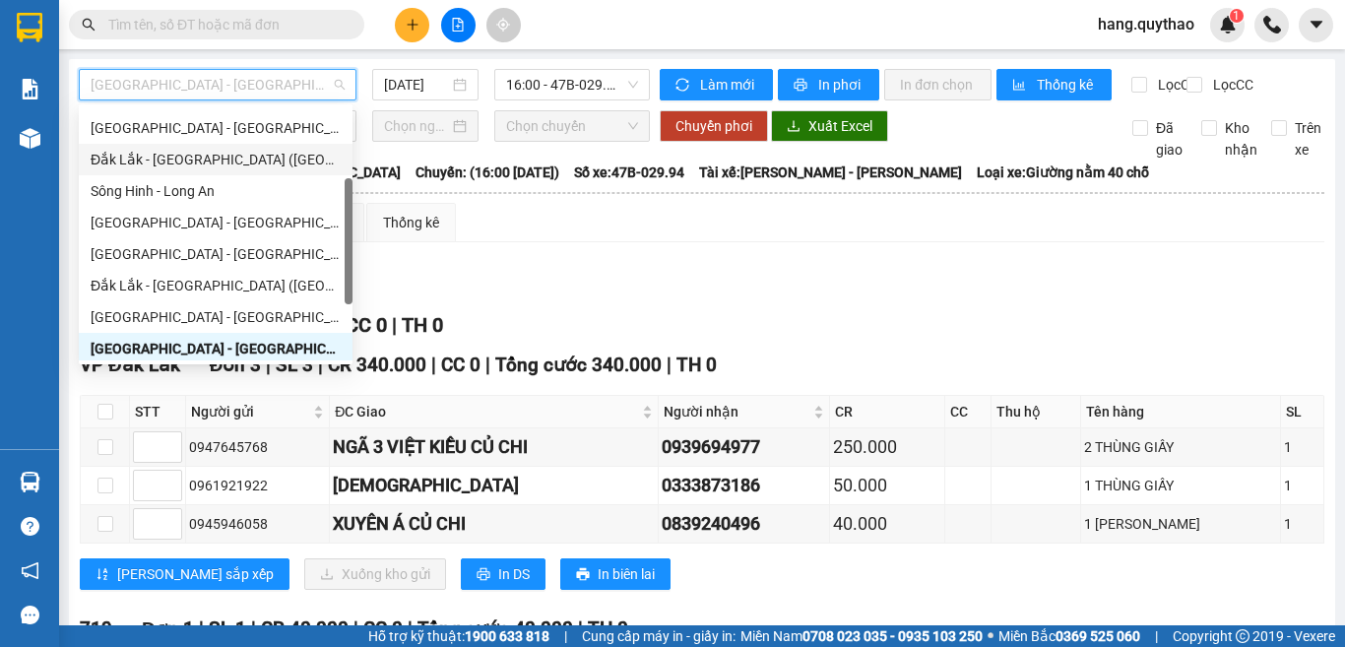
drag, startPoint x: 196, startPoint y: 174, endPoint x: 195, endPoint y: 184, distance: 9.9
click at [195, 178] on div "[GEOGRAPHIC_DATA] - [GEOGRAPHIC_DATA] [GEOGRAPHIC_DATA] - [GEOGRAPHIC_DATA] ([G…" at bounding box center [216, 238] width 274 height 315
click at [195, 185] on div "Sông Hinh - Long An" at bounding box center [216, 191] width 250 height 22
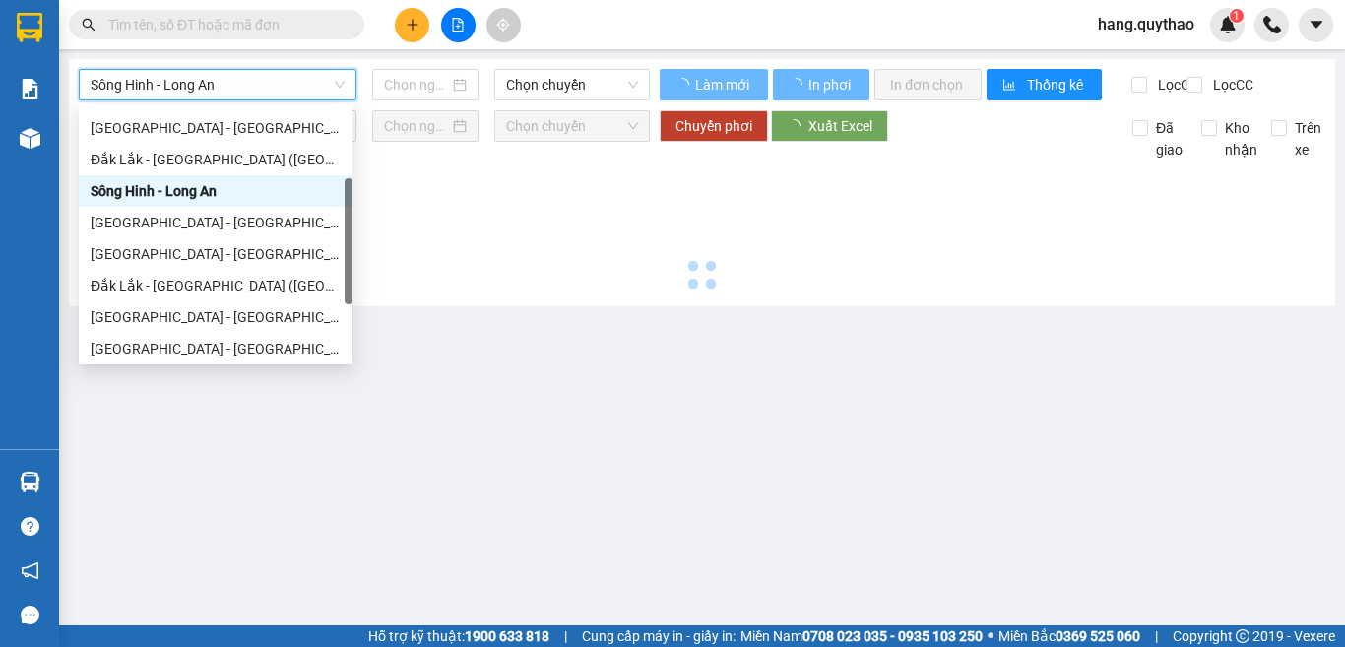
type input "[DATE]"
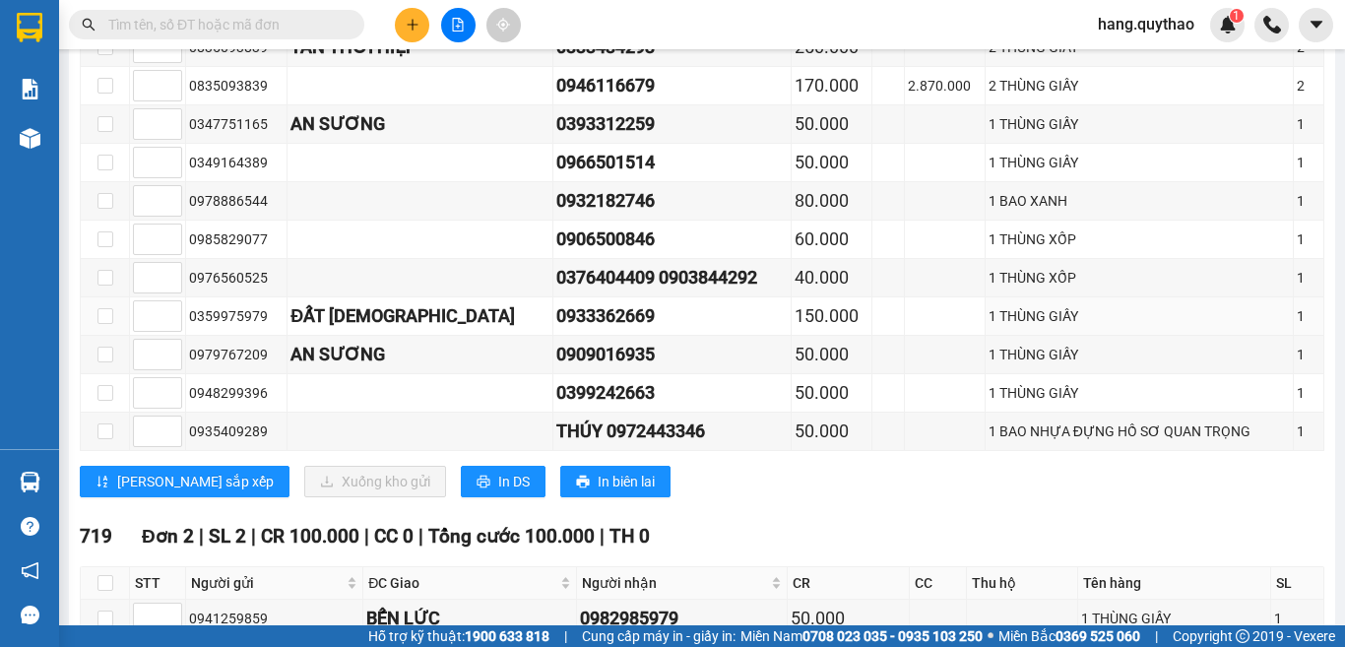
scroll to position [1140, 0]
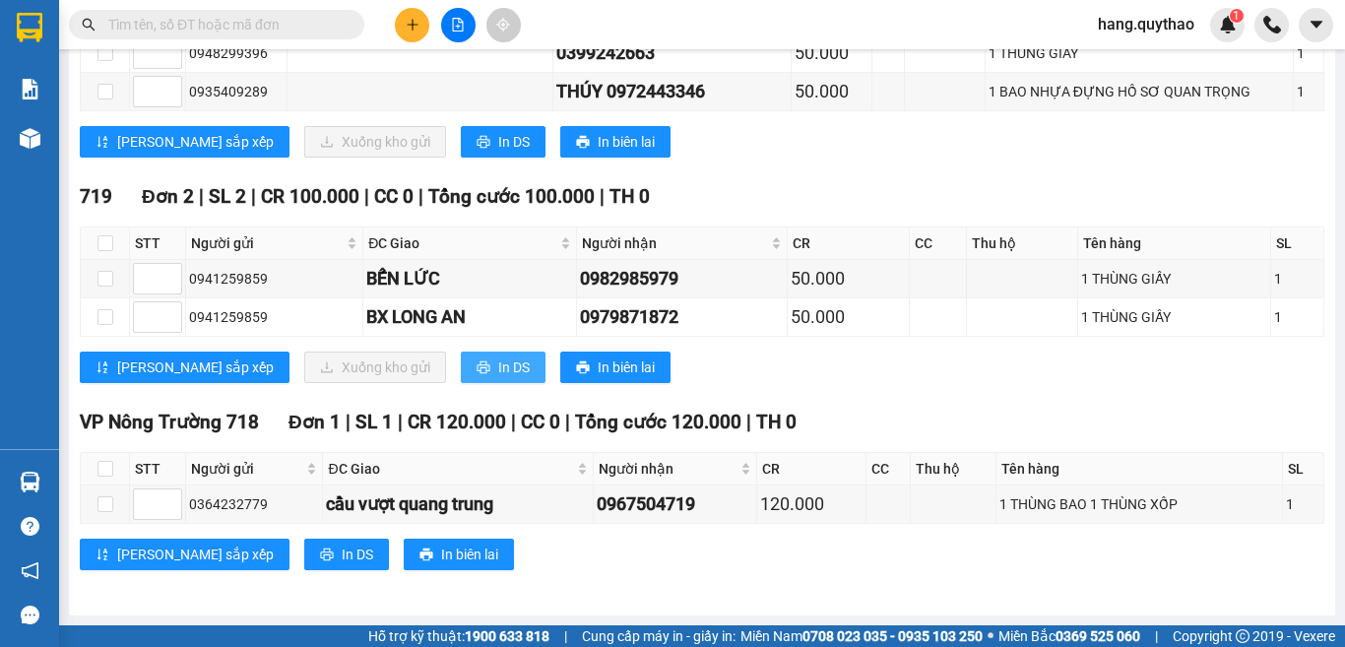
click at [498, 372] on span "In DS" at bounding box center [514, 367] width 32 height 22
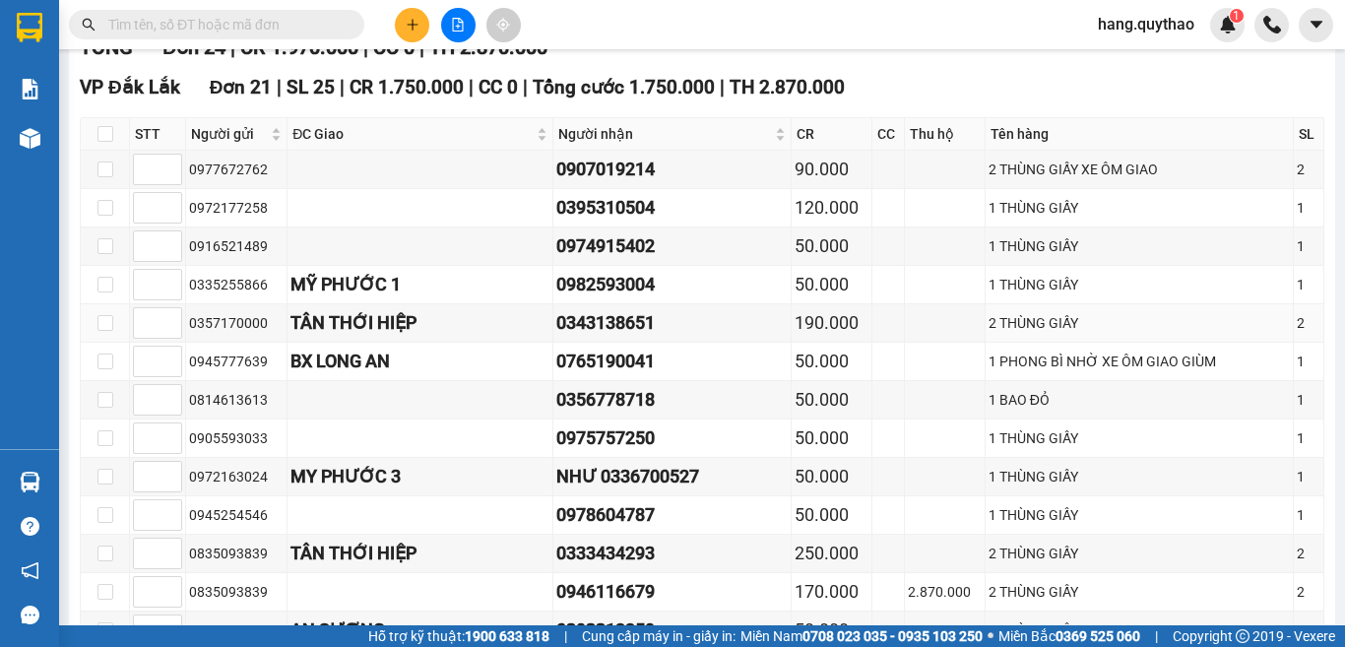
scroll to position [0, 0]
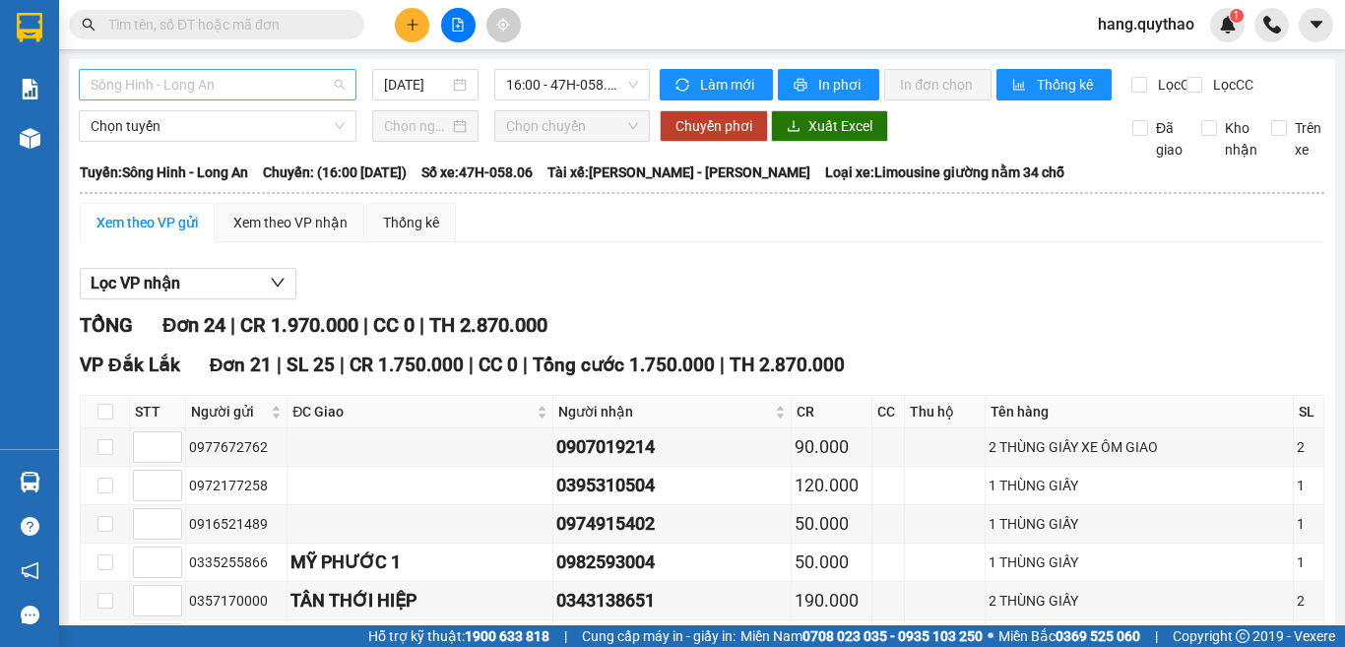
click at [238, 96] on span "Sông Hinh - Long An" at bounding box center [218, 85] width 254 height 30
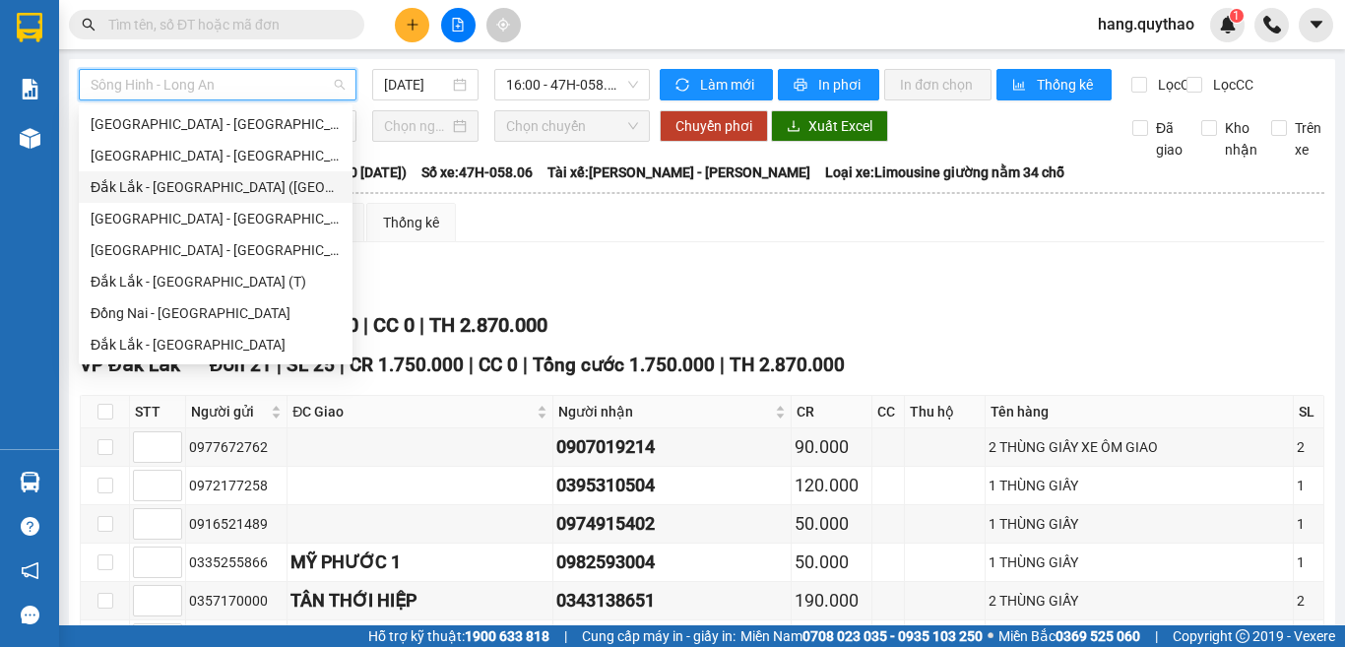
scroll to position [24, 0]
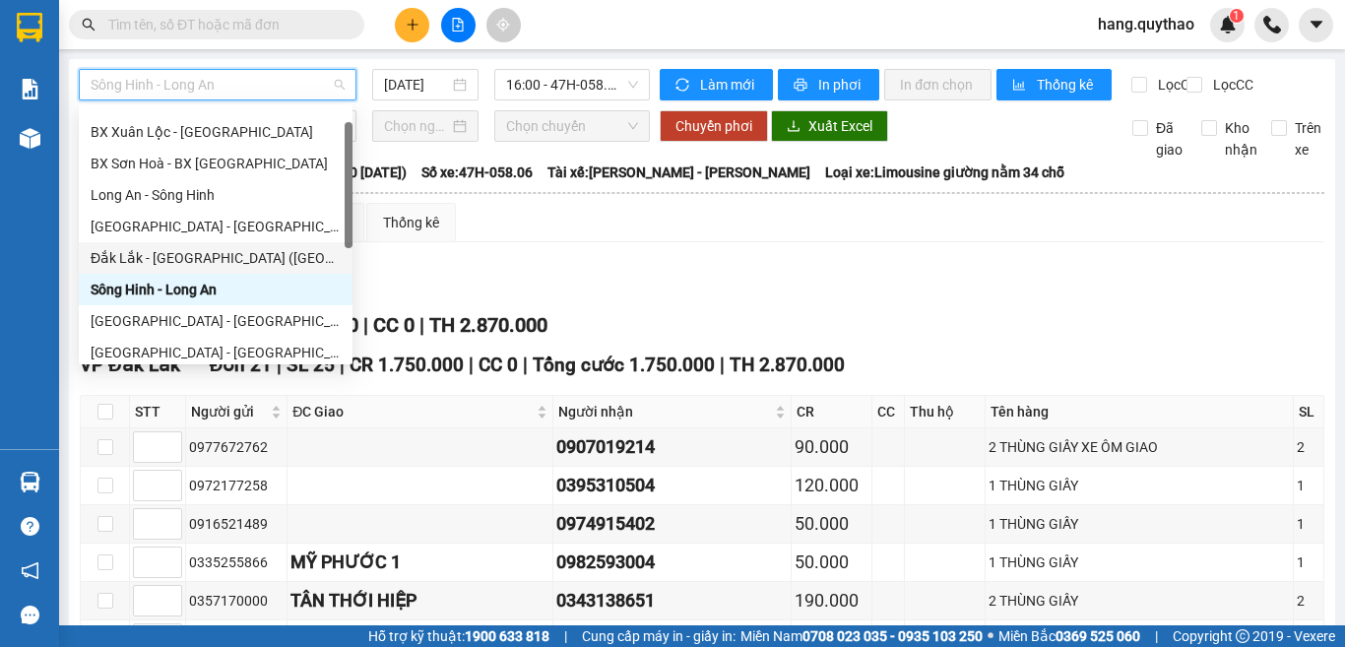
click at [240, 248] on div "Đắk Lắk - [GEOGRAPHIC_DATA] ([GEOGRAPHIC_DATA] mới)" at bounding box center [216, 258] width 250 height 22
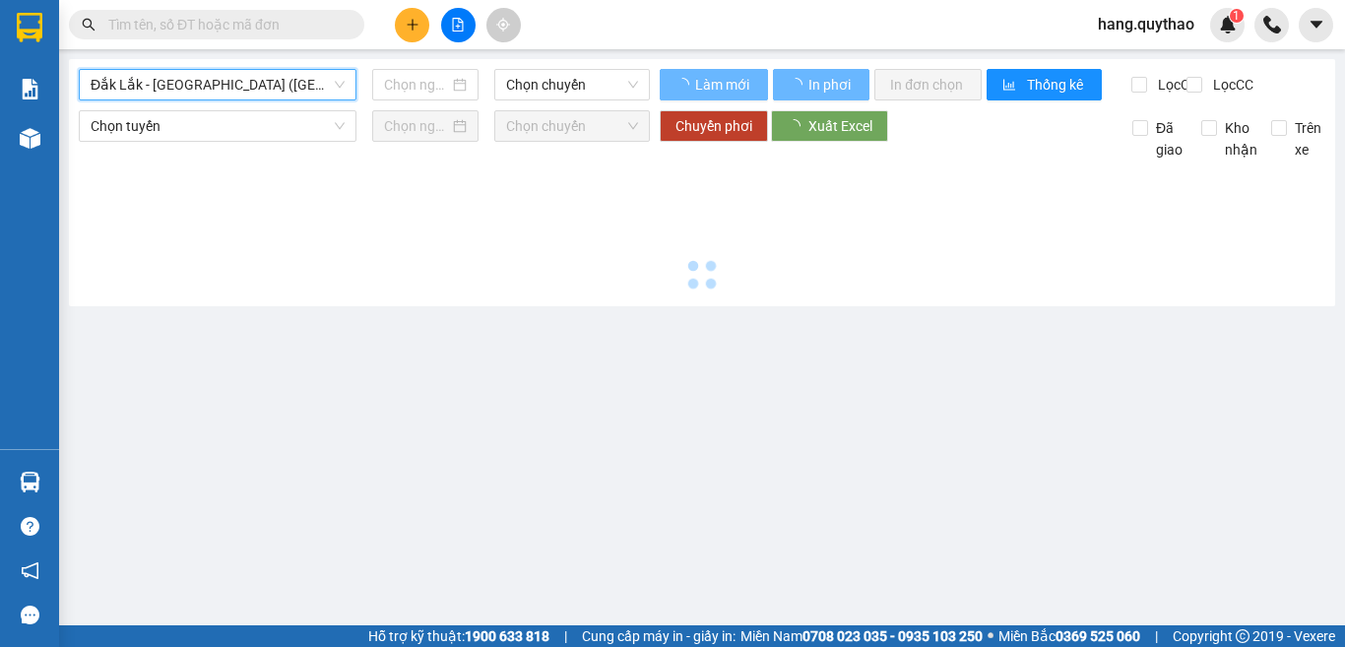
type input "[DATE]"
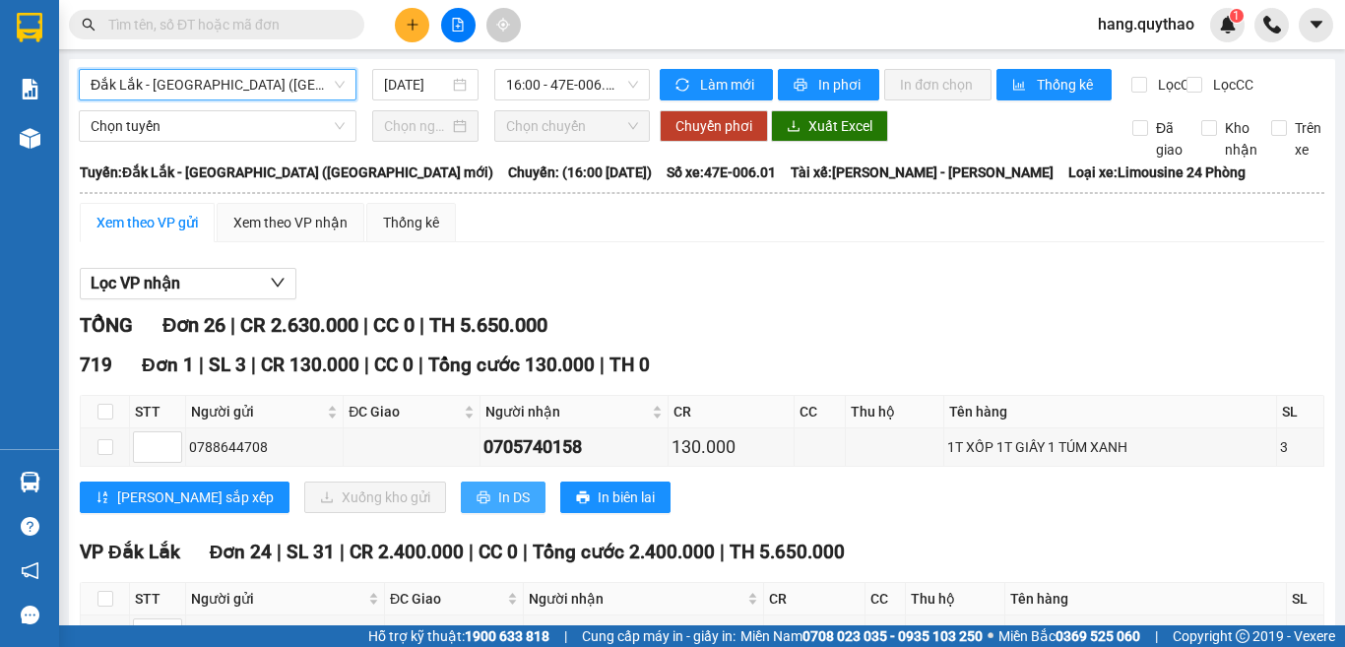
click at [498, 508] on span "In DS" at bounding box center [514, 497] width 32 height 22
click at [217, 88] on span "Đắk Lắk - [GEOGRAPHIC_DATA] ([GEOGRAPHIC_DATA] mới)" at bounding box center [218, 85] width 254 height 30
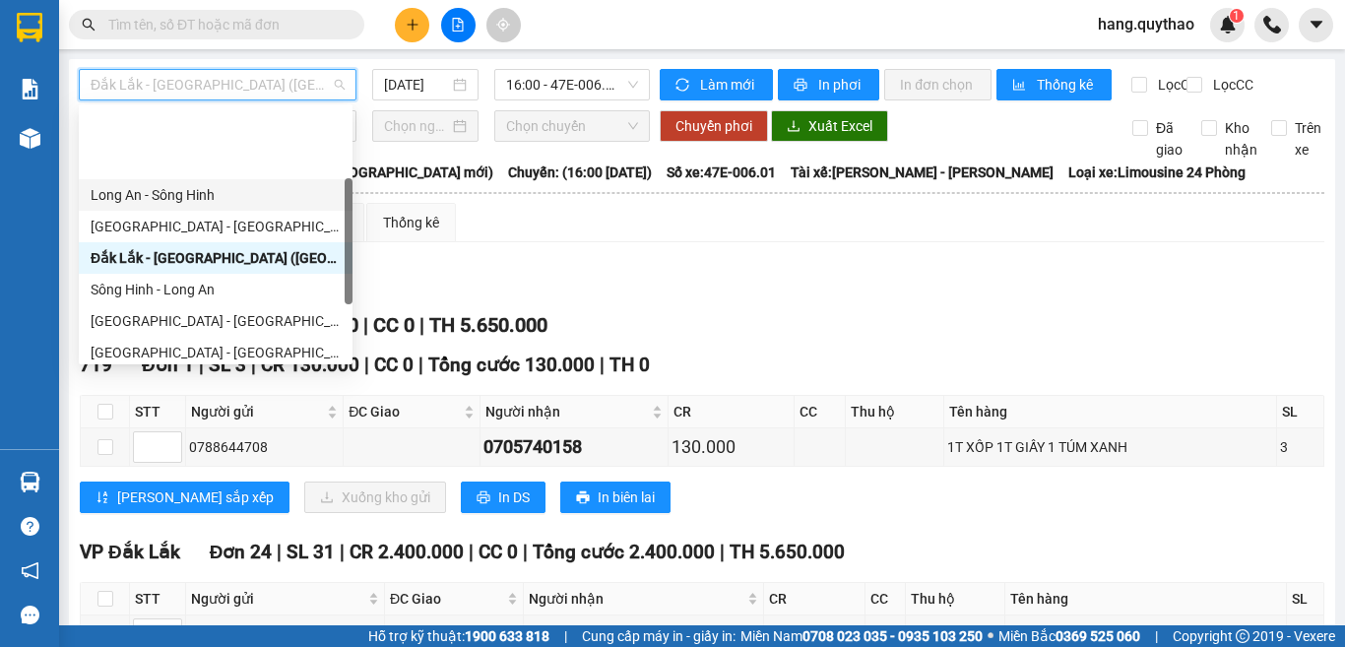
scroll to position [221, 0]
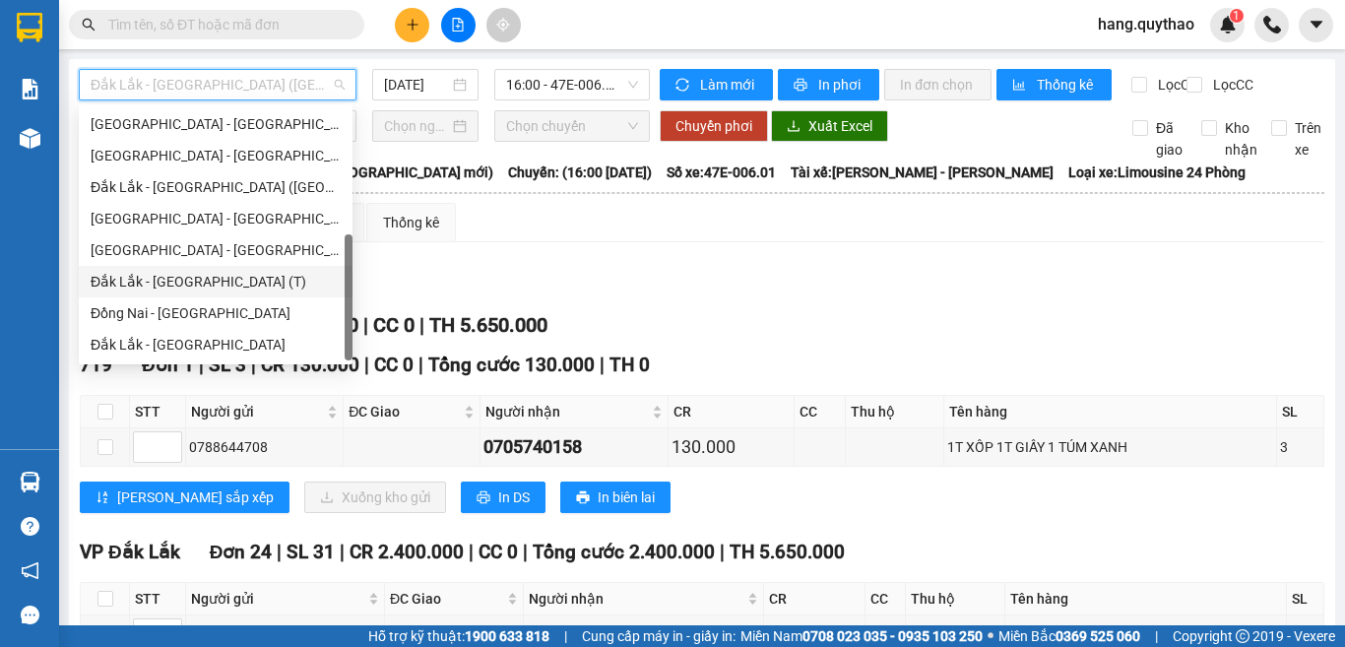
click at [204, 282] on div "Đắk Lắk - [GEOGRAPHIC_DATA] (T)" at bounding box center [216, 282] width 250 height 22
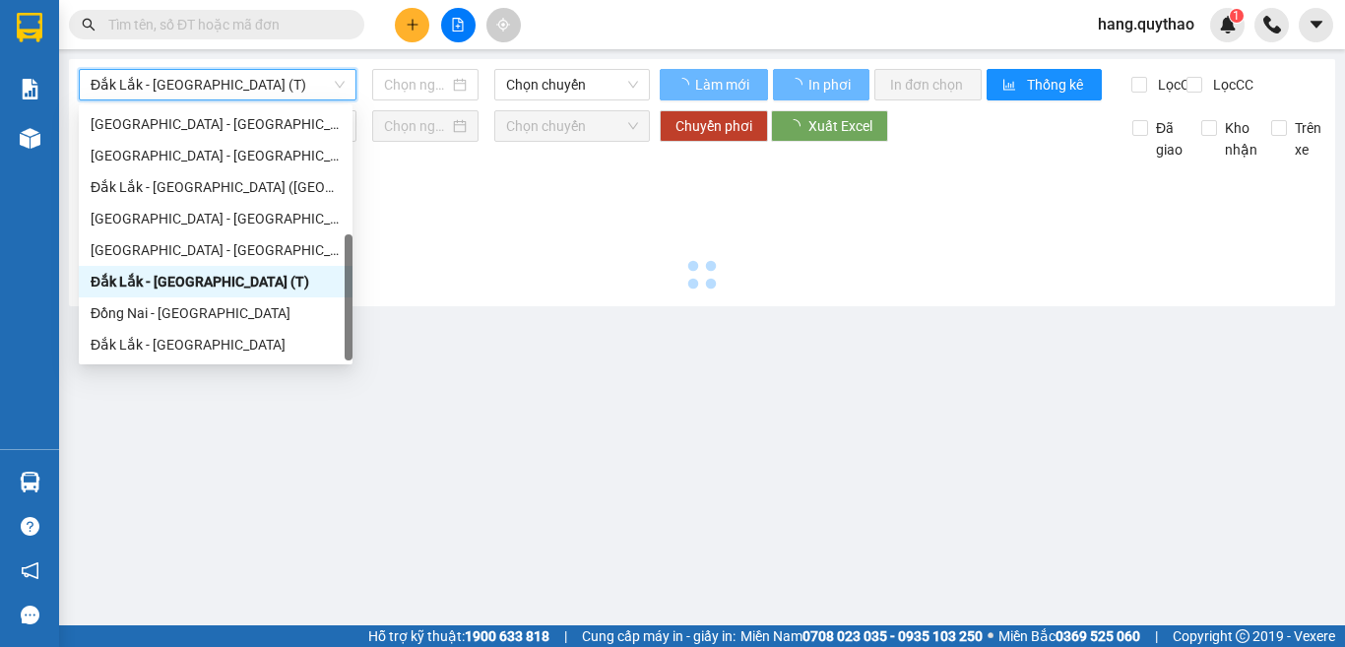
type input "[DATE]"
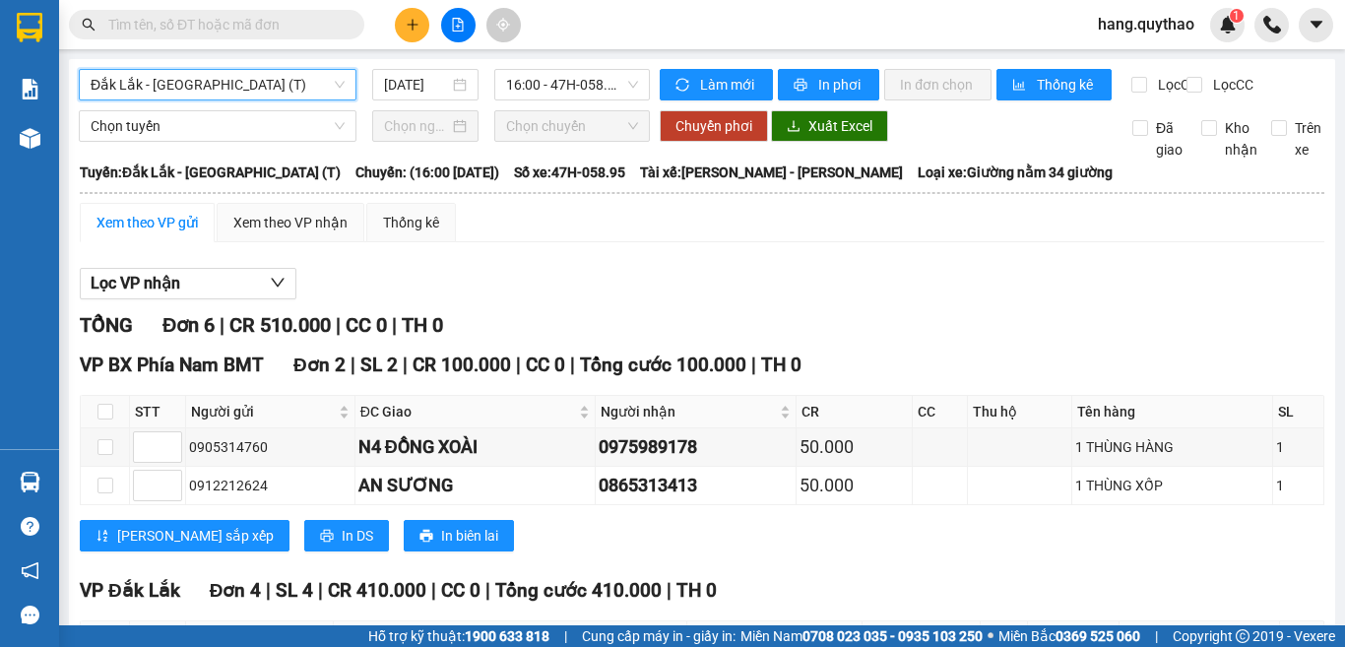
click at [232, 97] on span "Đắk Lắk - [GEOGRAPHIC_DATA] (T)" at bounding box center [218, 85] width 254 height 30
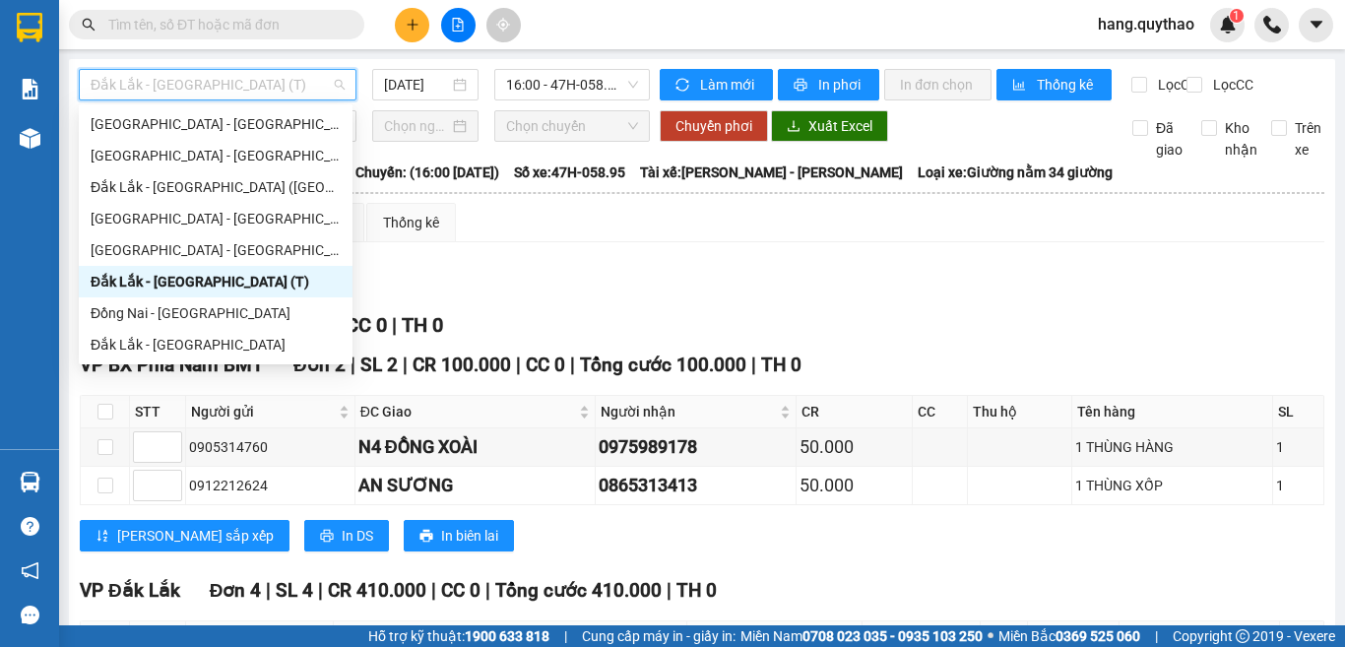
click at [185, 287] on div "Đắk Lắk - [GEOGRAPHIC_DATA] (T)" at bounding box center [216, 282] width 250 height 22
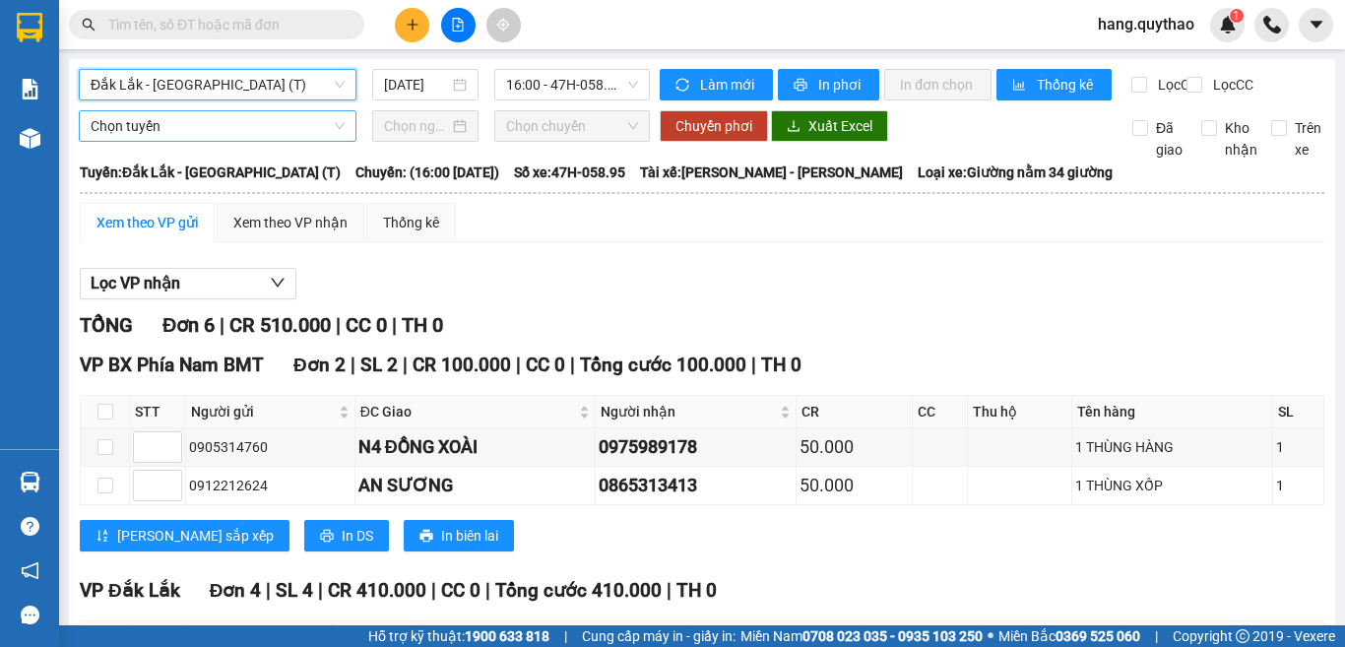
click at [203, 141] on span "Chọn tuyến" at bounding box center [218, 126] width 254 height 30
click at [251, 90] on span "Đắk Lắk - [GEOGRAPHIC_DATA] (T)" at bounding box center [218, 85] width 254 height 30
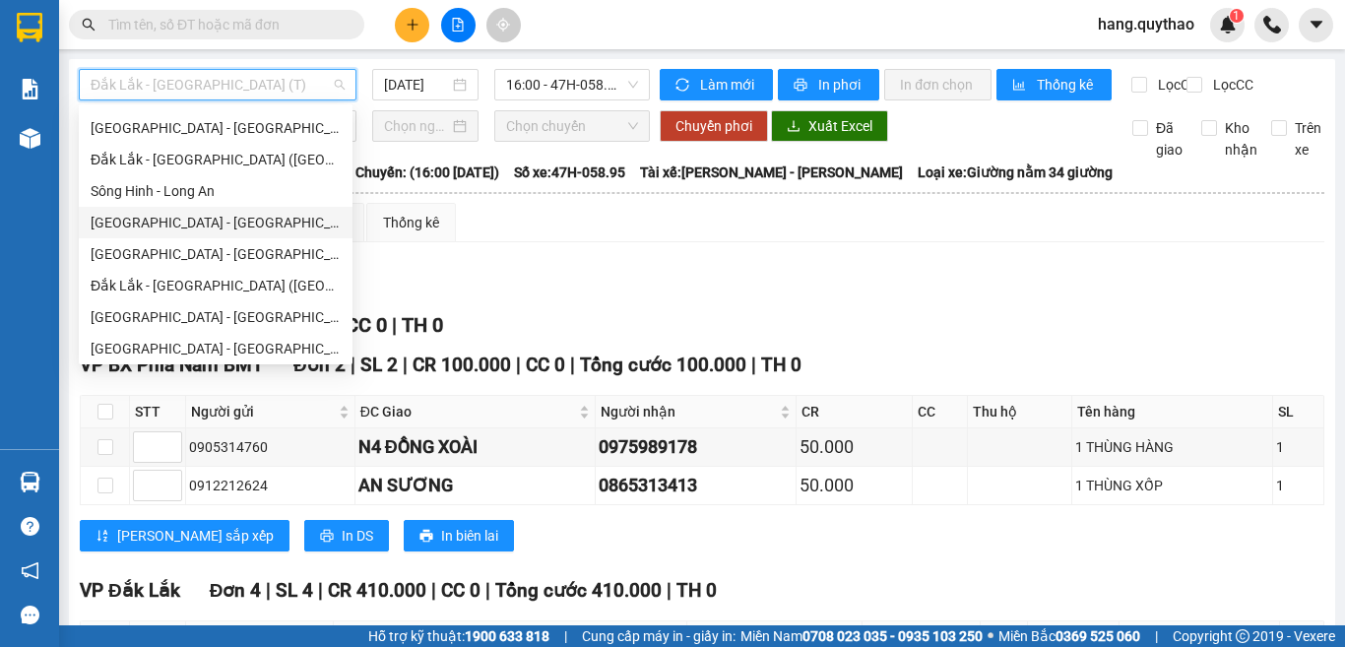
scroll to position [221, 0]
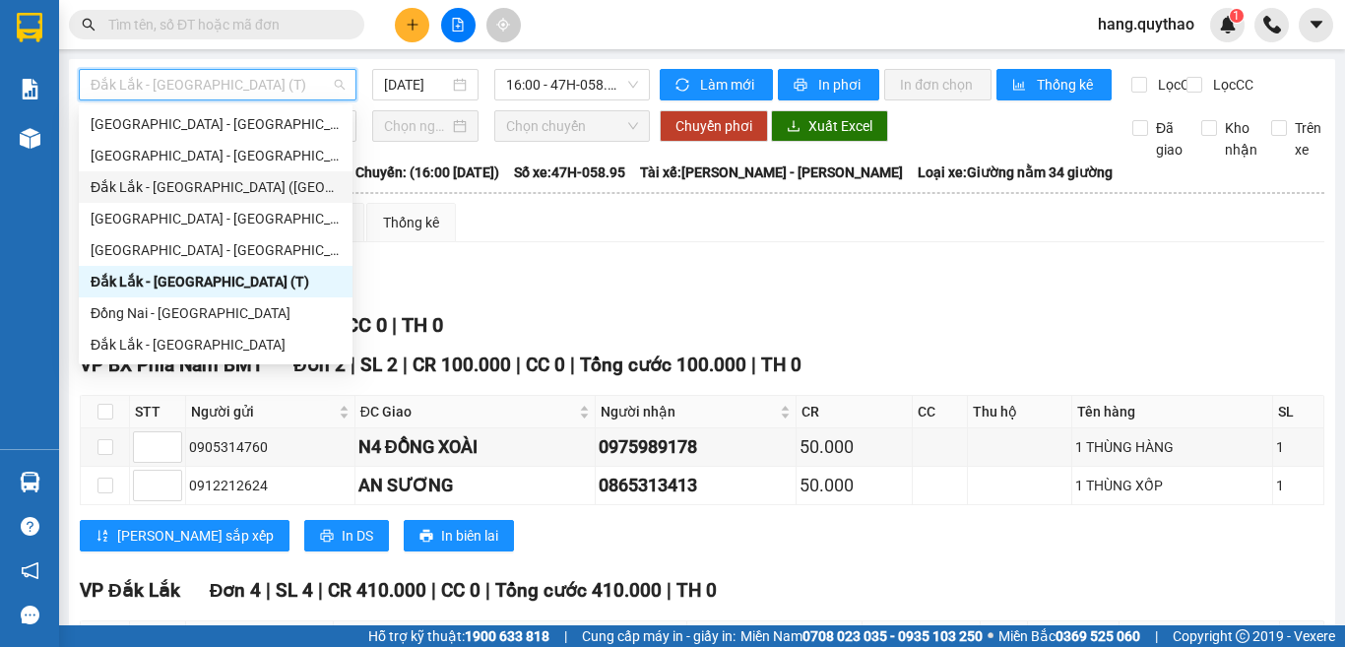
click at [209, 187] on div "Đắk Lắk - [GEOGRAPHIC_DATA] ([GEOGRAPHIC_DATA])" at bounding box center [216, 187] width 250 height 22
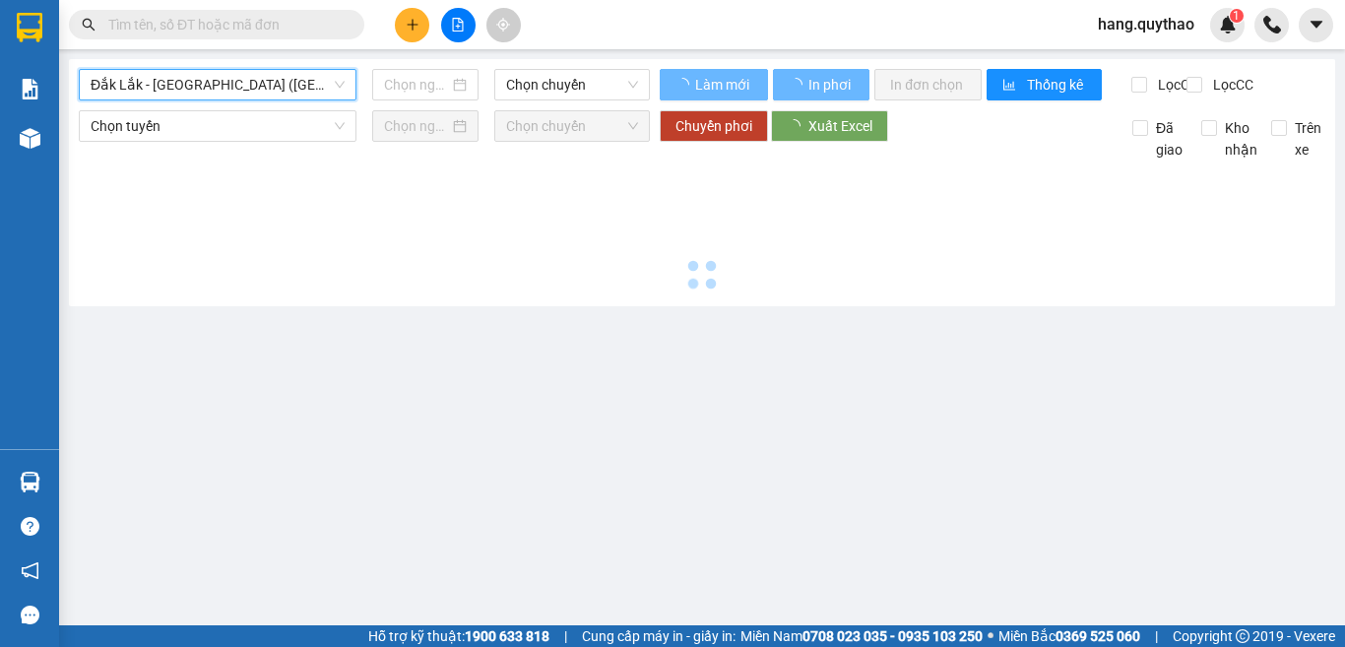
type input "[DATE]"
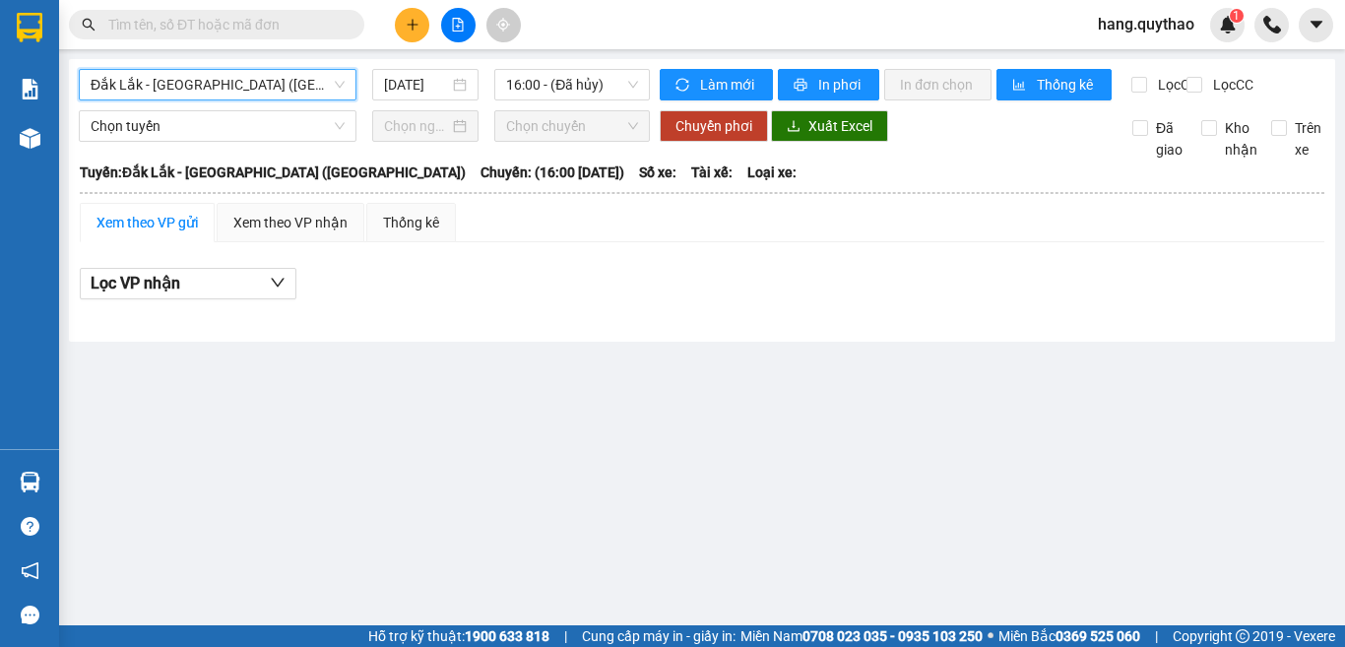
click at [214, 75] on span "Đắk Lắk - [GEOGRAPHIC_DATA] ([GEOGRAPHIC_DATA])" at bounding box center [218, 85] width 254 height 30
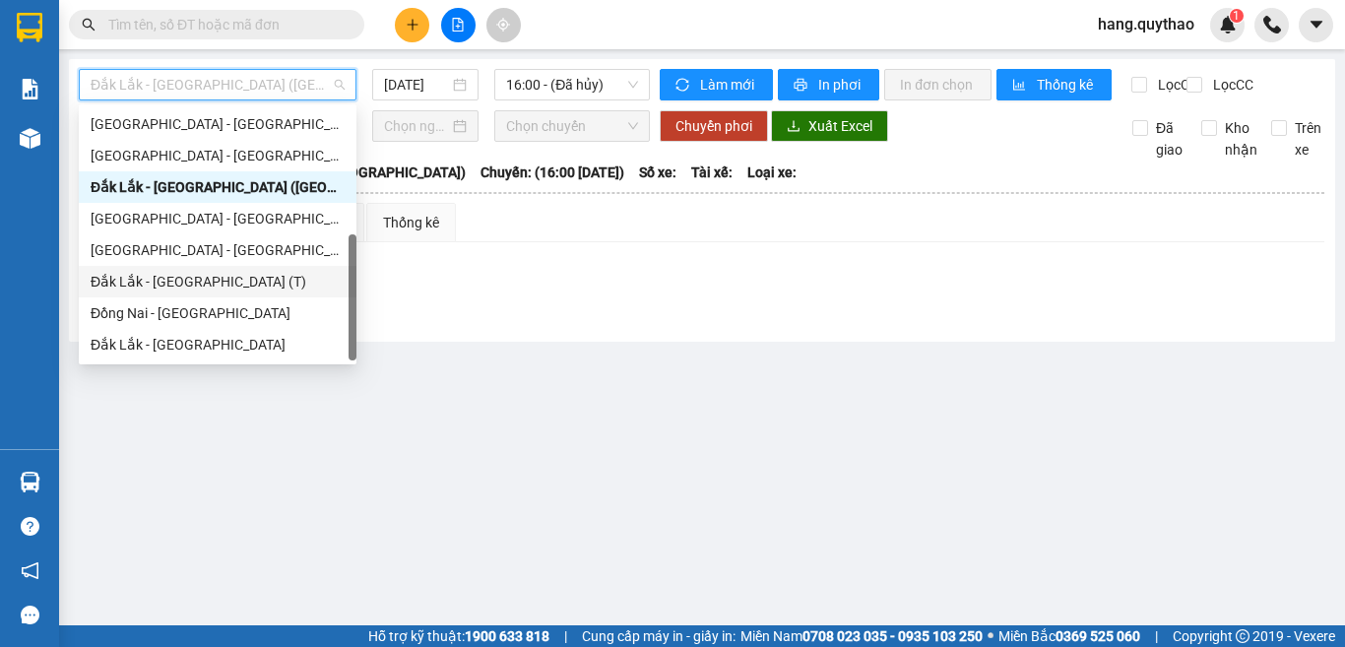
click at [190, 273] on div "Đắk Lắk - [GEOGRAPHIC_DATA] (T)" at bounding box center [218, 282] width 254 height 22
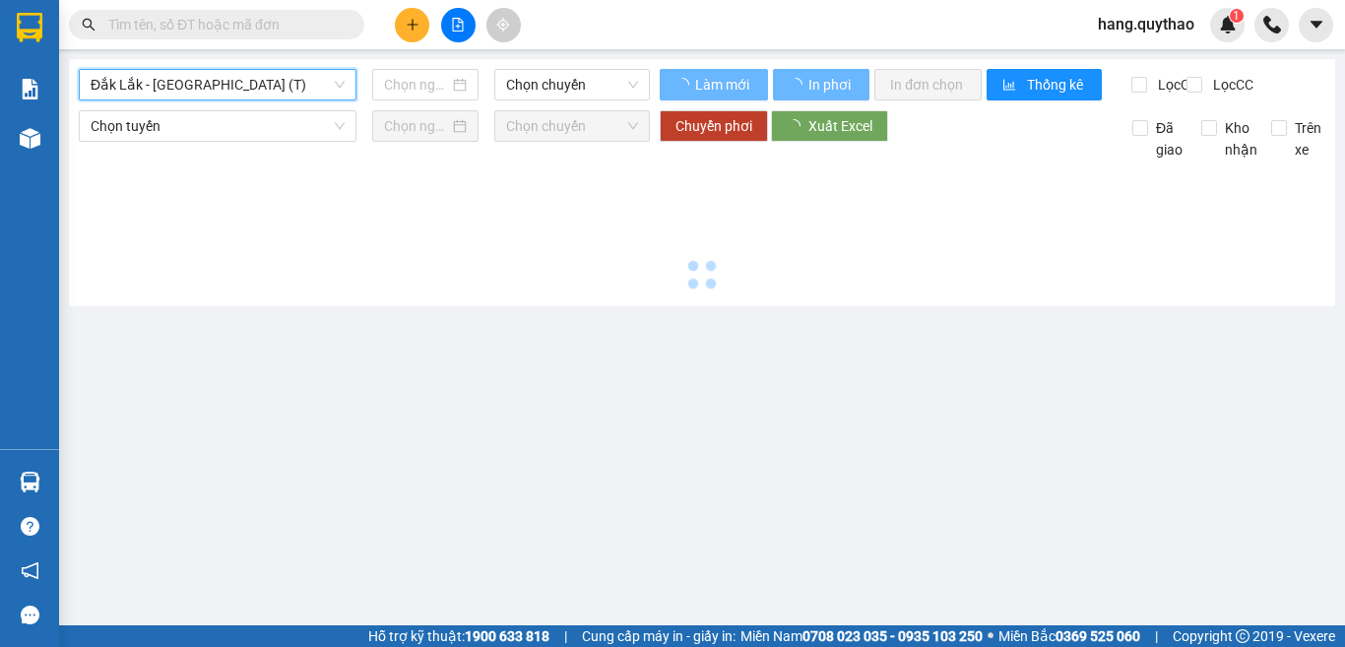
type input "[DATE]"
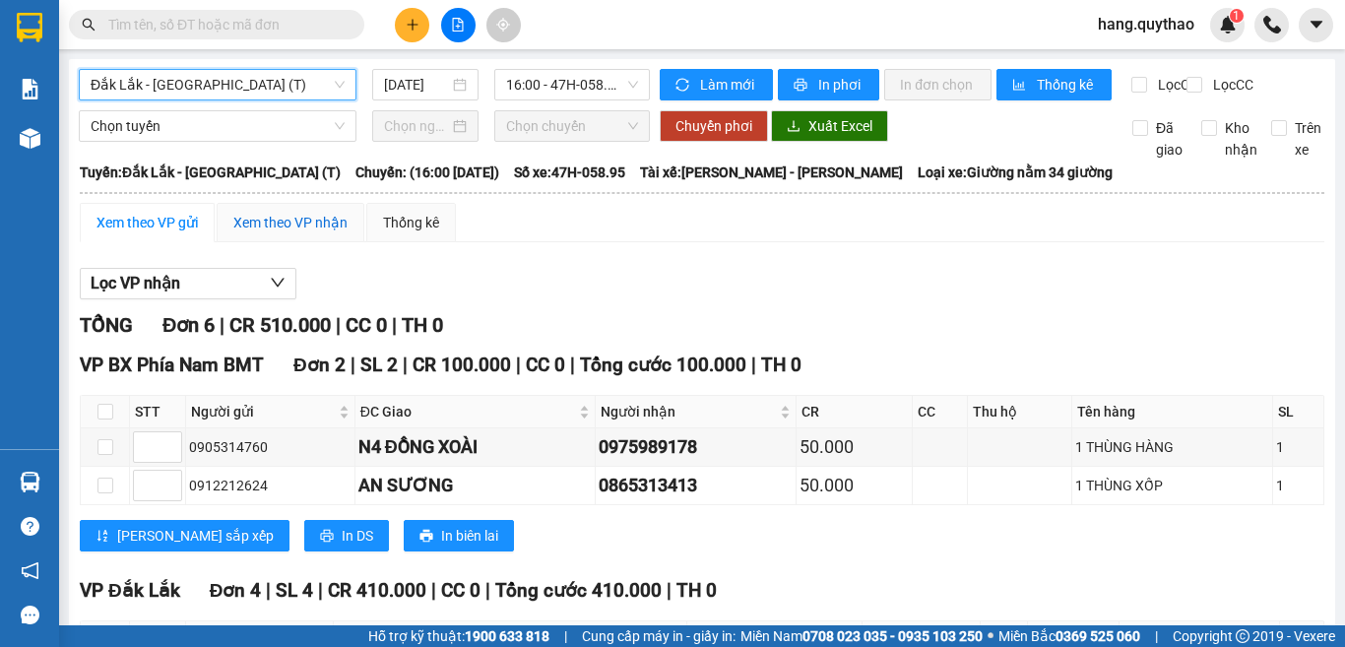
click at [245, 233] on div "Xem theo VP nhận" at bounding box center [290, 223] width 114 height 22
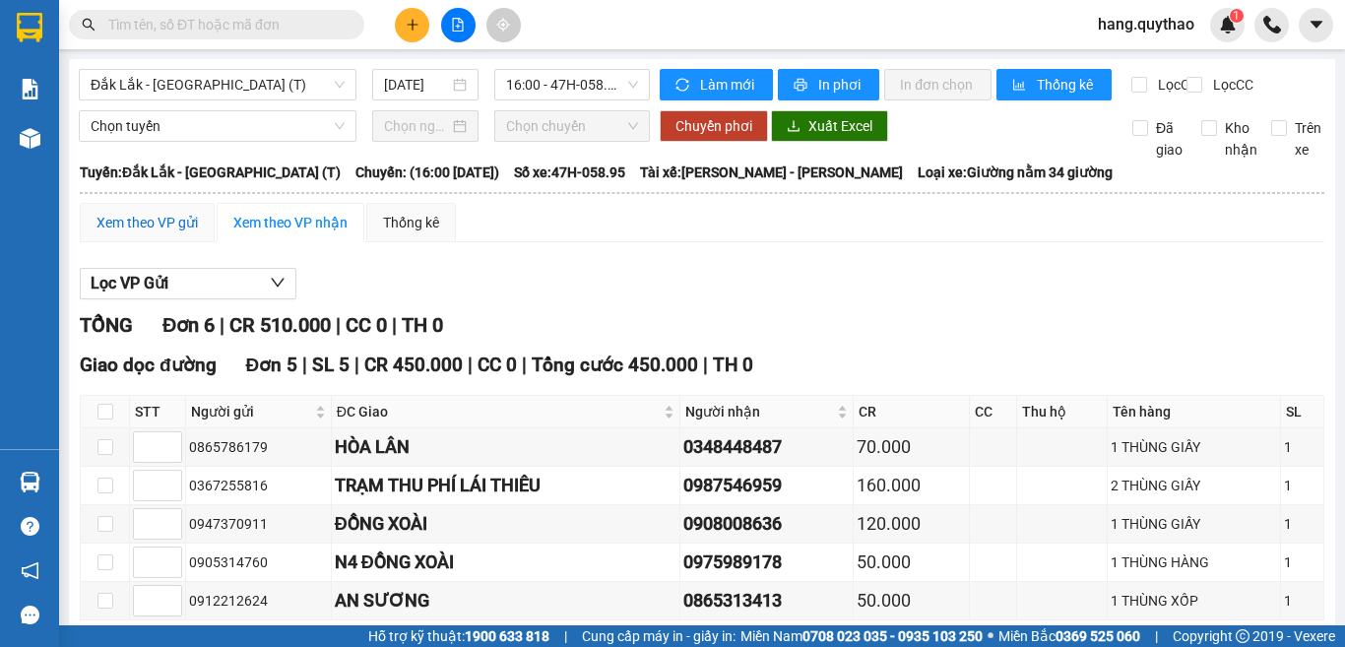
click at [169, 232] on div "Xem theo VP gửi" at bounding box center [147, 223] width 101 height 22
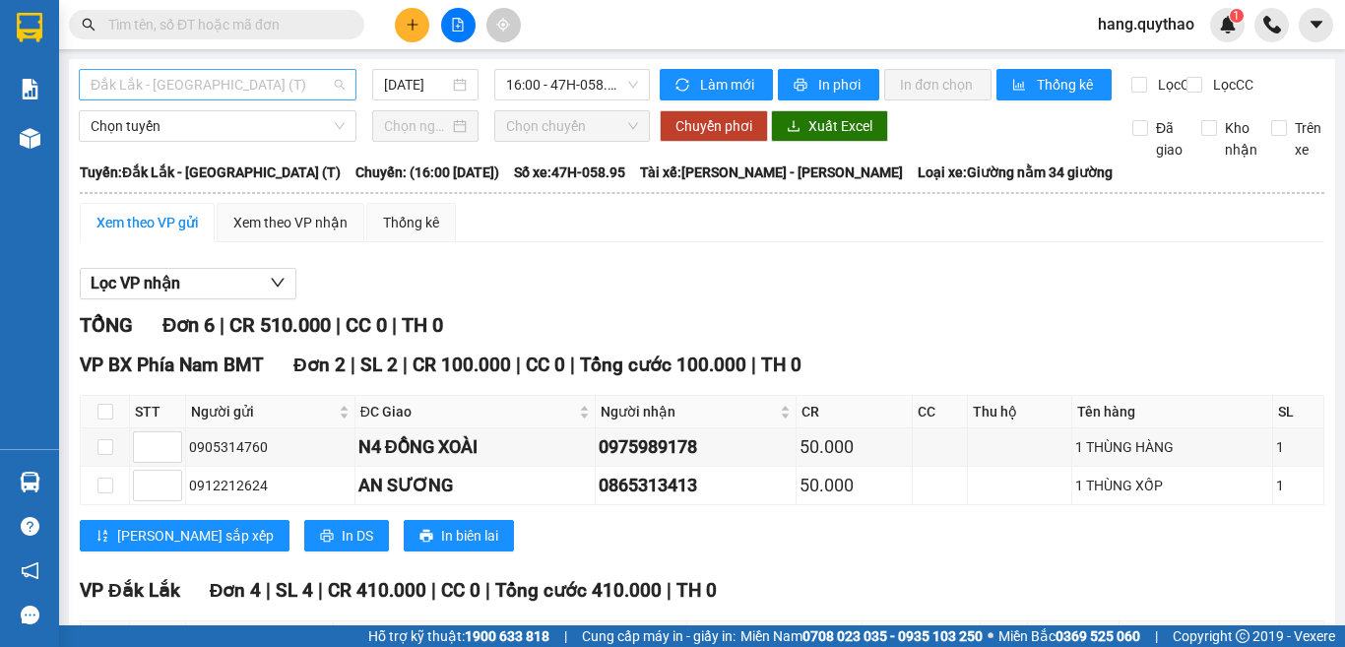
click at [168, 86] on span "Đắk Lắk - [GEOGRAPHIC_DATA] (T)" at bounding box center [218, 85] width 254 height 30
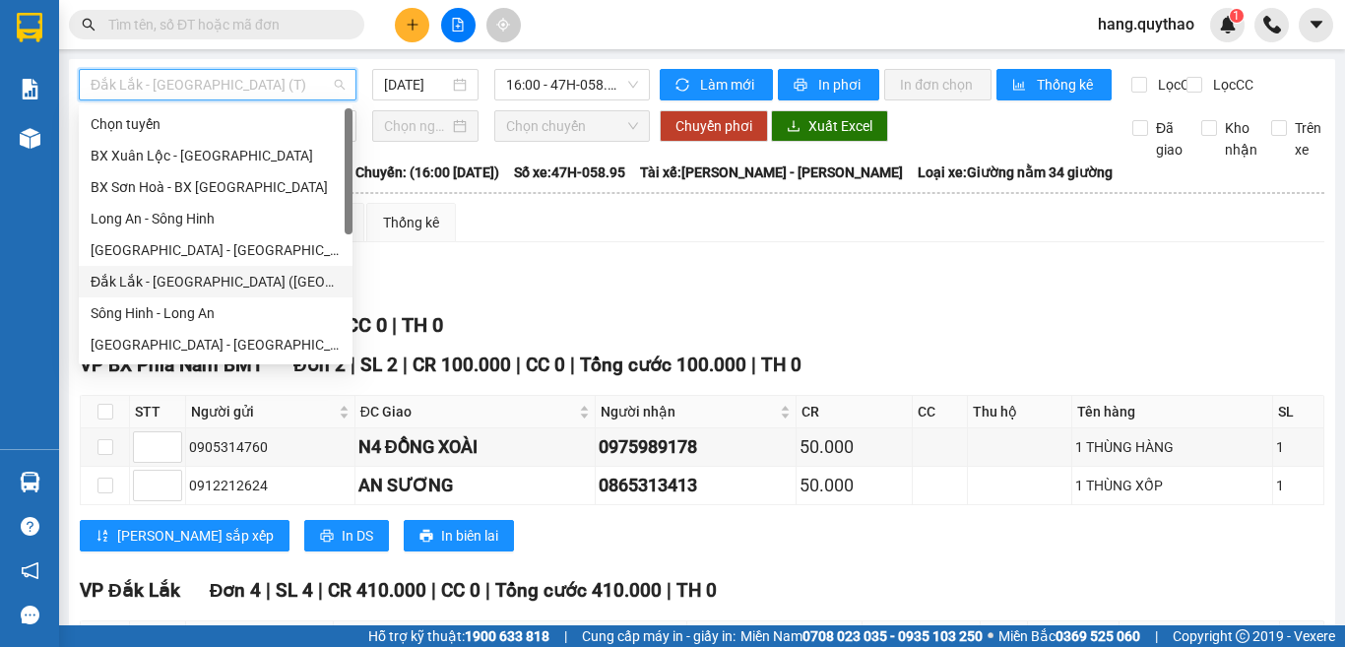
click at [224, 283] on div "Đắk Lắk - [GEOGRAPHIC_DATA] ([GEOGRAPHIC_DATA] mới)" at bounding box center [216, 282] width 250 height 22
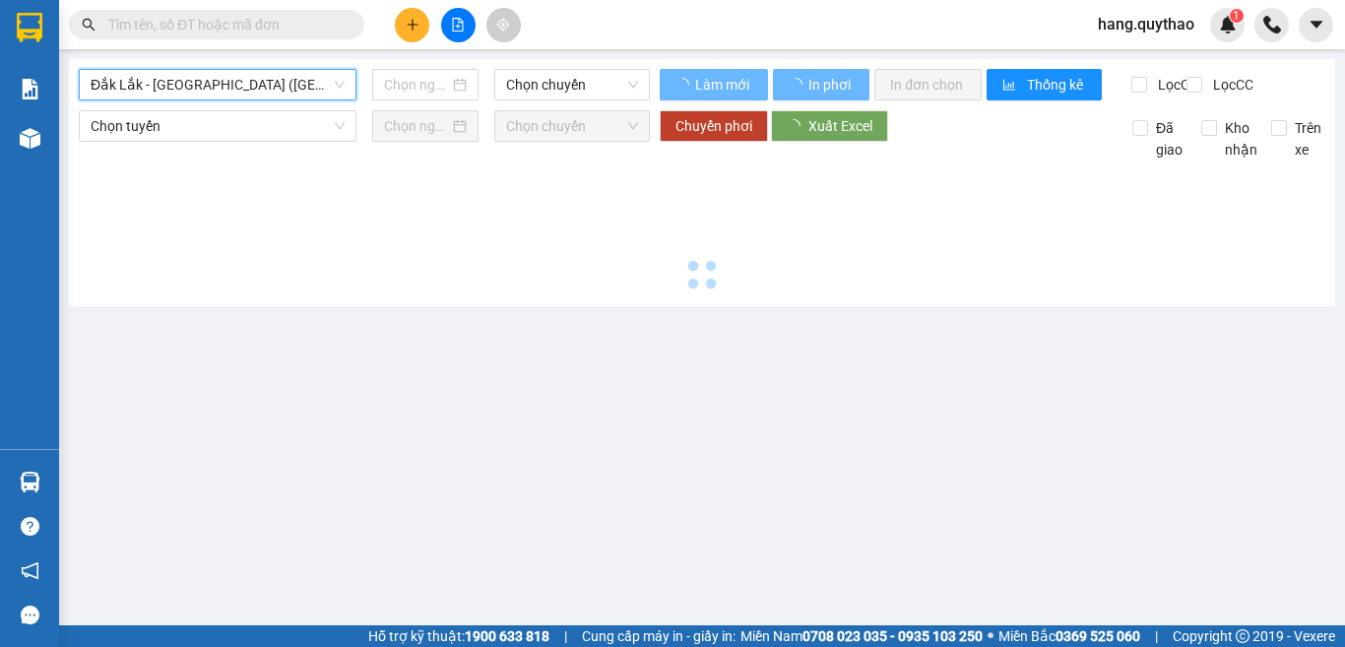
type input "[DATE]"
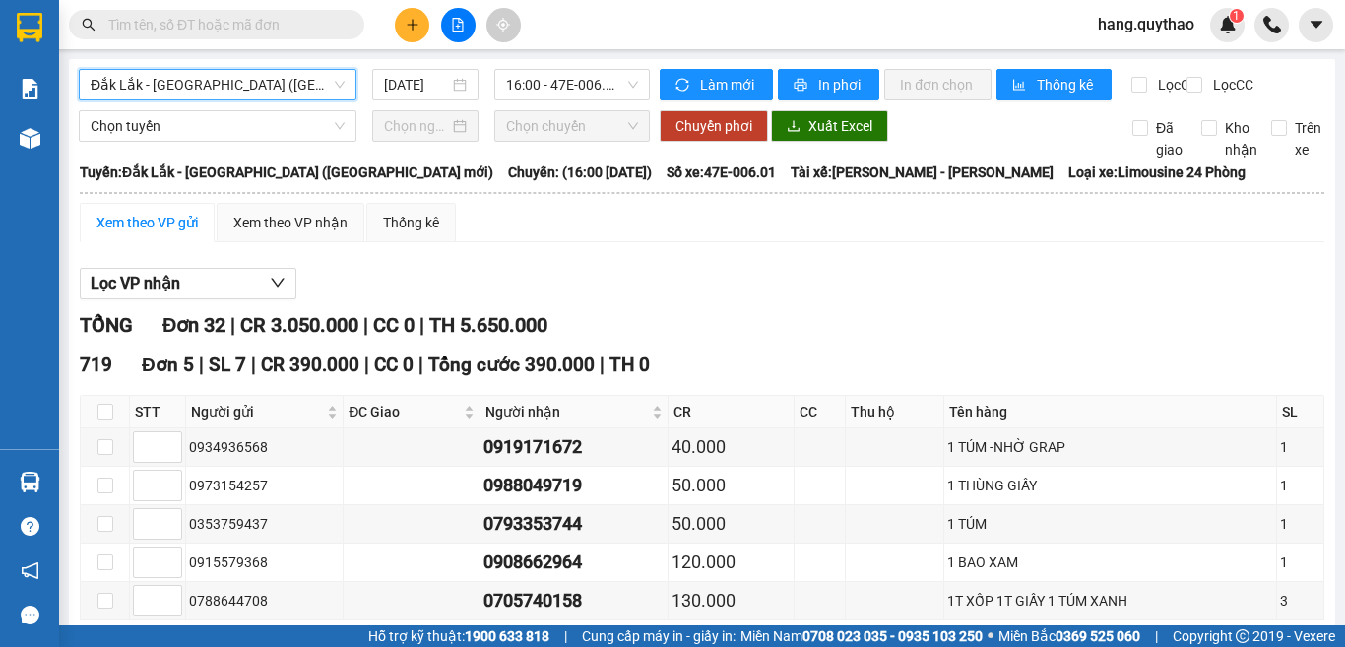
click at [184, 81] on span "Đắk Lắk - [GEOGRAPHIC_DATA] ([GEOGRAPHIC_DATA] mới)" at bounding box center [218, 85] width 254 height 30
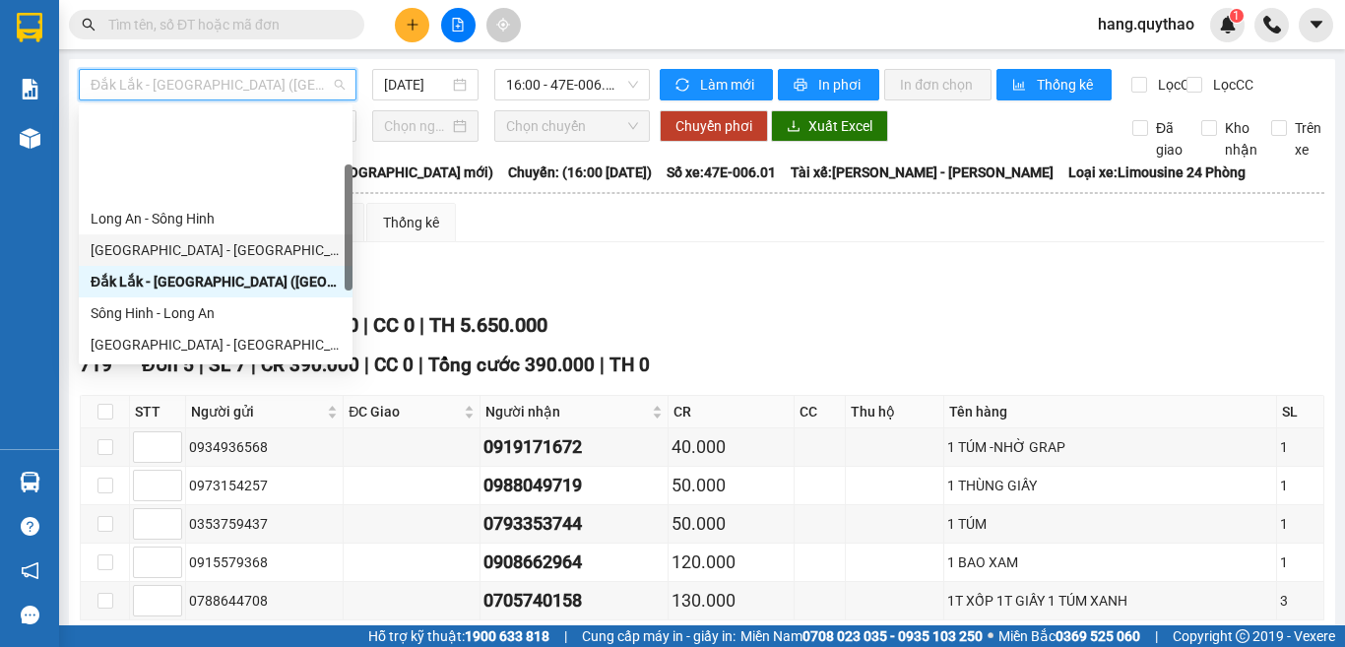
scroll to position [197, 0]
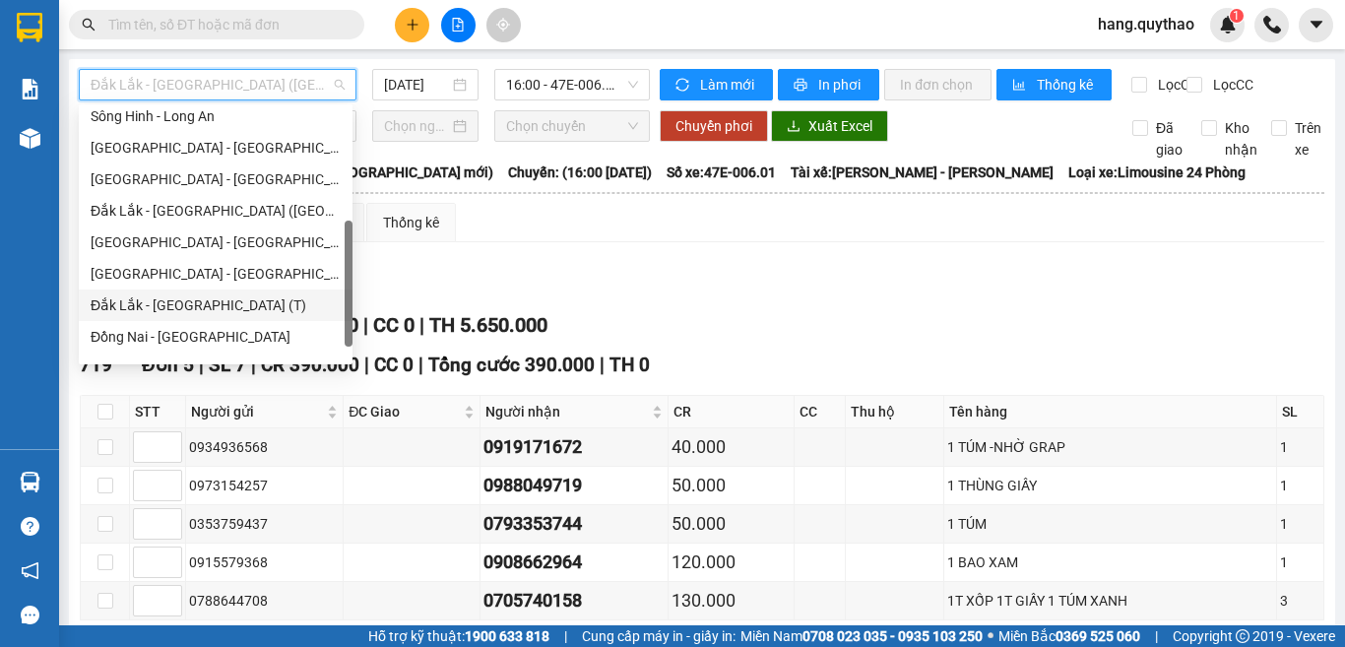
click at [199, 293] on div "Đắk Lắk - [GEOGRAPHIC_DATA] (T)" at bounding box center [216, 306] width 274 height 32
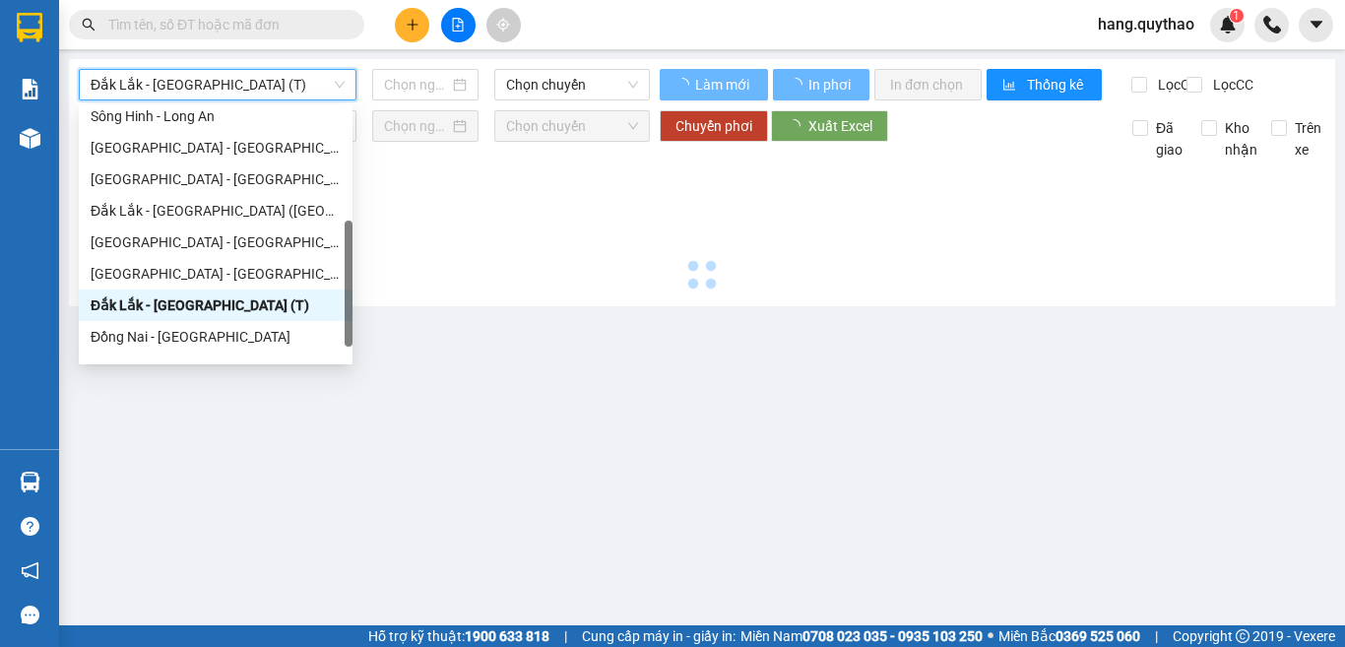
type input "[DATE]"
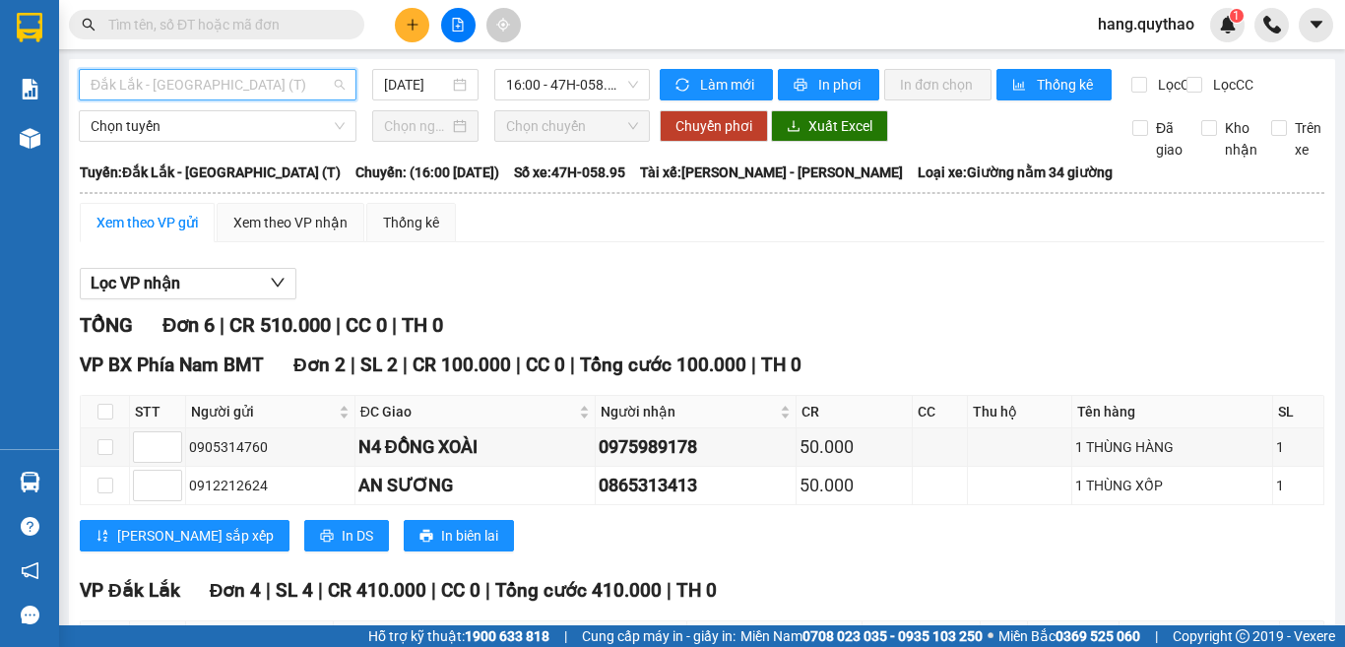
click at [181, 93] on span "Đắk Lắk - [GEOGRAPHIC_DATA] (T)" at bounding box center [218, 85] width 254 height 30
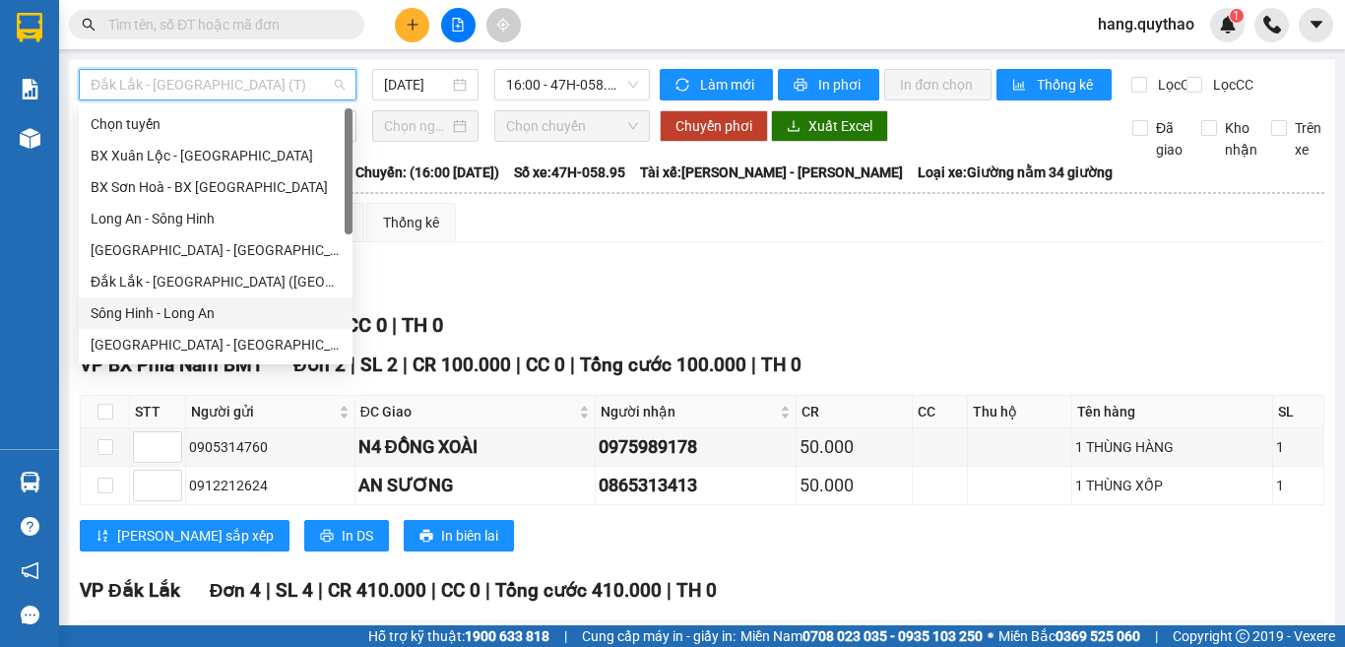
click at [178, 308] on div "Sông Hinh - Long An" at bounding box center [216, 313] width 250 height 22
type input "[DATE]"
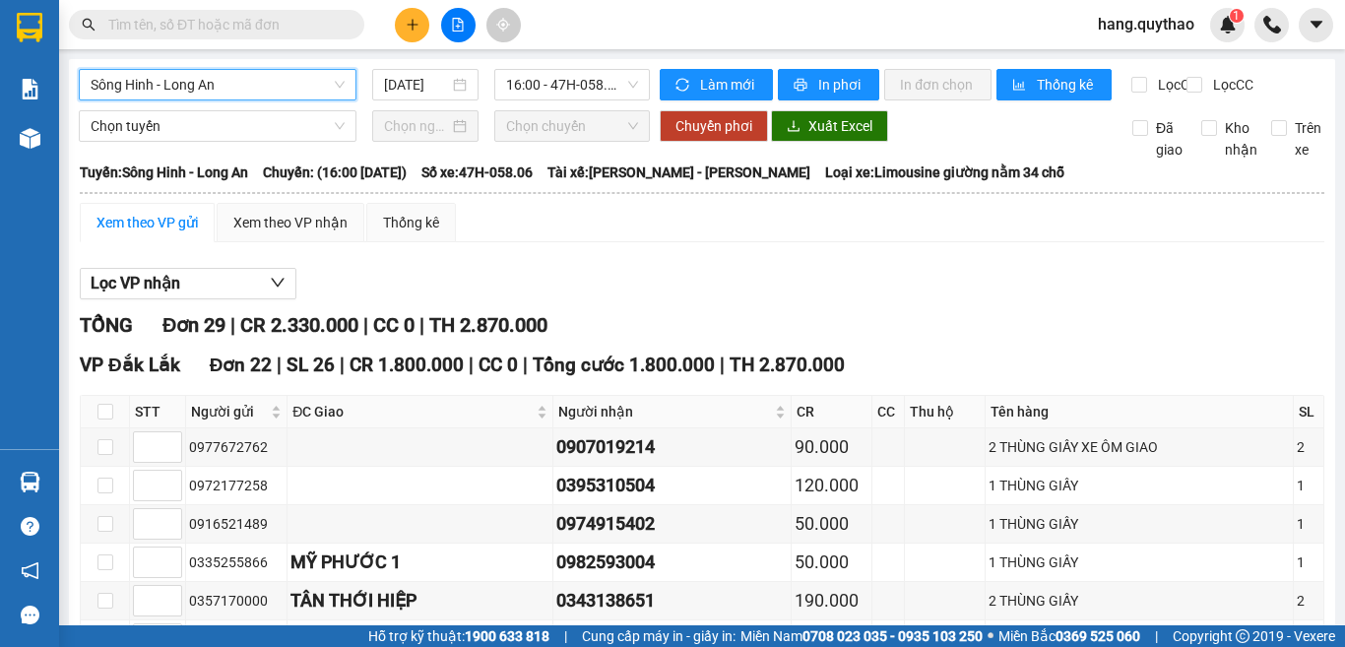
click at [167, 202] on th at bounding box center [702, 193] width 1247 height 18
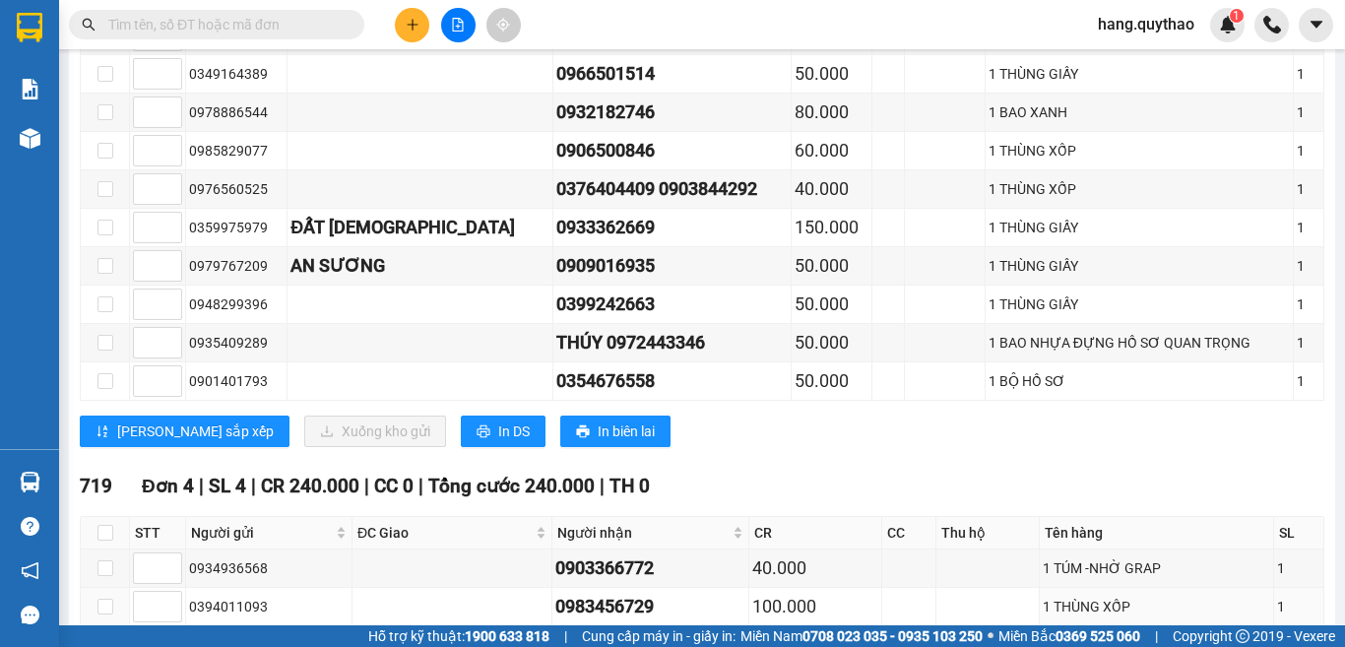
scroll to position [1280, 0]
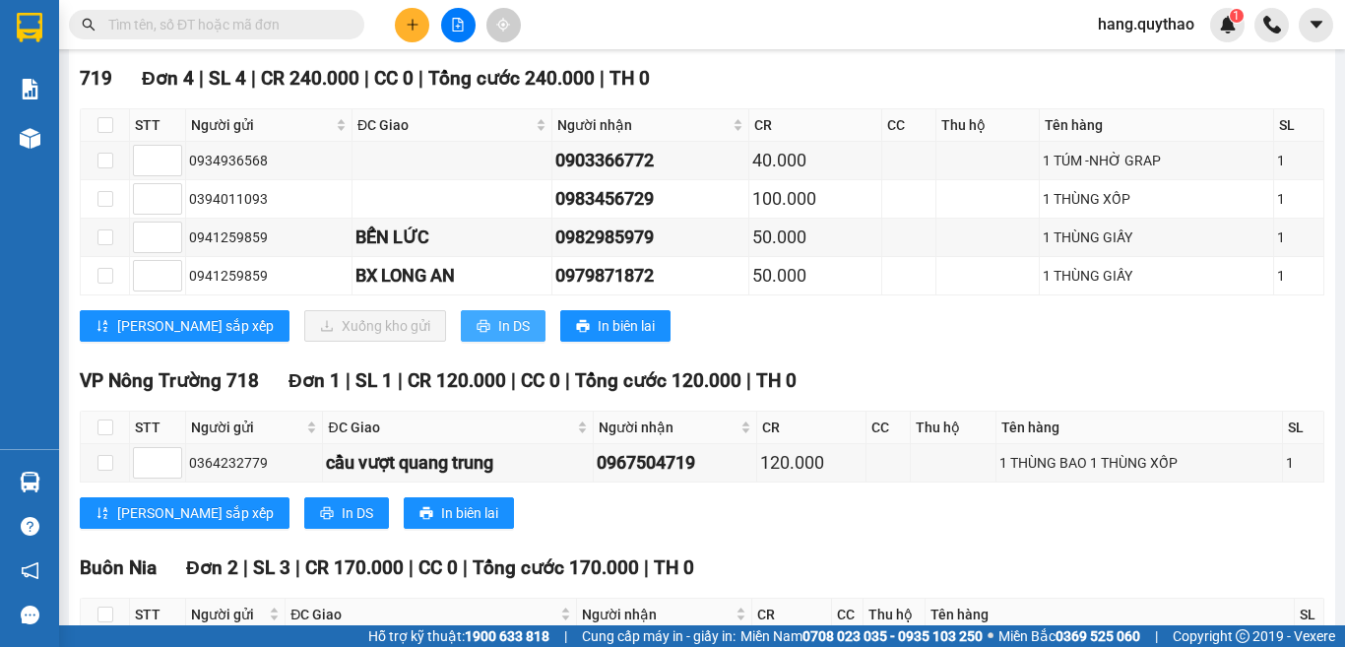
click at [498, 337] on span "In DS" at bounding box center [514, 326] width 32 height 22
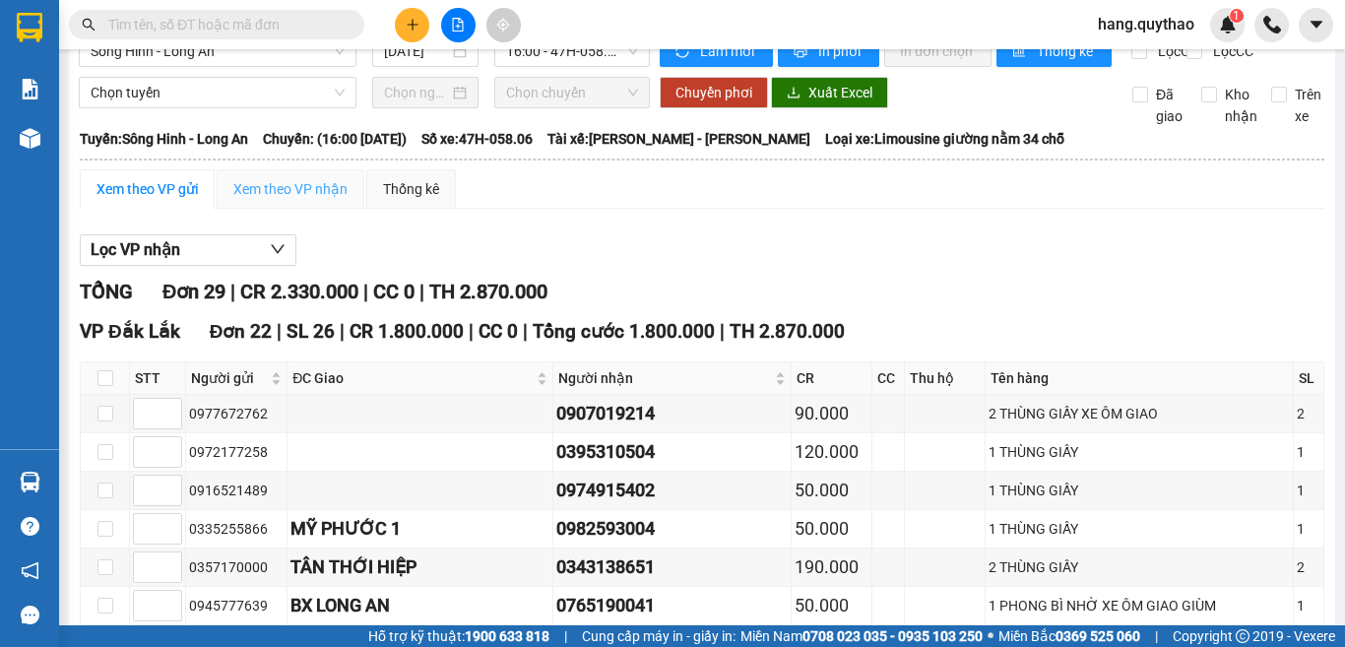
scroll to position [0, 0]
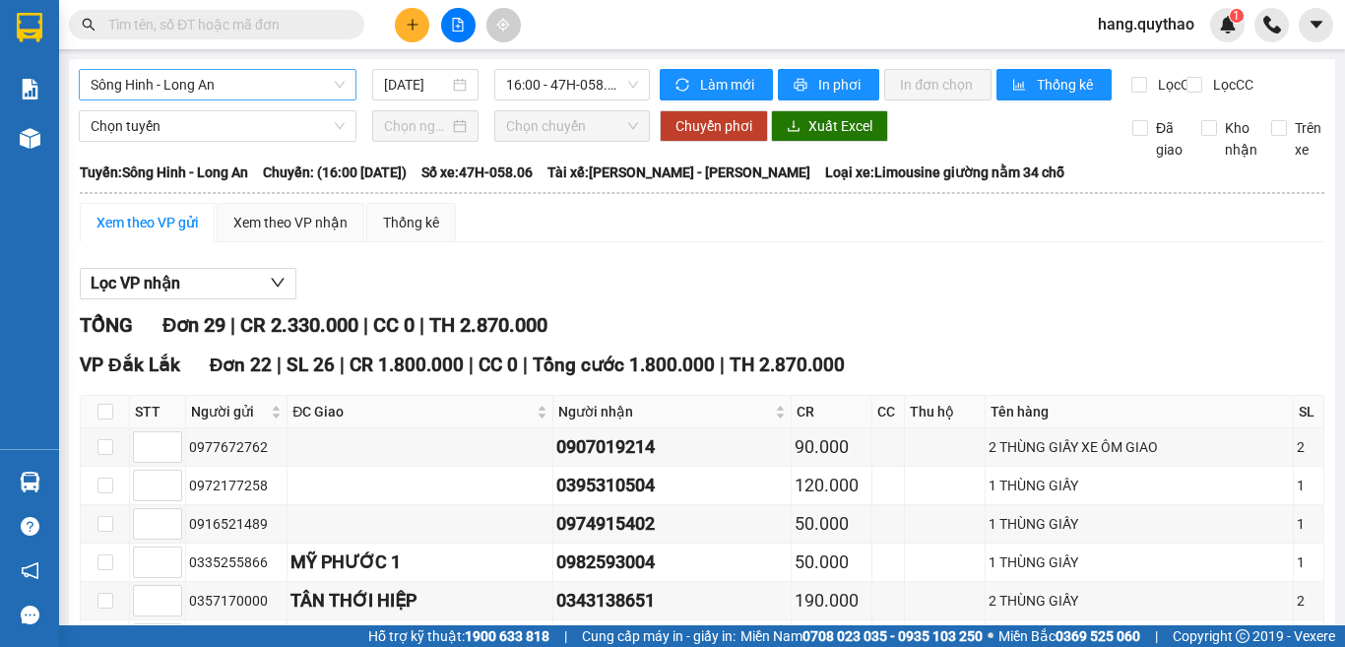
click at [207, 83] on span "Sông Hinh - Long An" at bounding box center [218, 85] width 254 height 30
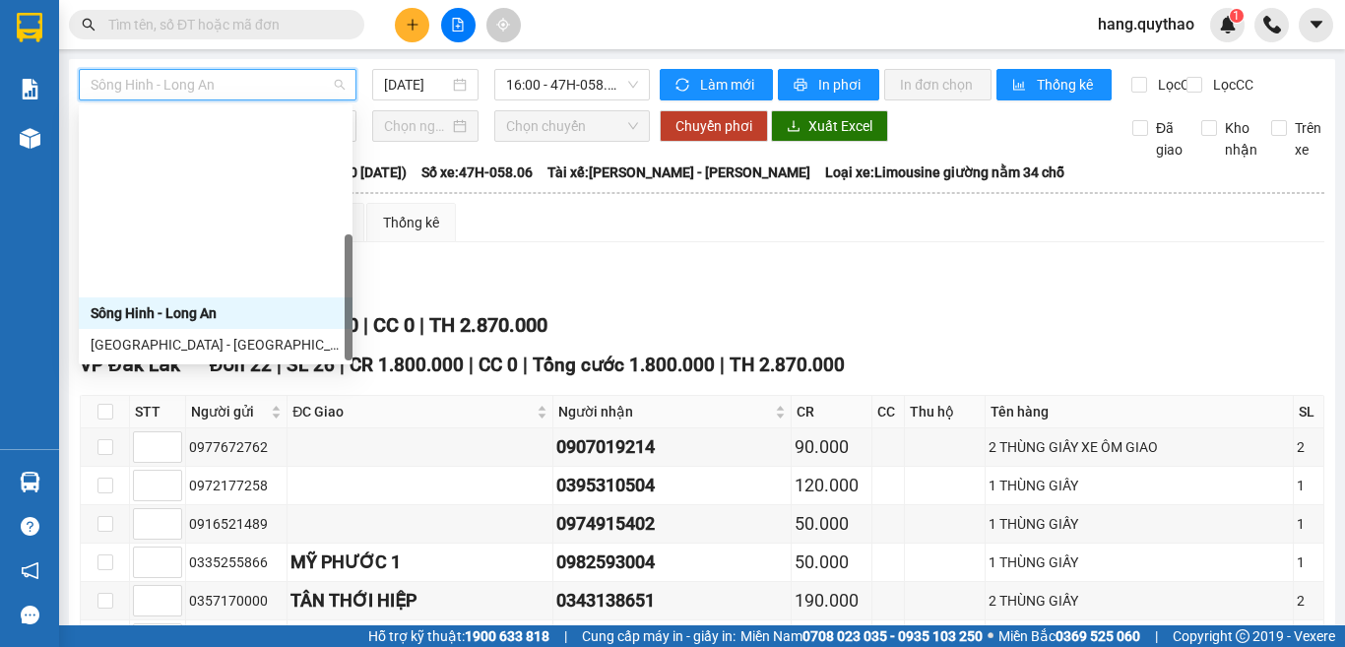
scroll to position [221, 0]
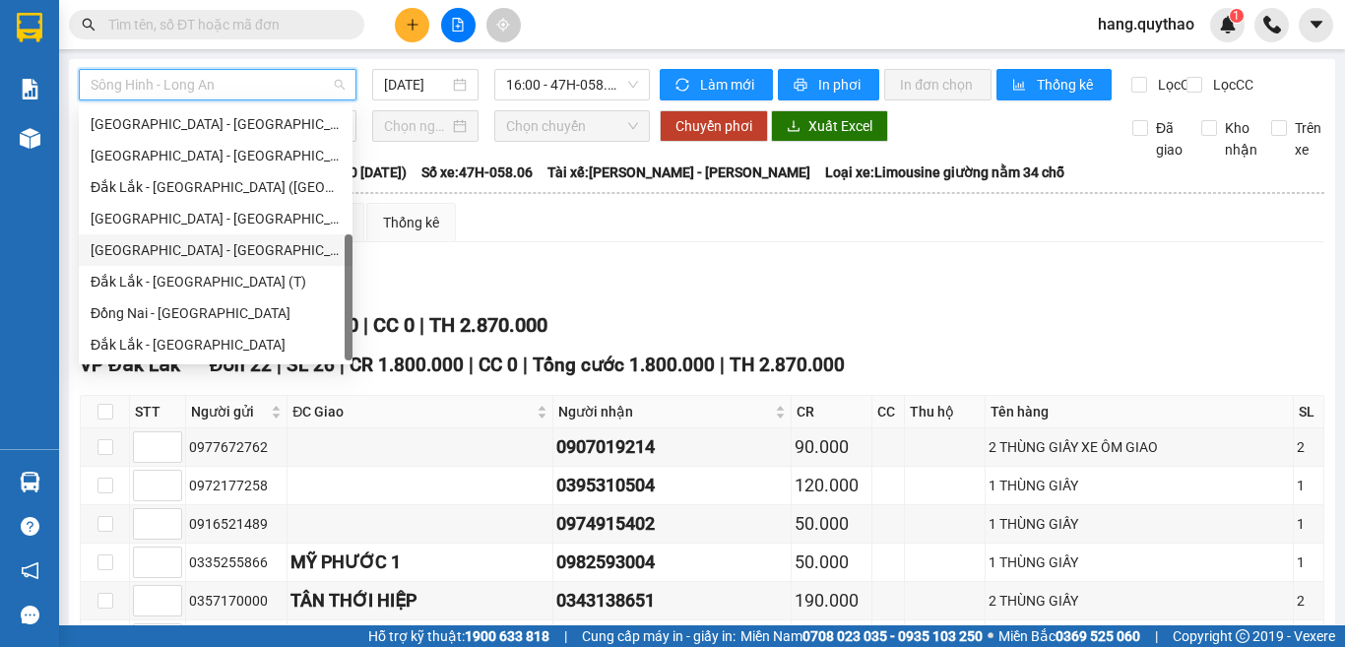
click at [163, 258] on div "[GEOGRAPHIC_DATA] - [GEOGRAPHIC_DATA]" at bounding box center [216, 250] width 250 height 22
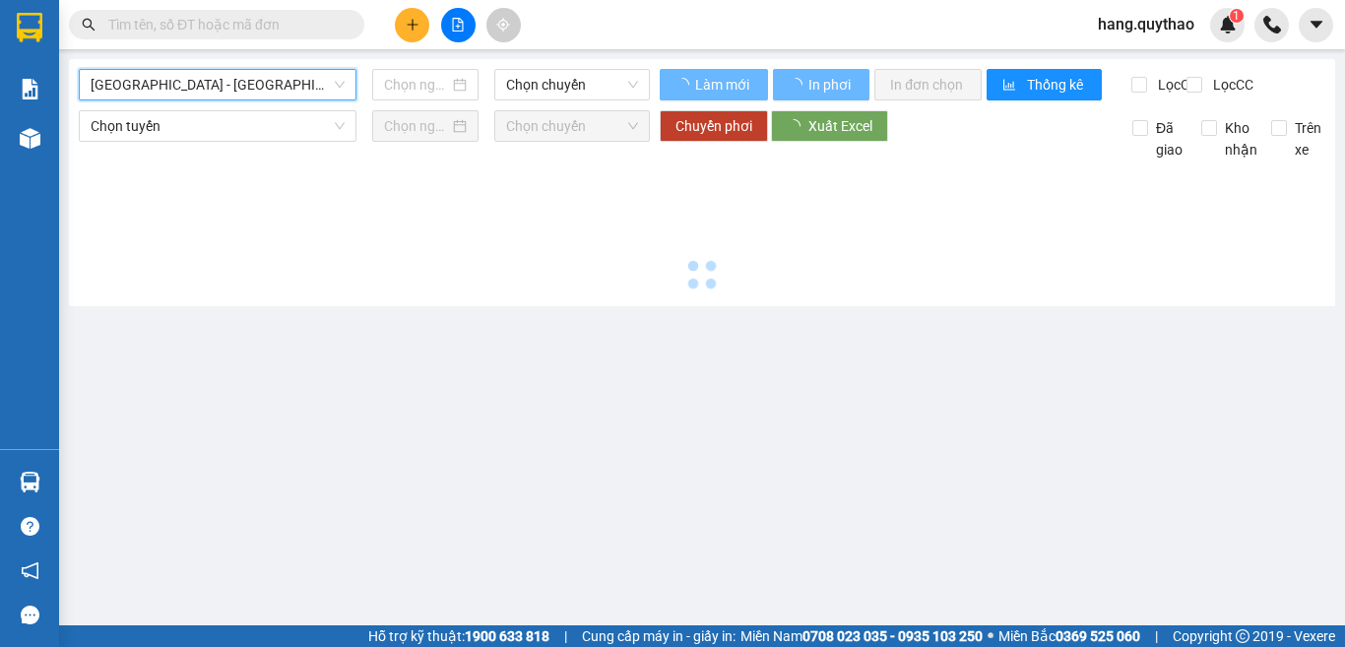
type input "[DATE]"
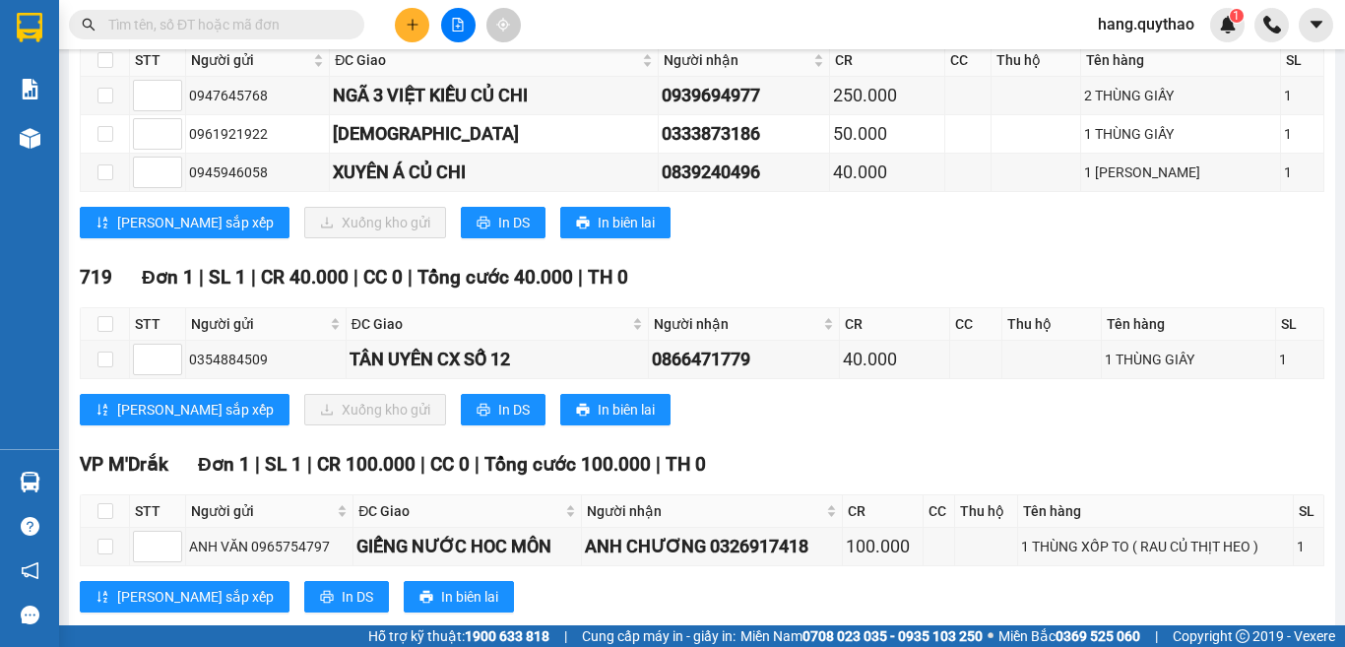
scroll to position [394, 0]
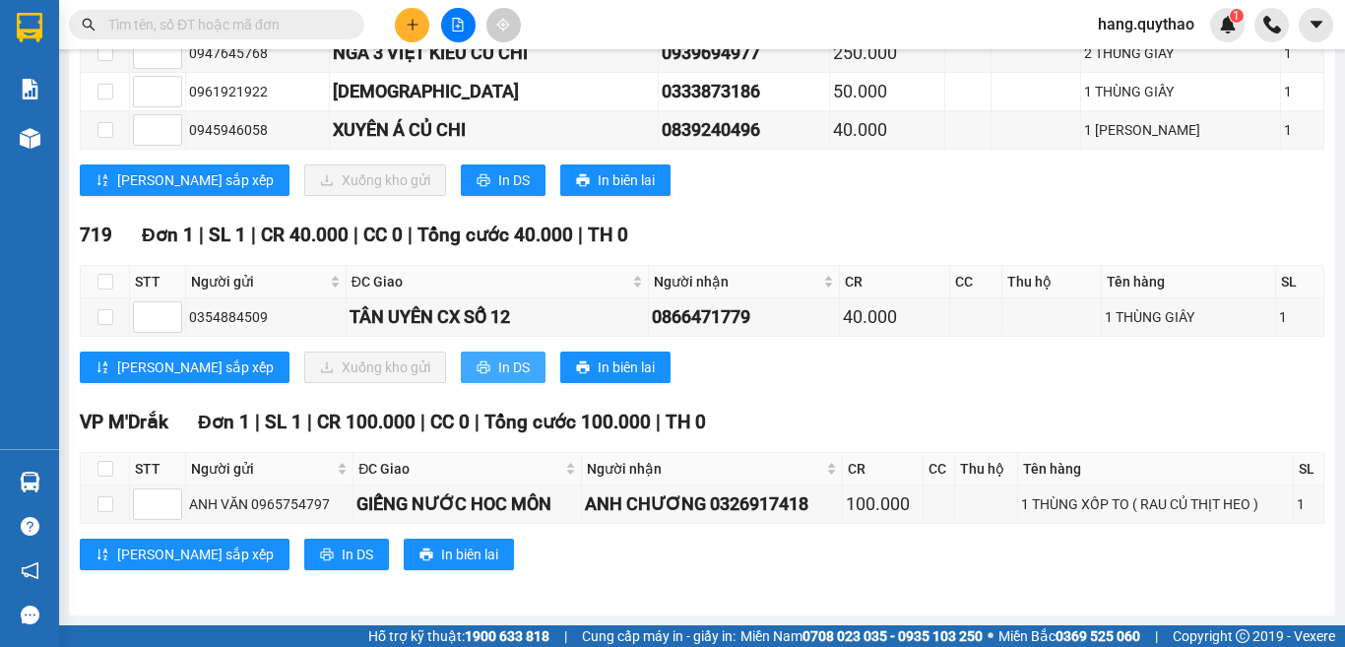
click at [498, 373] on span "In DS" at bounding box center [514, 367] width 32 height 22
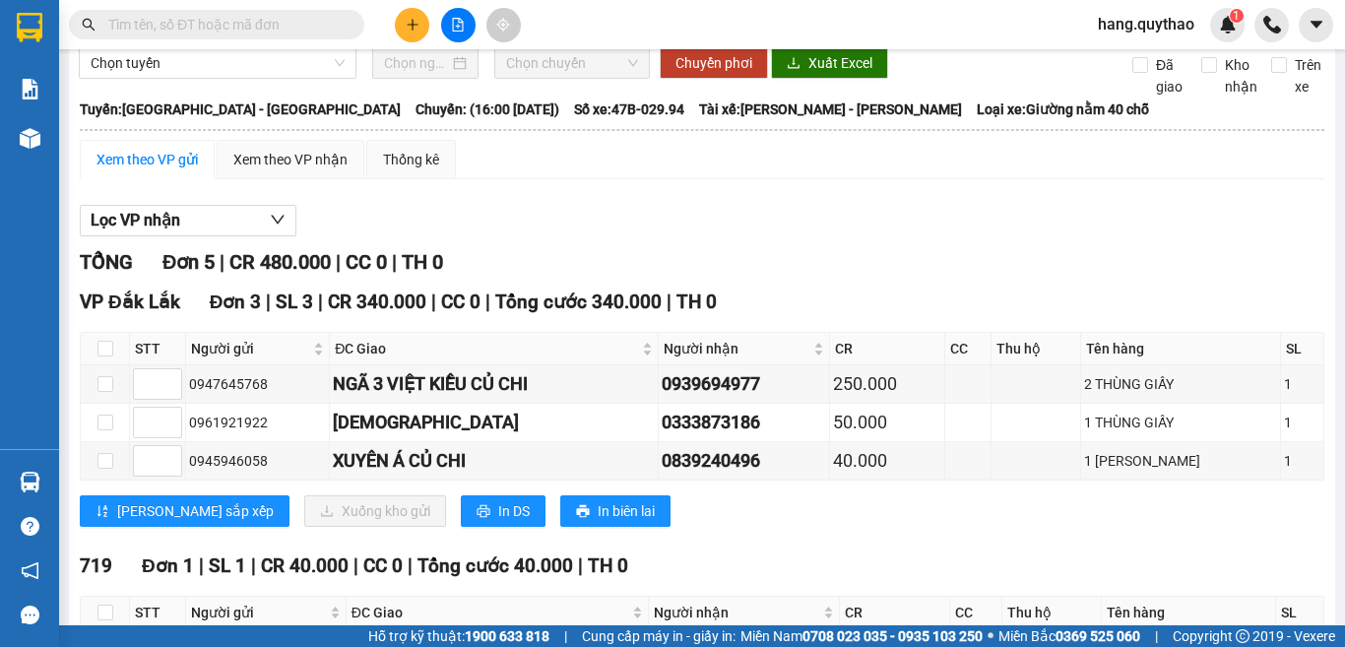
scroll to position [0, 0]
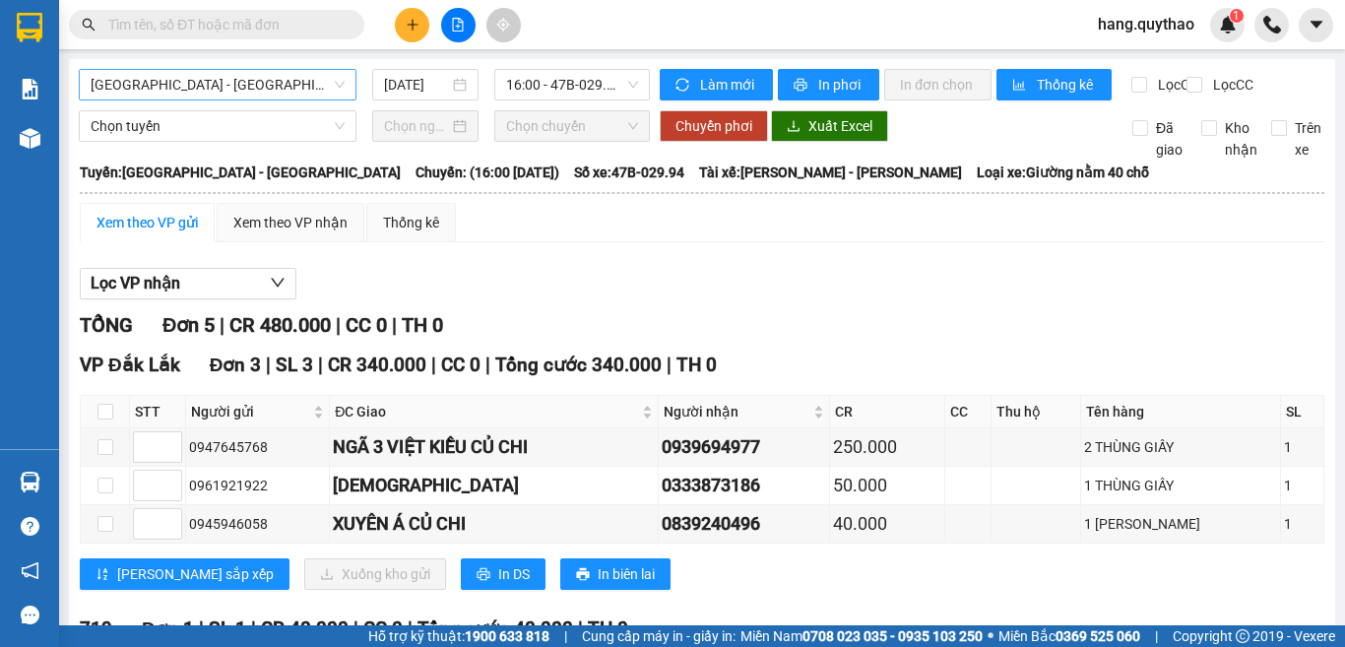
click at [241, 80] on span "[GEOGRAPHIC_DATA] - [GEOGRAPHIC_DATA]" at bounding box center [218, 85] width 254 height 30
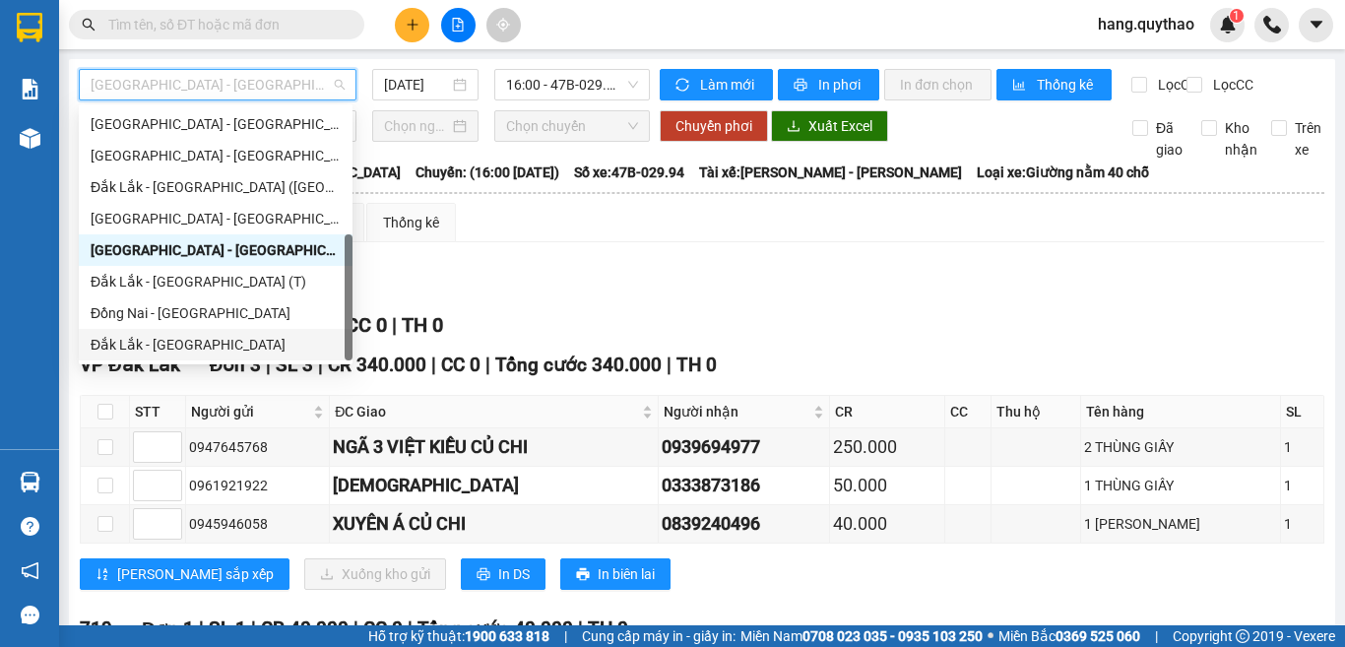
click at [180, 350] on div "Đắk Lắk - [GEOGRAPHIC_DATA]" at bounding box center [216, 345] width 250 height 22
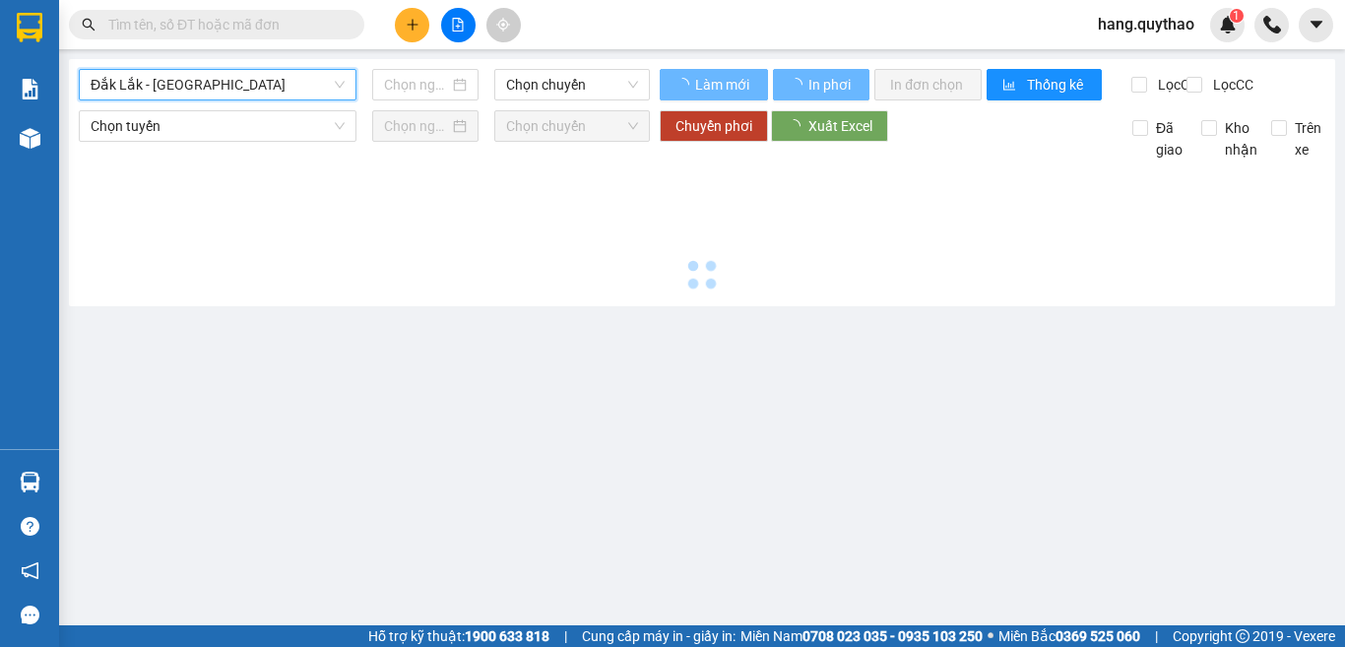
type input "[DATE]"
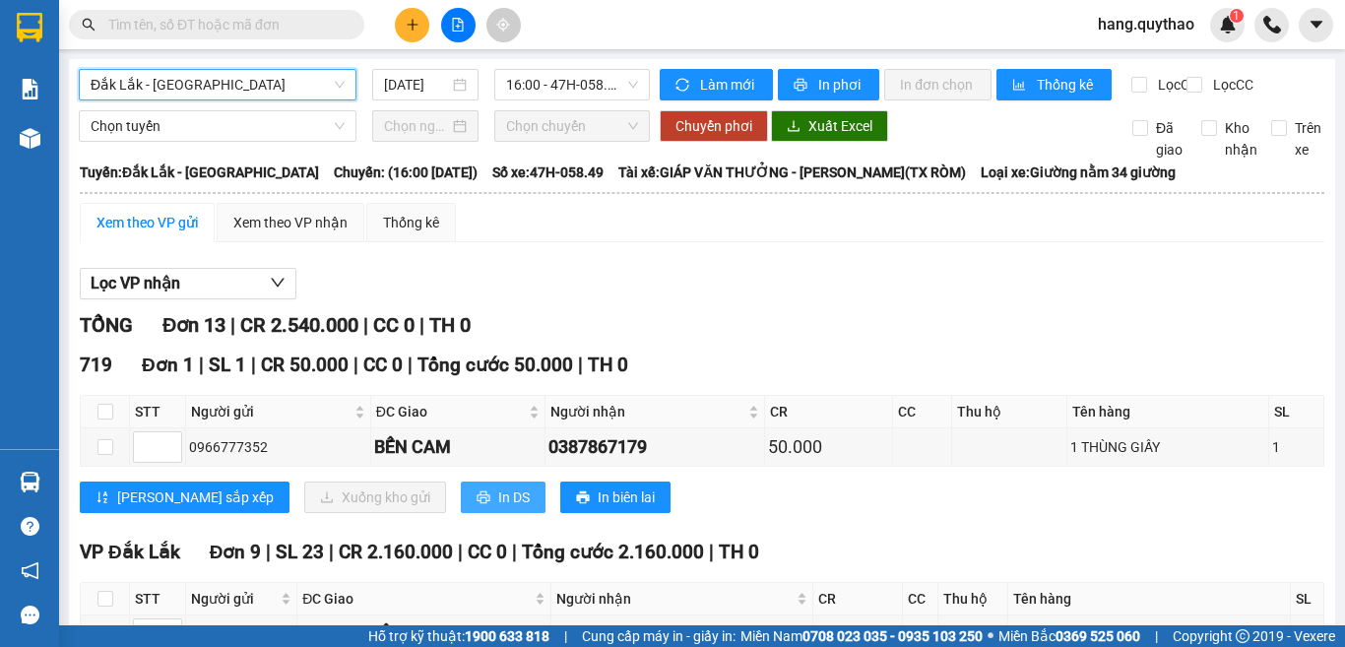
click at [498, 508] on span "In DS" at bounding box center [514, 497] width 32 height 22
click at [272, 91] on span "Đắk Lắk - [GEOGRAPHIC_DATA]" at bounding box center [218, 85] width 254 height 30
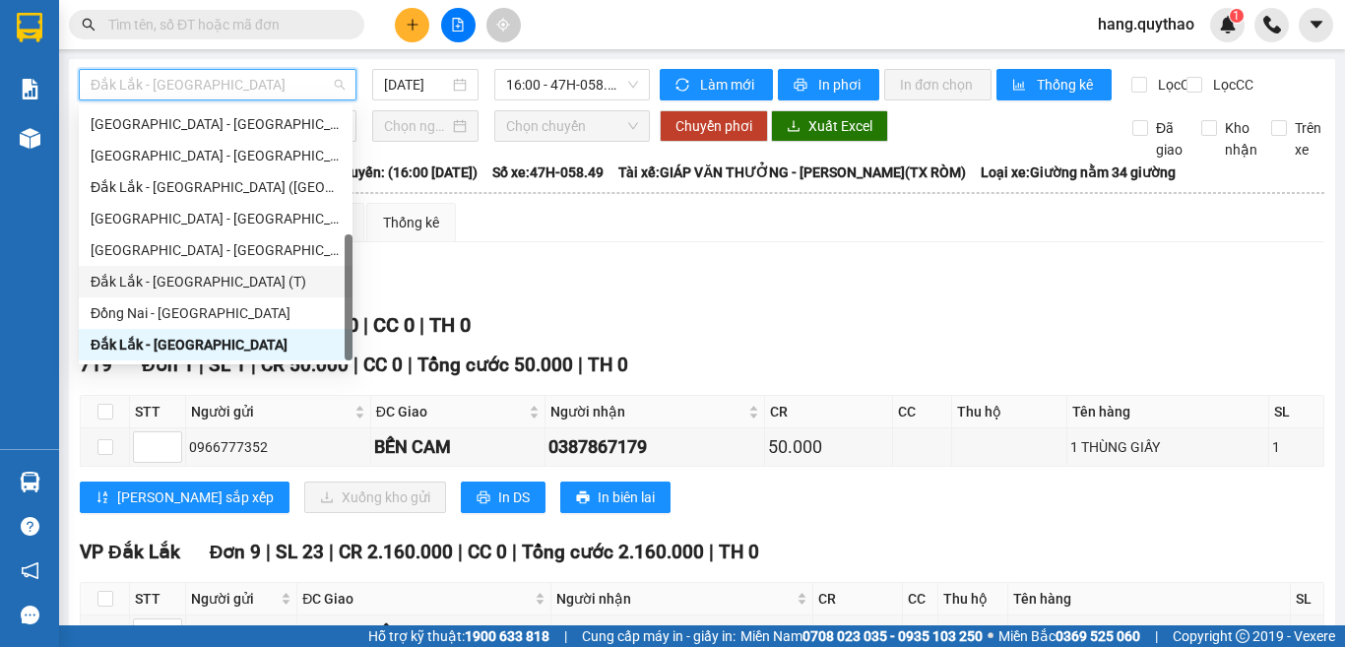
click at [186, 277] on div "Đắk Lắk - [GEOGRAPHIC_DATA] (T)" at bounding box center [216, 282] width 250 height 22
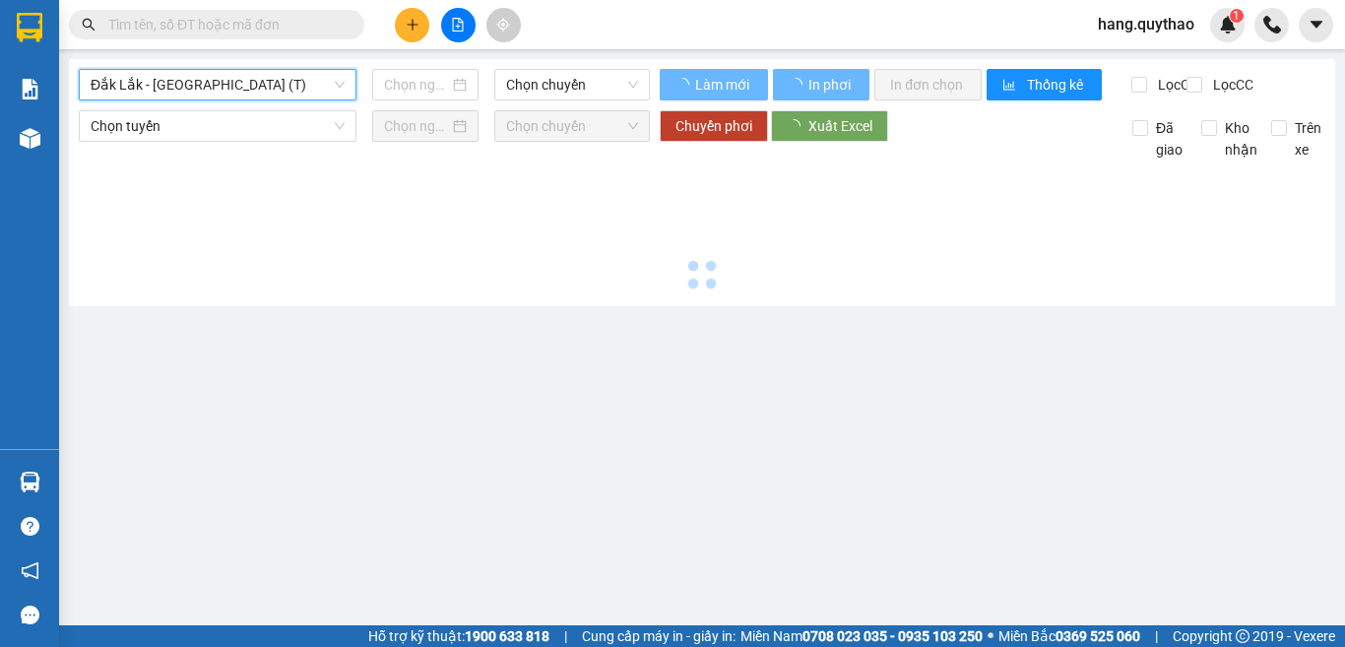
type input "[DATE]"
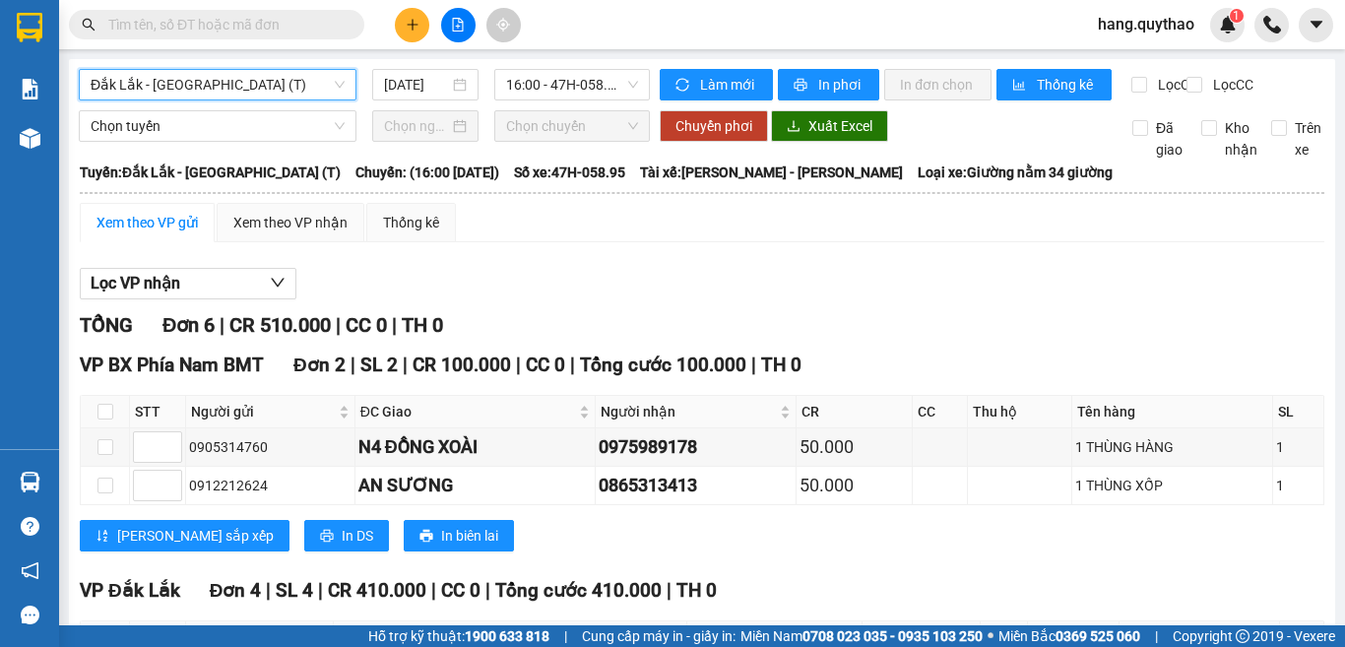
click at [176, 76] on span "Đắk Lắk - [GEOGRAPHIC_DATA] (T)" at bounding box center [218, 85] width 254 height 30
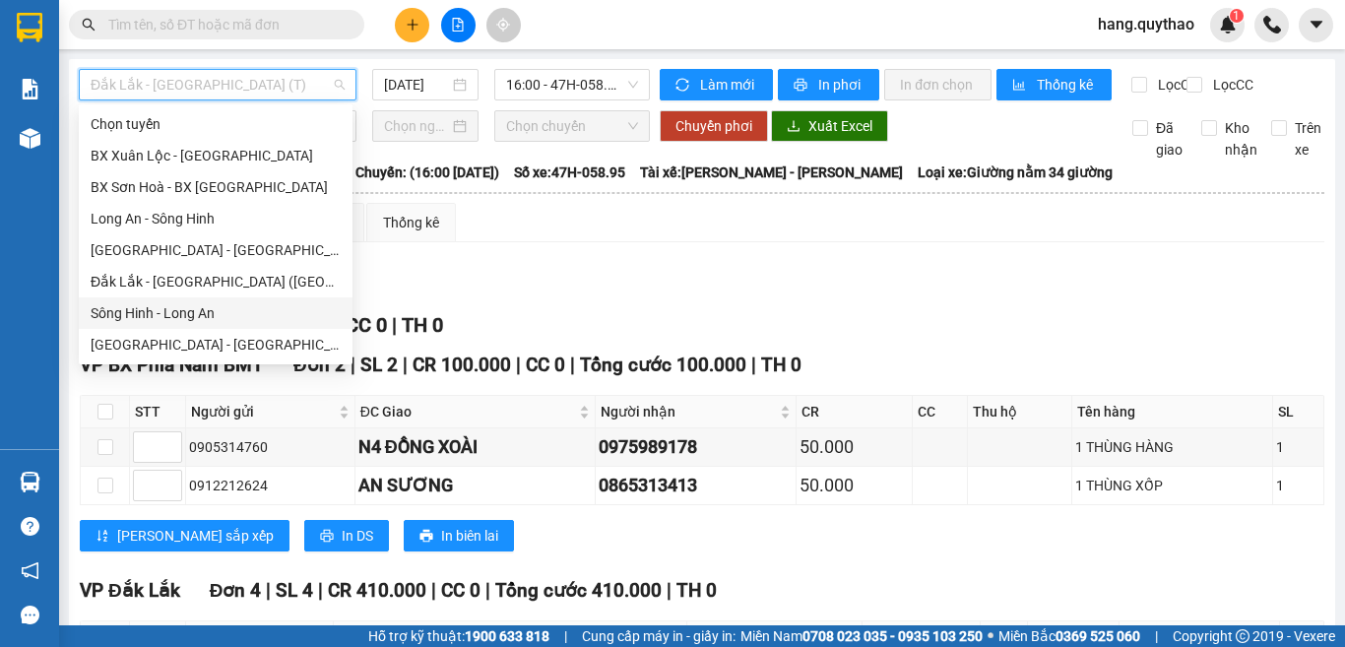
click at [162, 327] on div "Sông Hinh - Long An" at bounding box center [216, 313] width 274 height 32
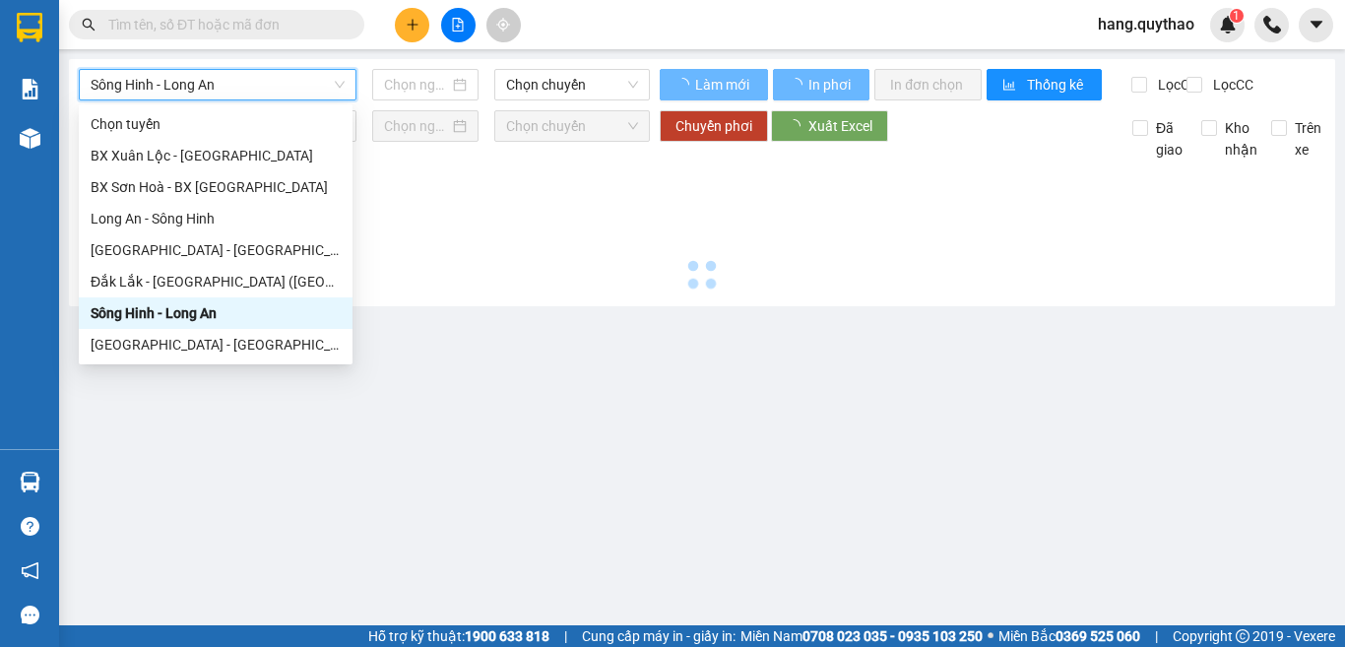
type input "[DATE]"
